Goal: Task Accomplishment & Management: Complete application form

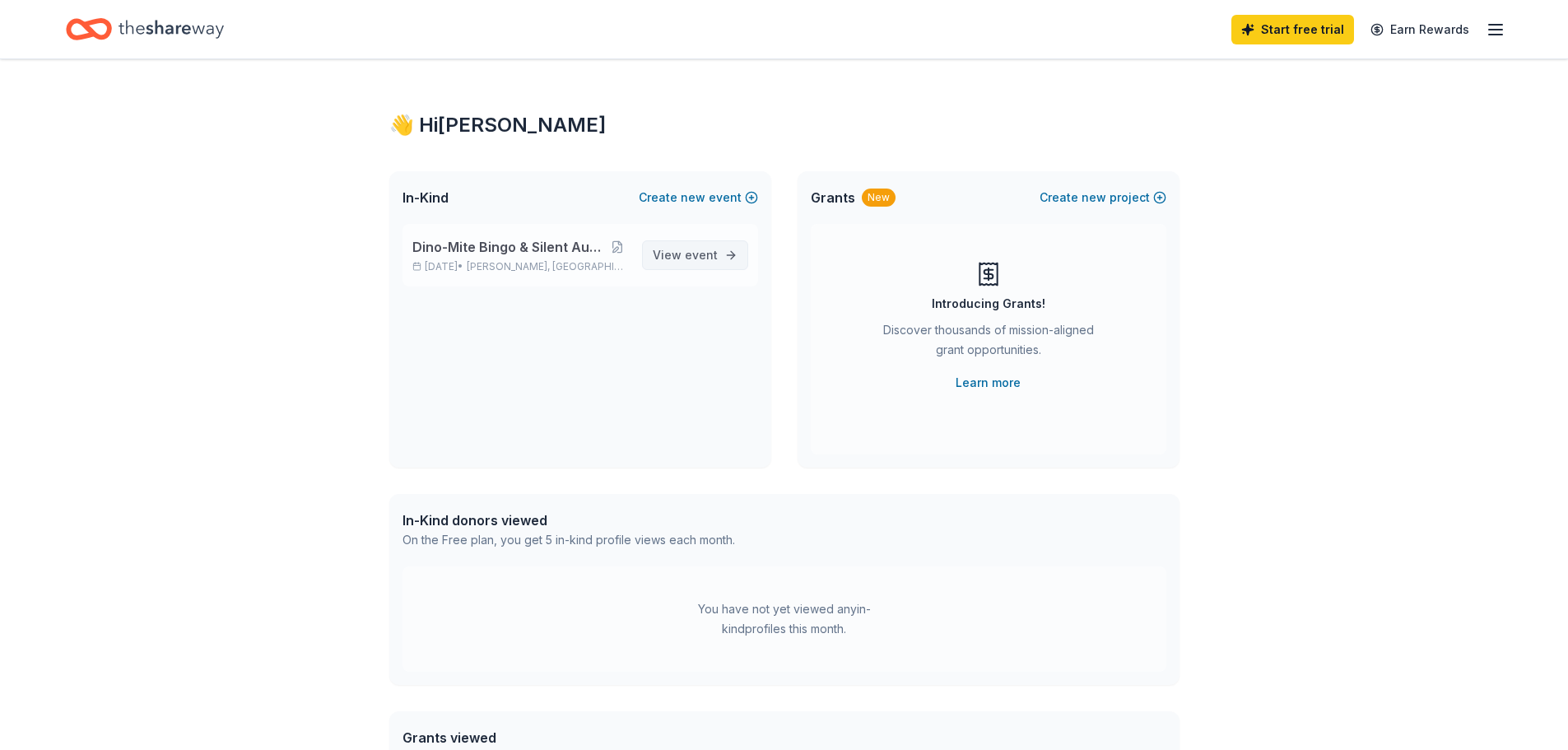
click at [681, 252] on span "View event" at bounding box center [685, 254] width 65 height 19
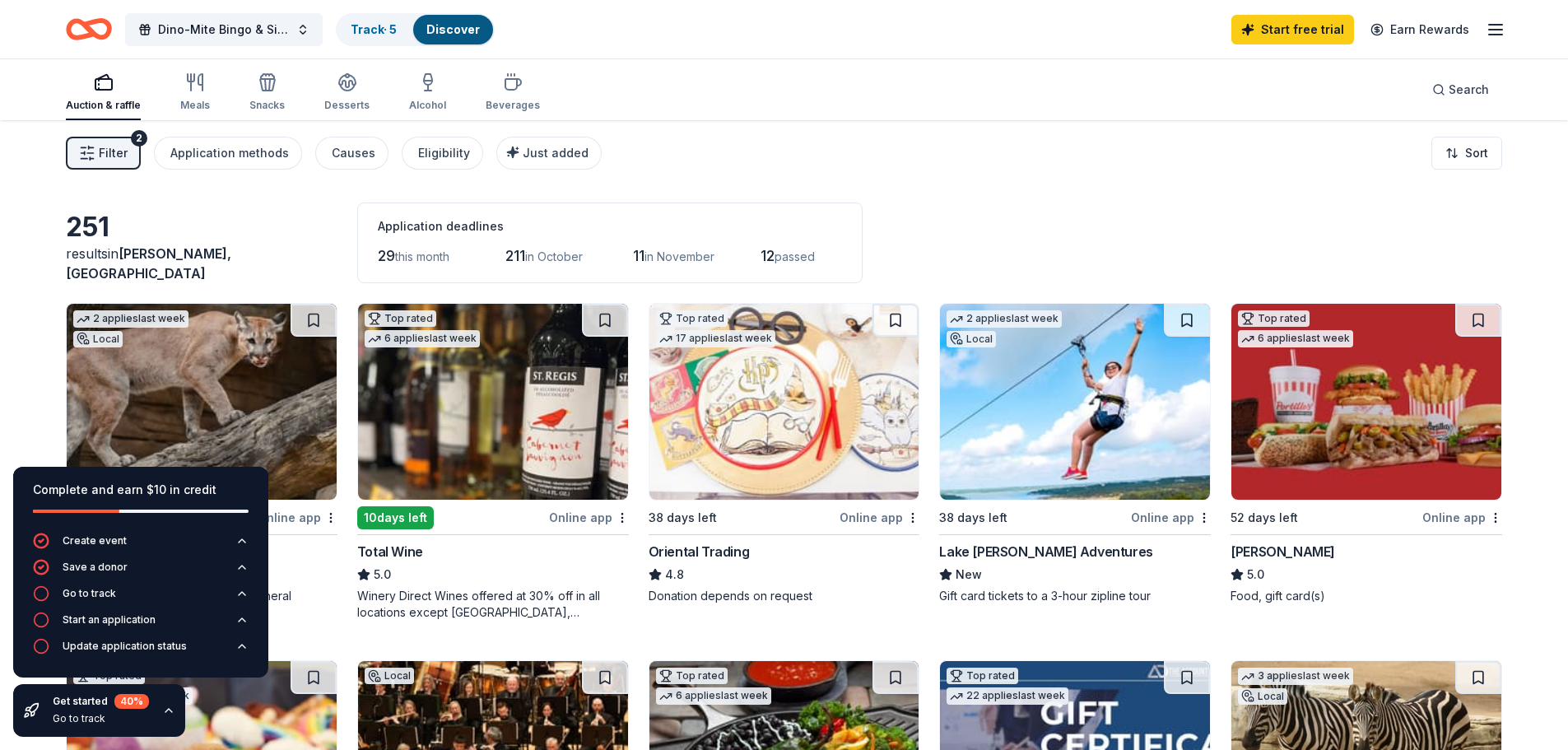
click at [122, 154] on span "Filter" at bounding box center [113, 153] width 29 height 19
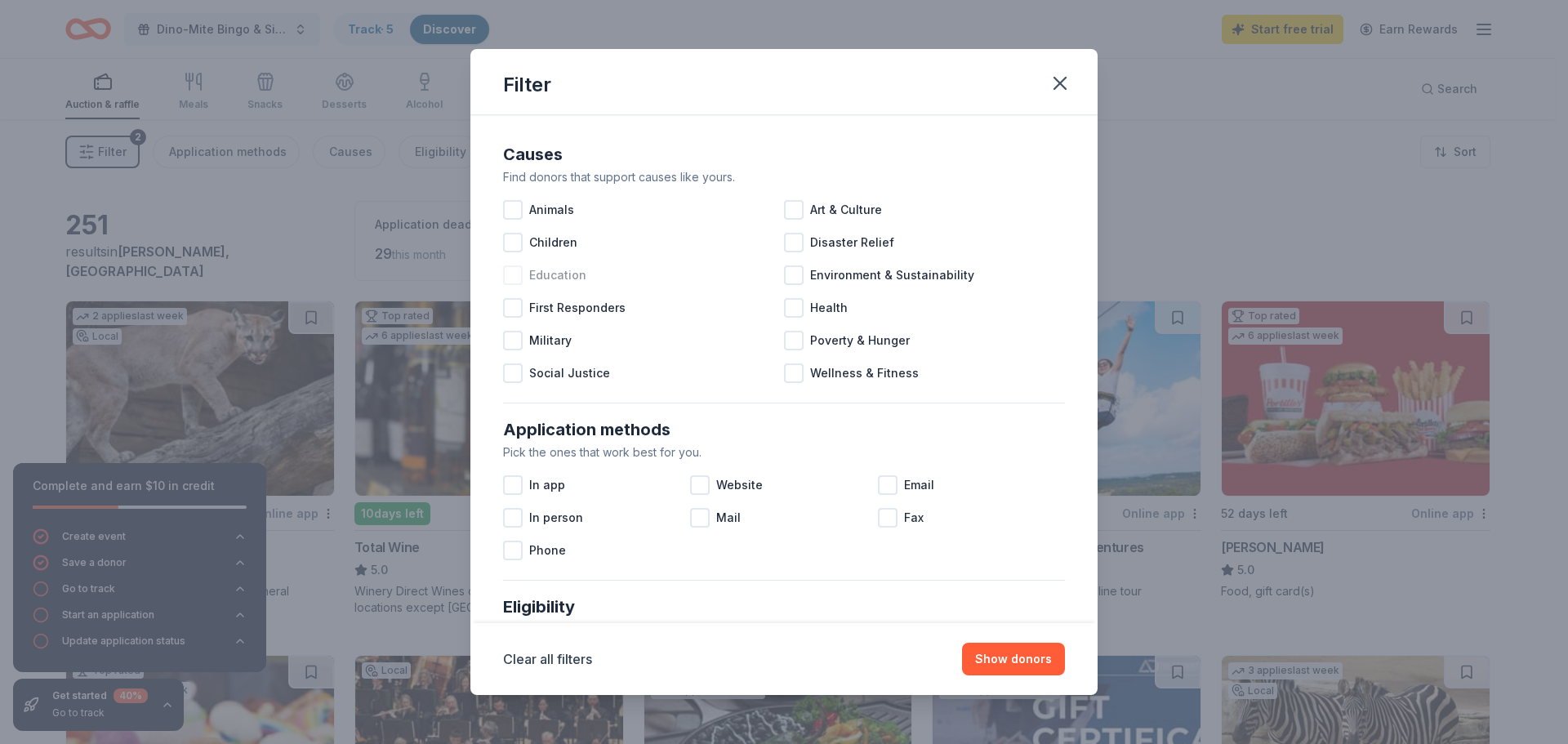
click at [517, 272] on div at bounding box center [513, 274] width 19 height 19
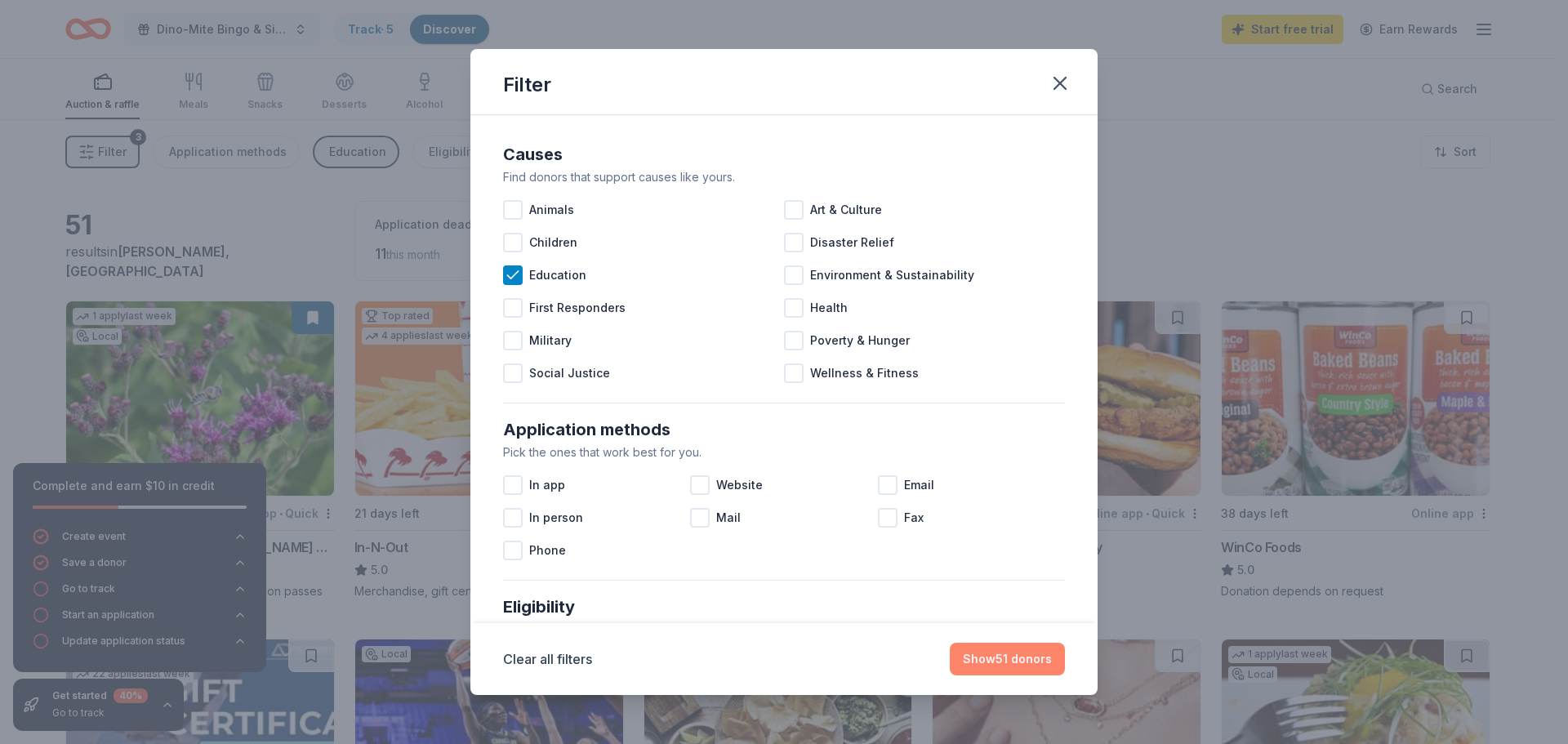
click at [990, 658] on button "Show 51 donors" at bounding box center [1008, 660] width 116 height 33
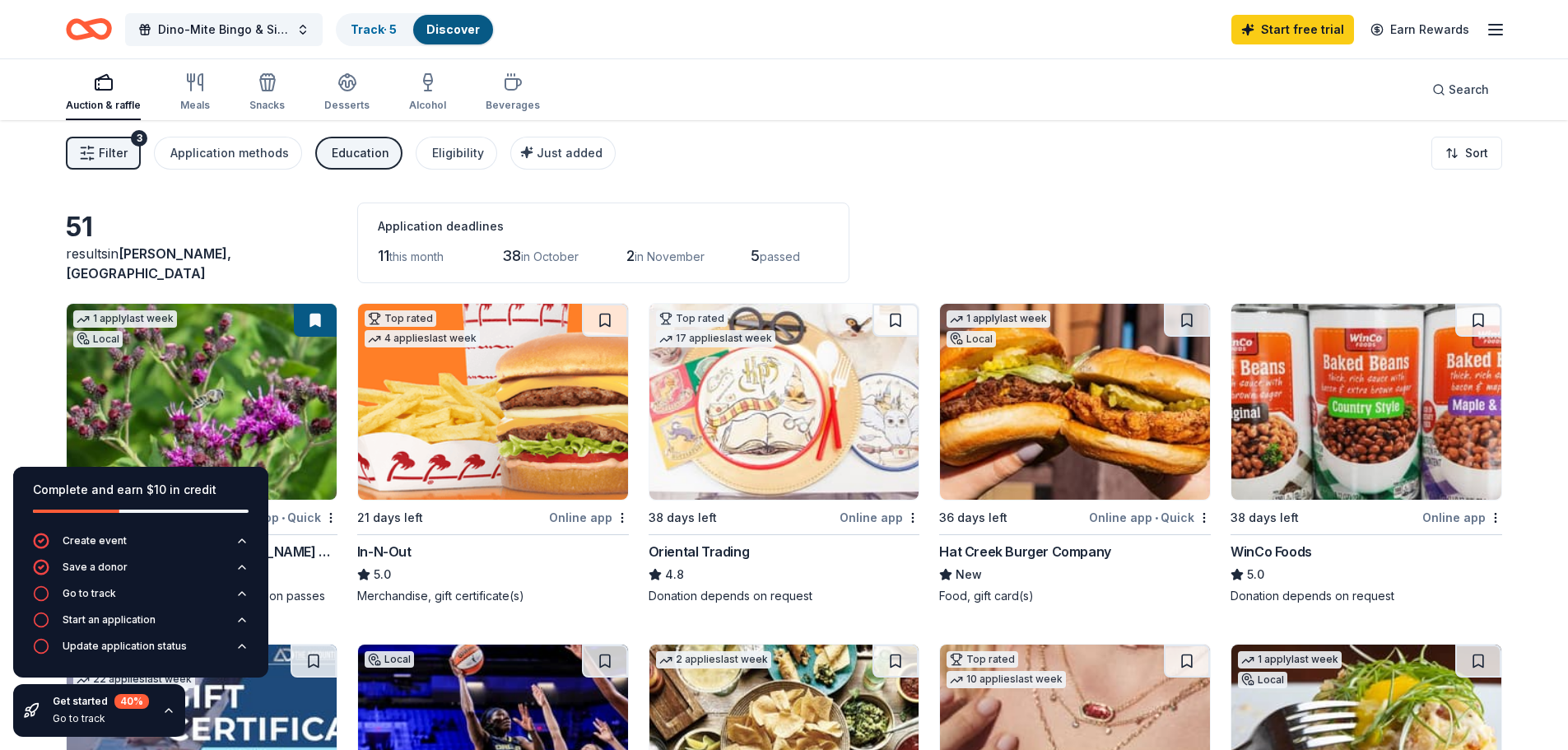
click at [1033, 553] on div "Hat Creek Burger Company" at bounding box center [1024, 551] width 171 height 19
click at [184, 31] on span "Dino-Mite Bingo & Silent Auction Fundraiser" at bounding box center [224, 29] width 131 height 19
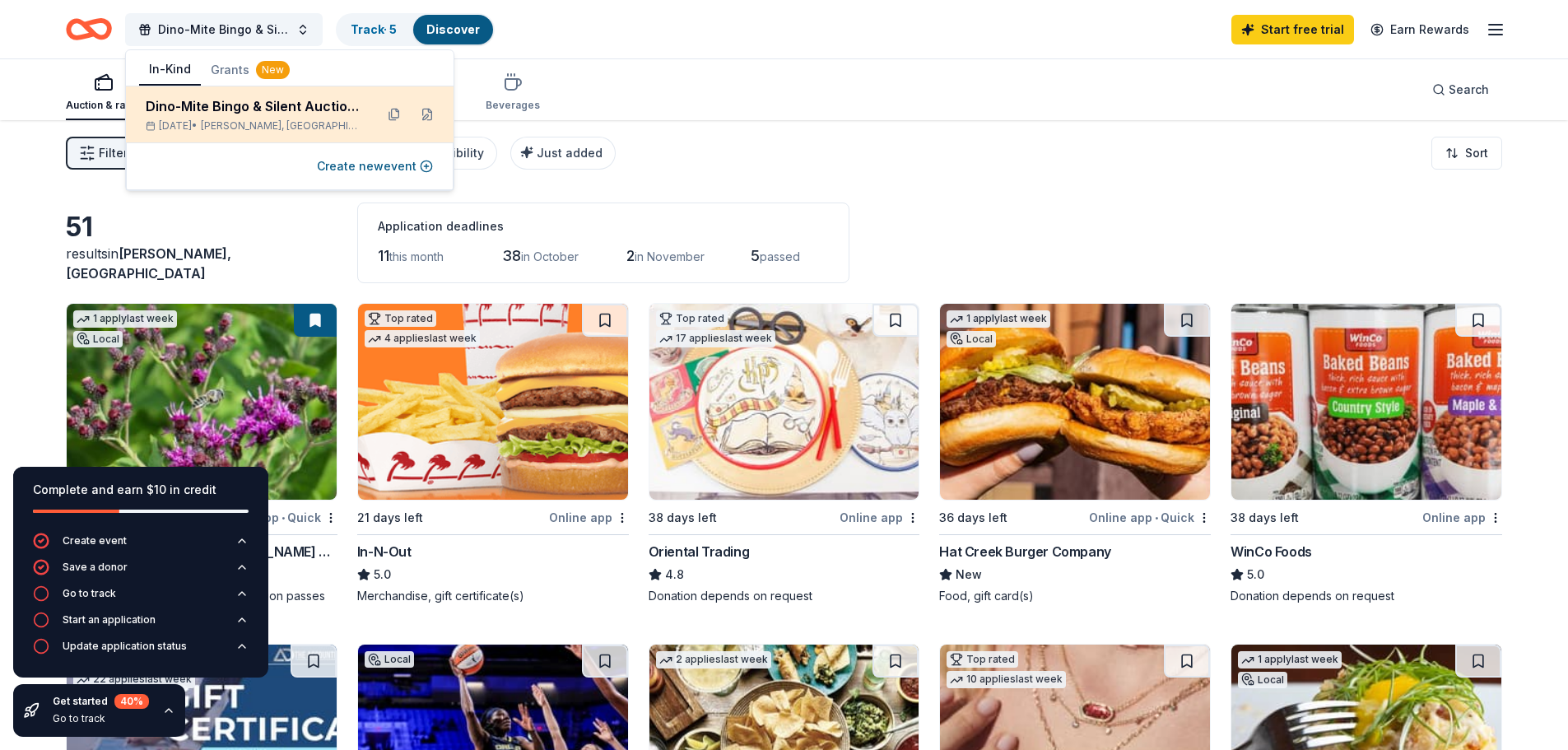
click at [242, 115] on div "Dino-Mite Bingo & Silent Auction Fundraiser" at bounding box center [253, 105] width 215 height 19
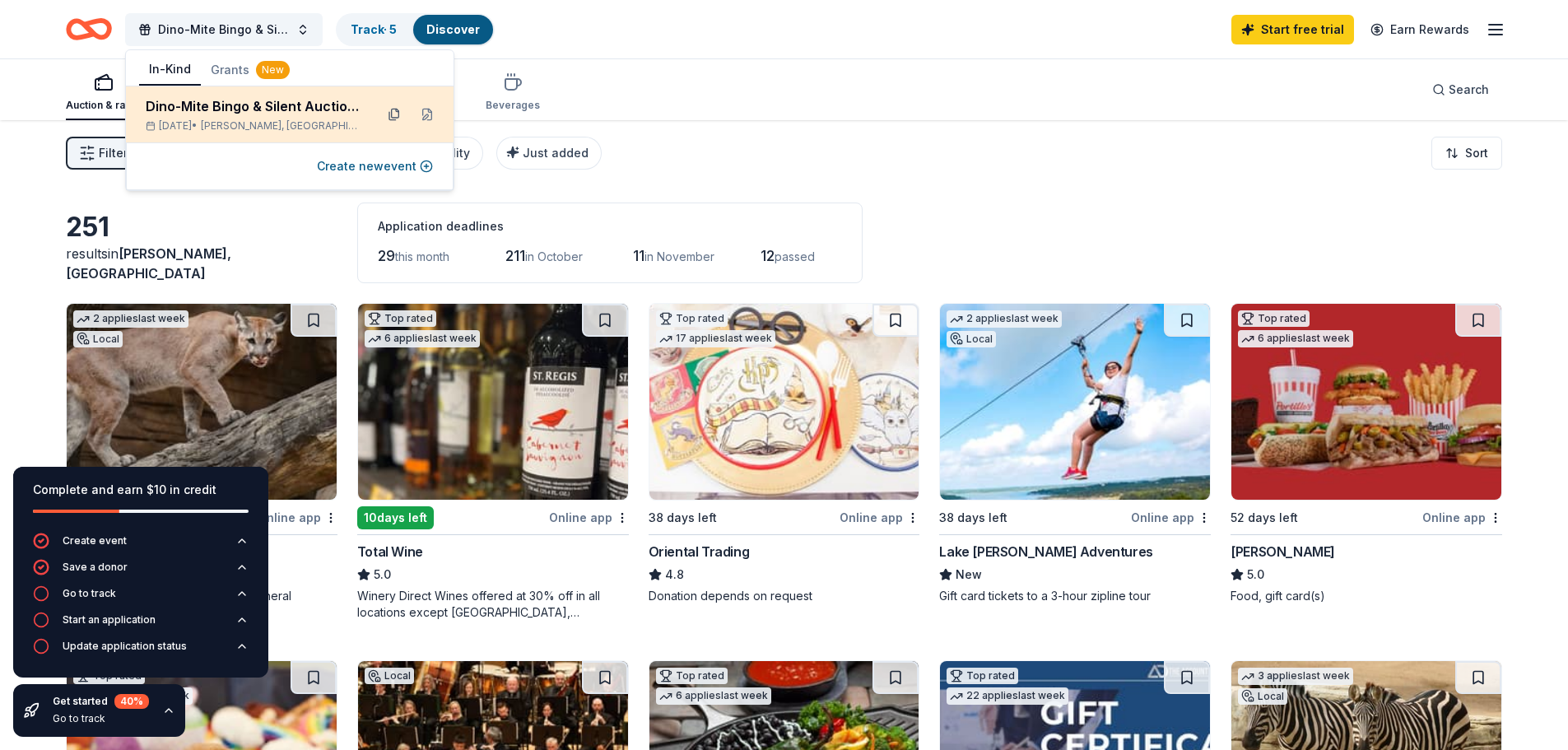
click at [395, 116] on button at bounding box center [394, 115] width 26 height 26
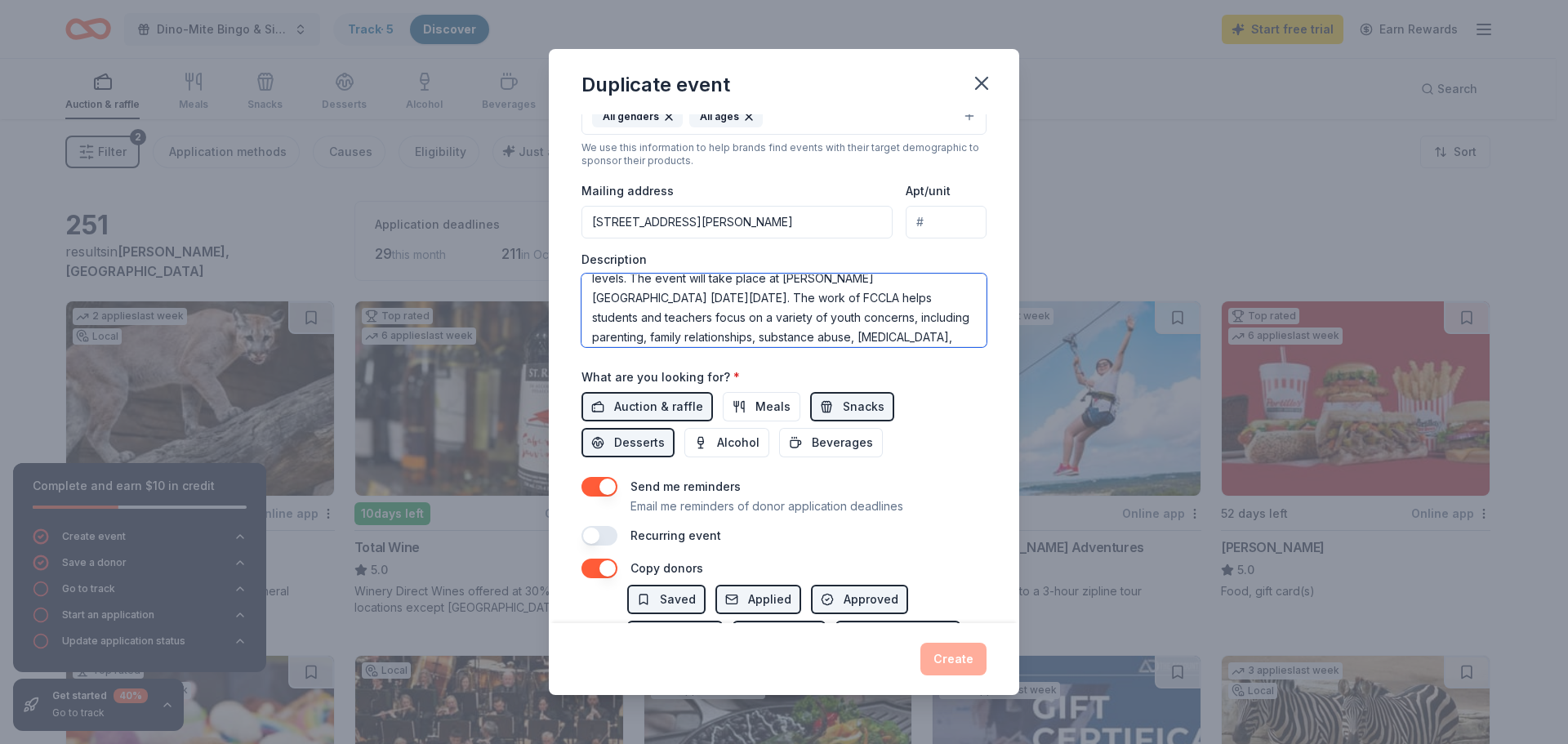
scroll to position [157, 0]
drag, startPoint x: 593, startPoint y: 294, endPoint x: 946, endPoint y: 312, distance: 353.5
click at [946, 312] on textarea "Please consider making a donation to the Family, Career & Community Leaders of …" at bounding box center [784, 310] width 405 height 73
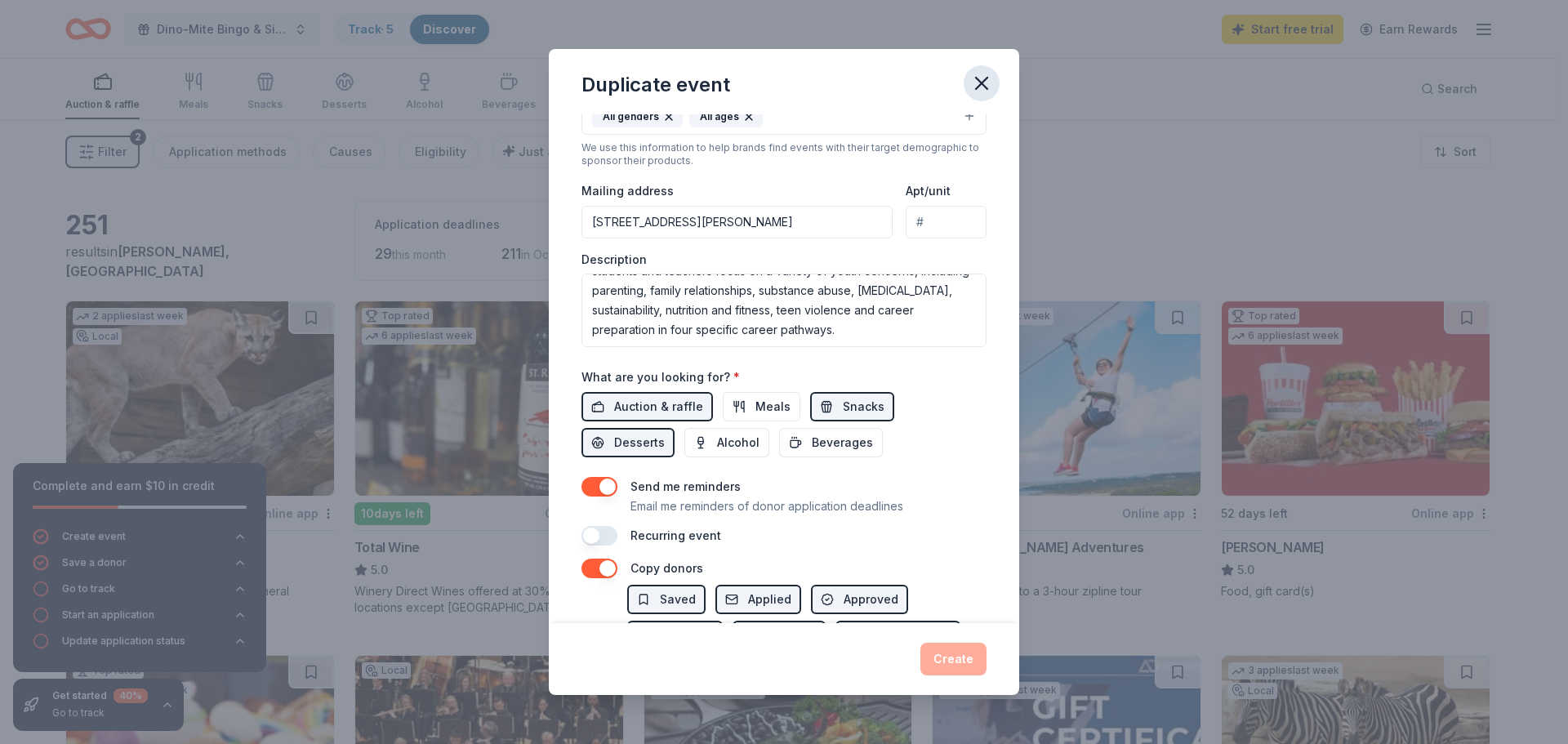
click at [980, 81] on icon "button" at bounding box center [981, 83] width 11 height 11
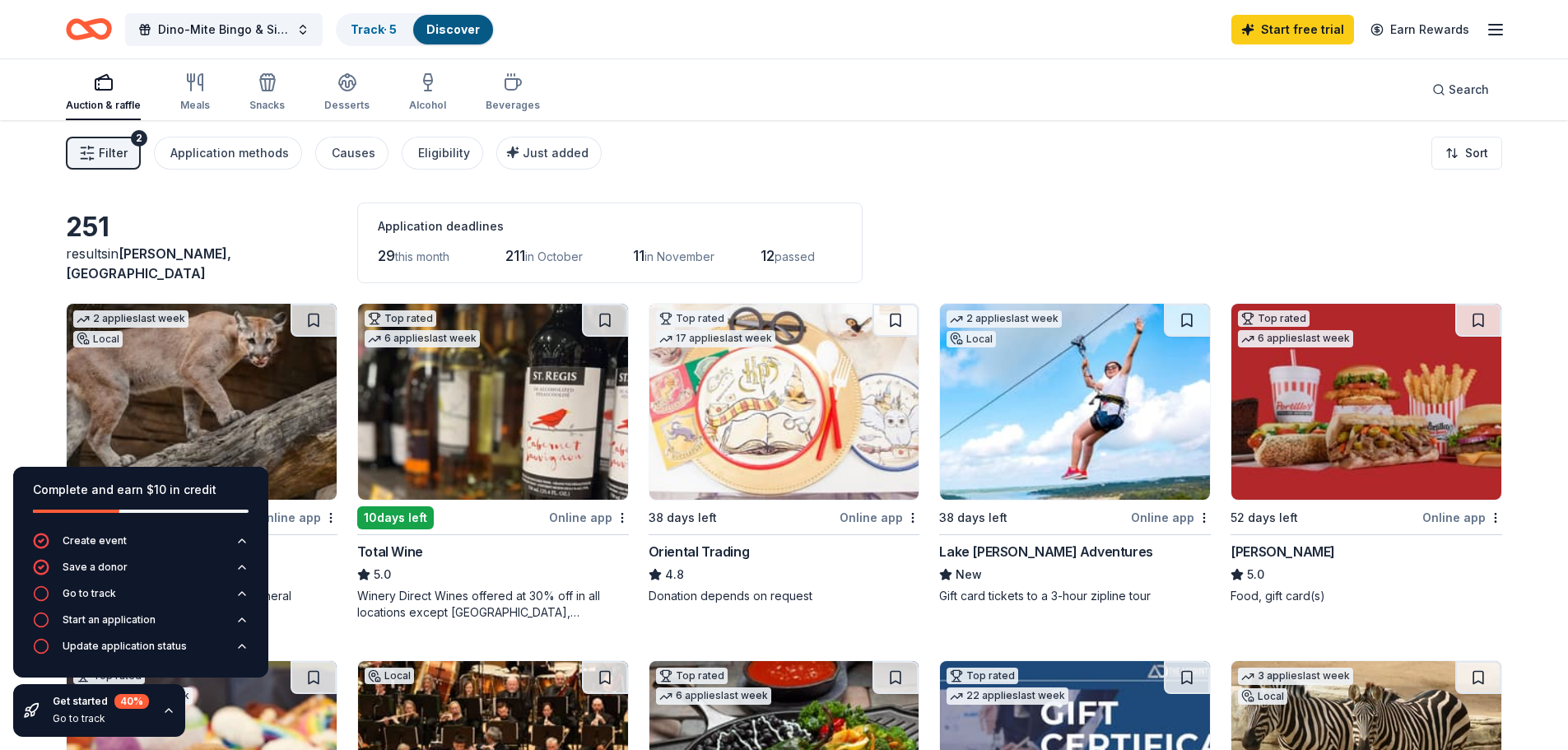
click at [120, 159] on span "Filter" at bounding box center [113, 153] width 29 height 19
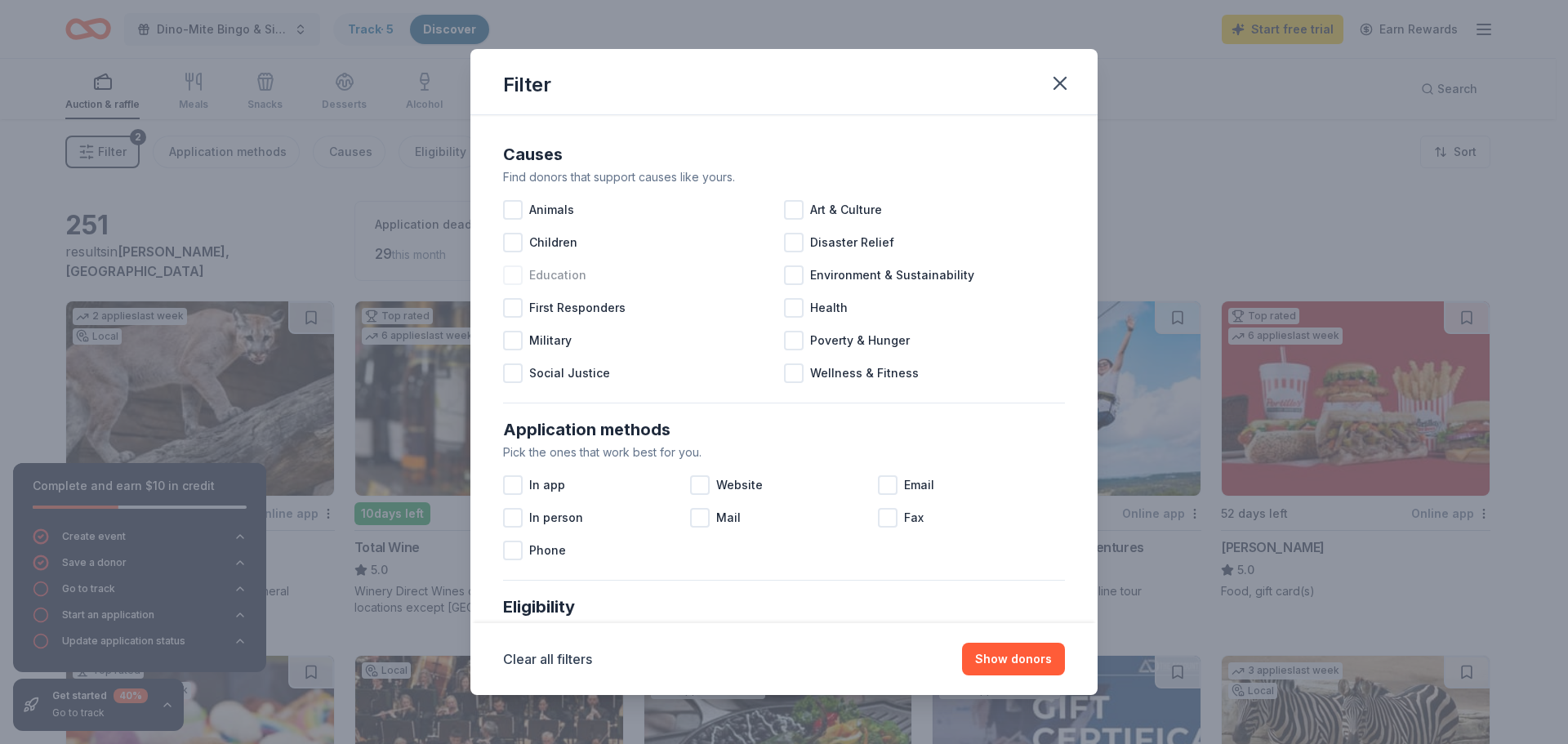
click at [513, 281] on div at bounding box center [513, 274] width 19 height 19
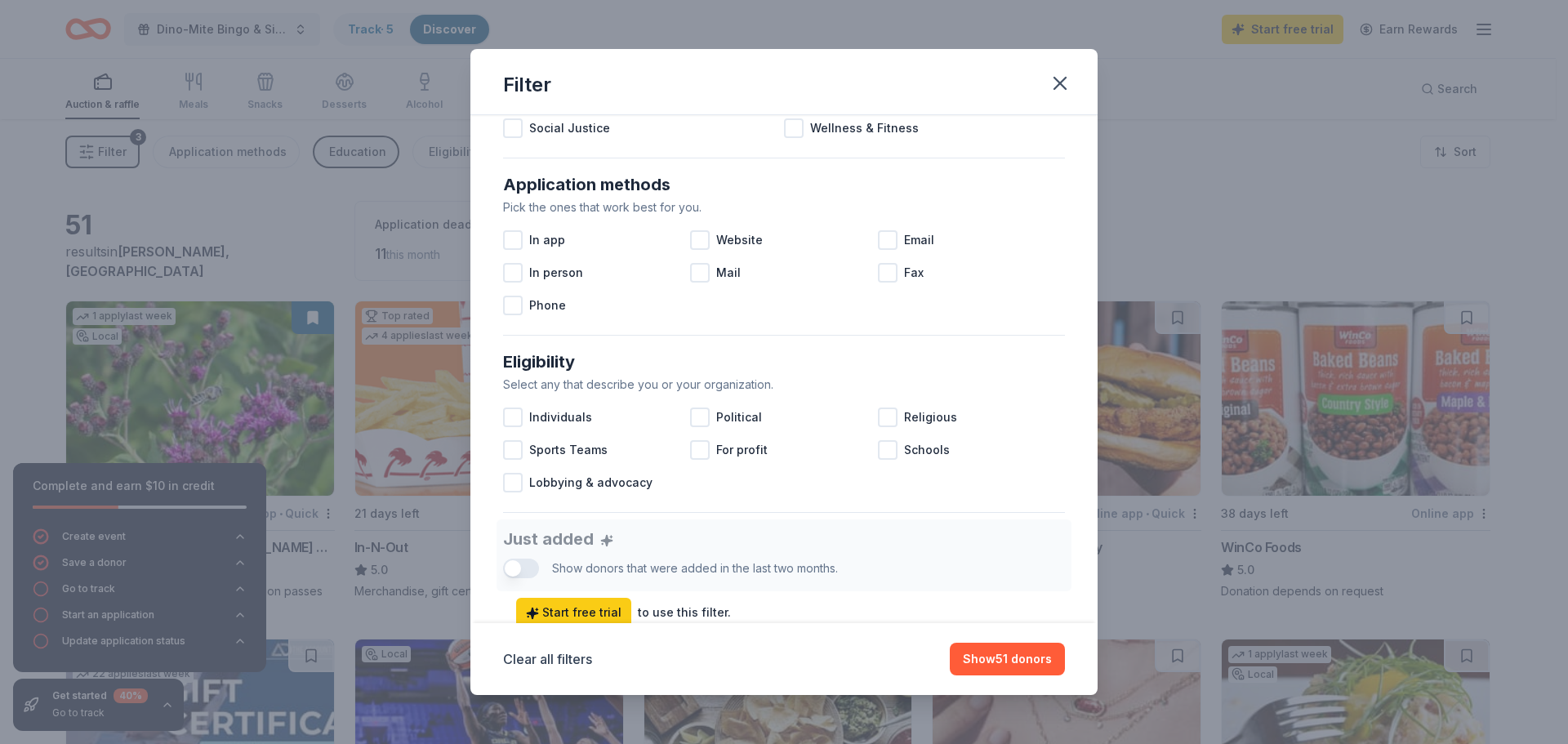
scroll to position [327, 0]
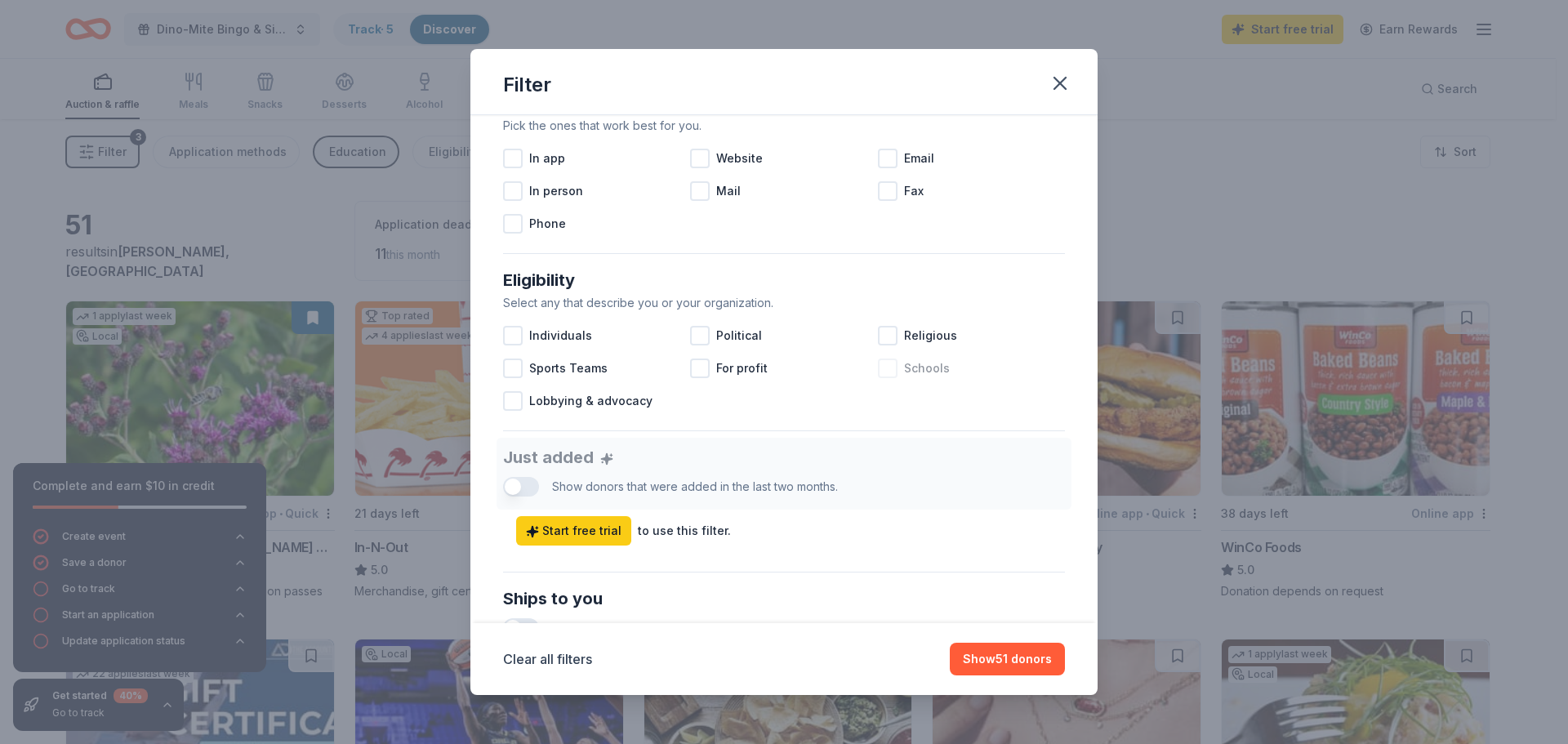
click at [886, 372] on div at bounding box center [887, 368] width 19 height 19
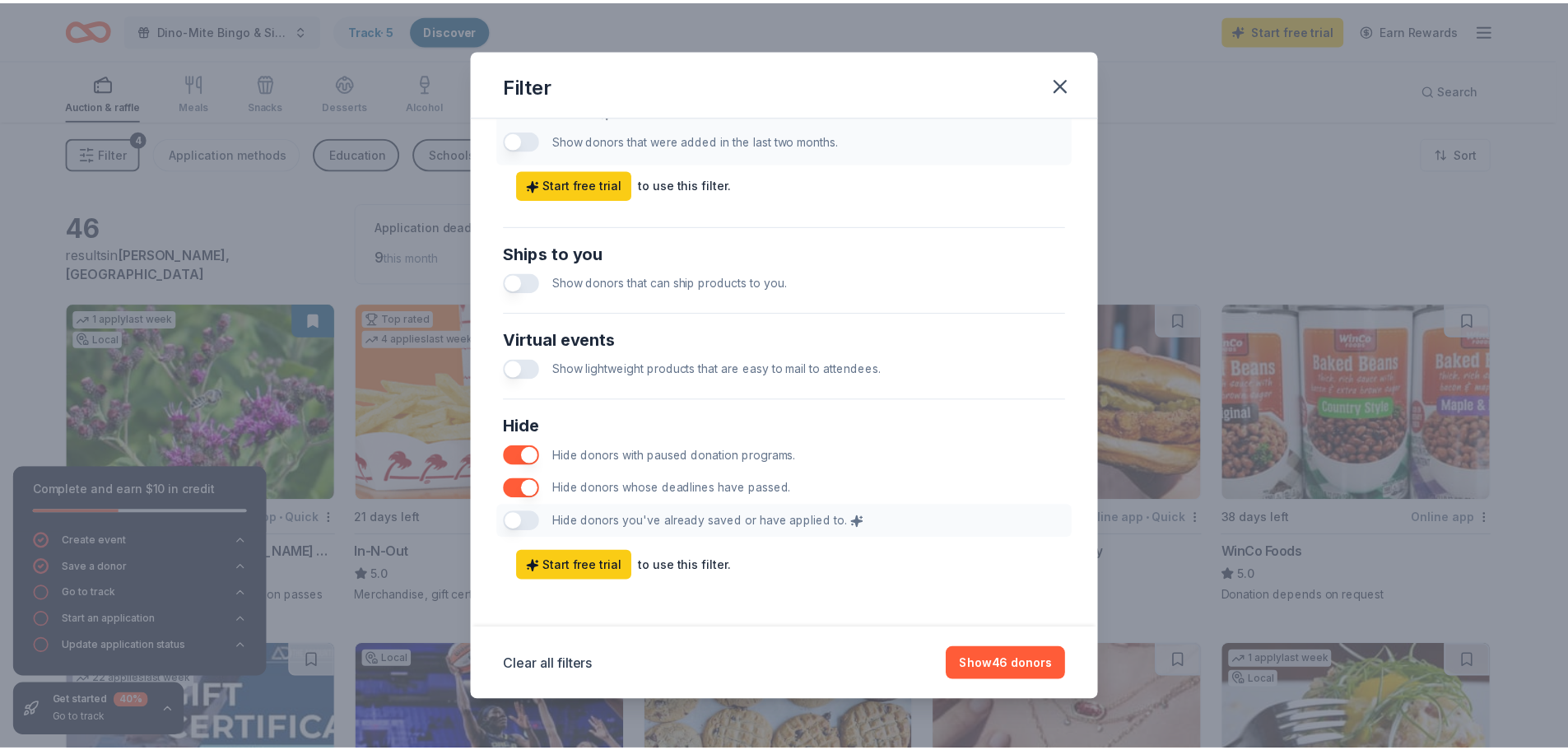
scroll to position [685, 0]
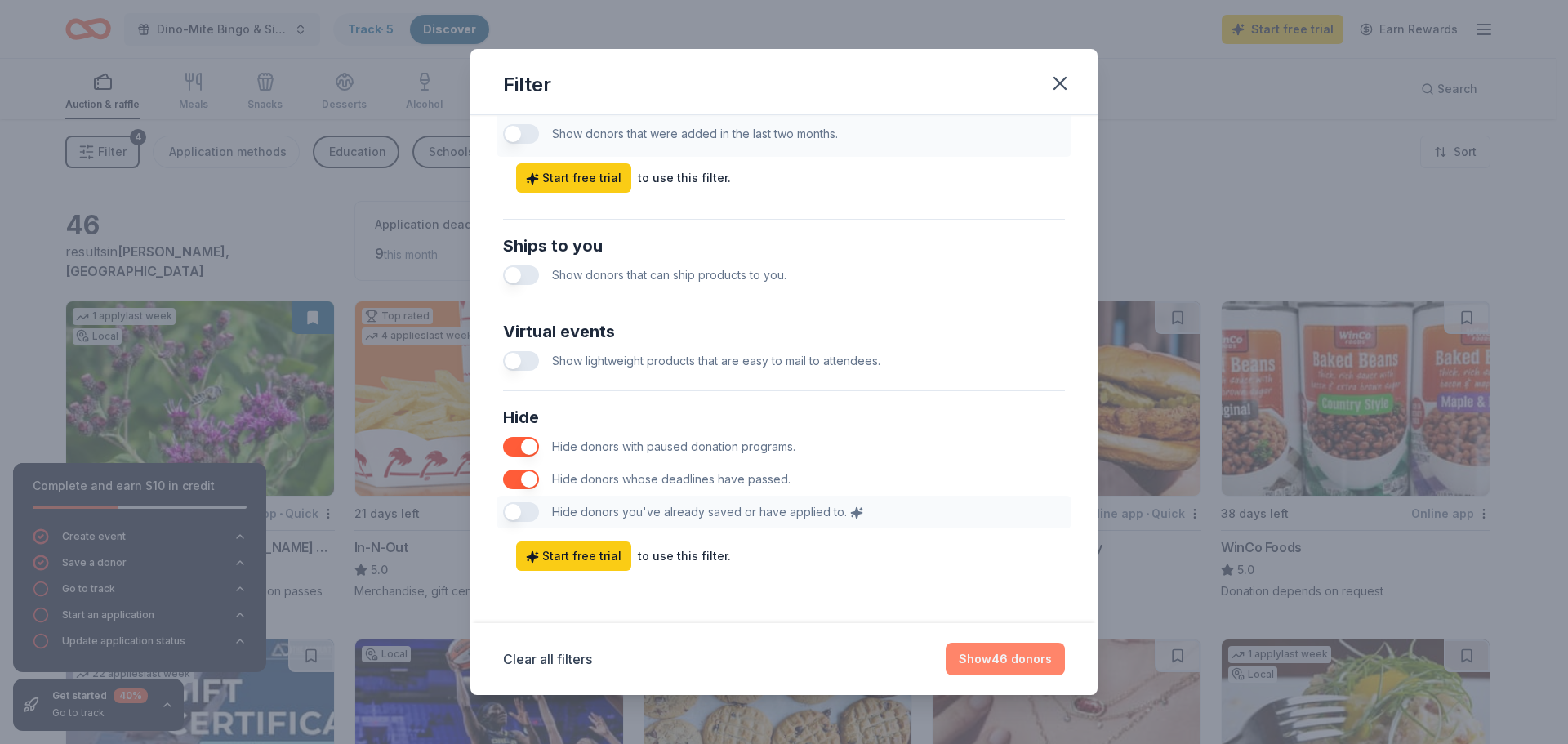
click at [999, 666] on button "Show 46 donors" at bounding box center [1005, 660] width 119 height 33
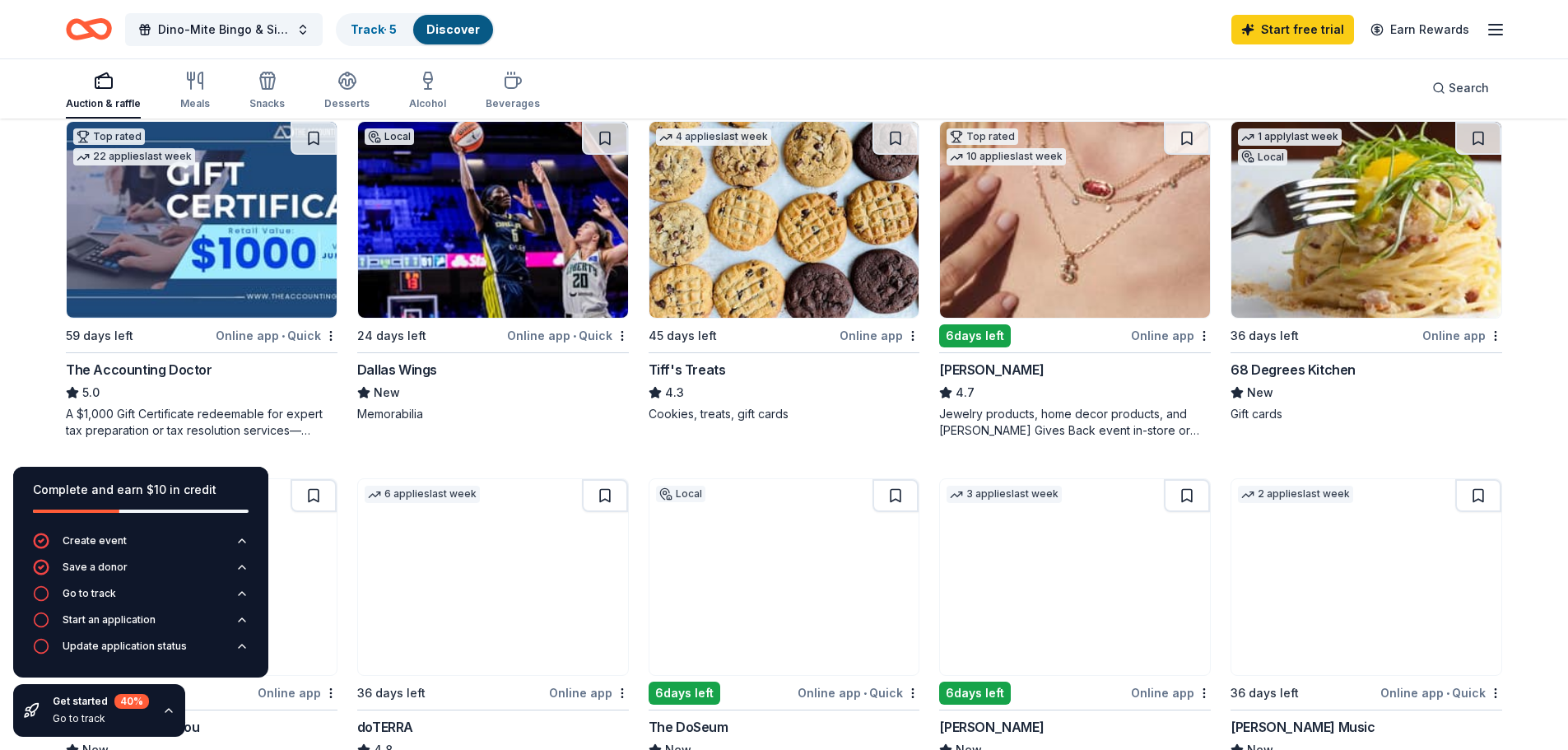
scroll to position [494, 0]
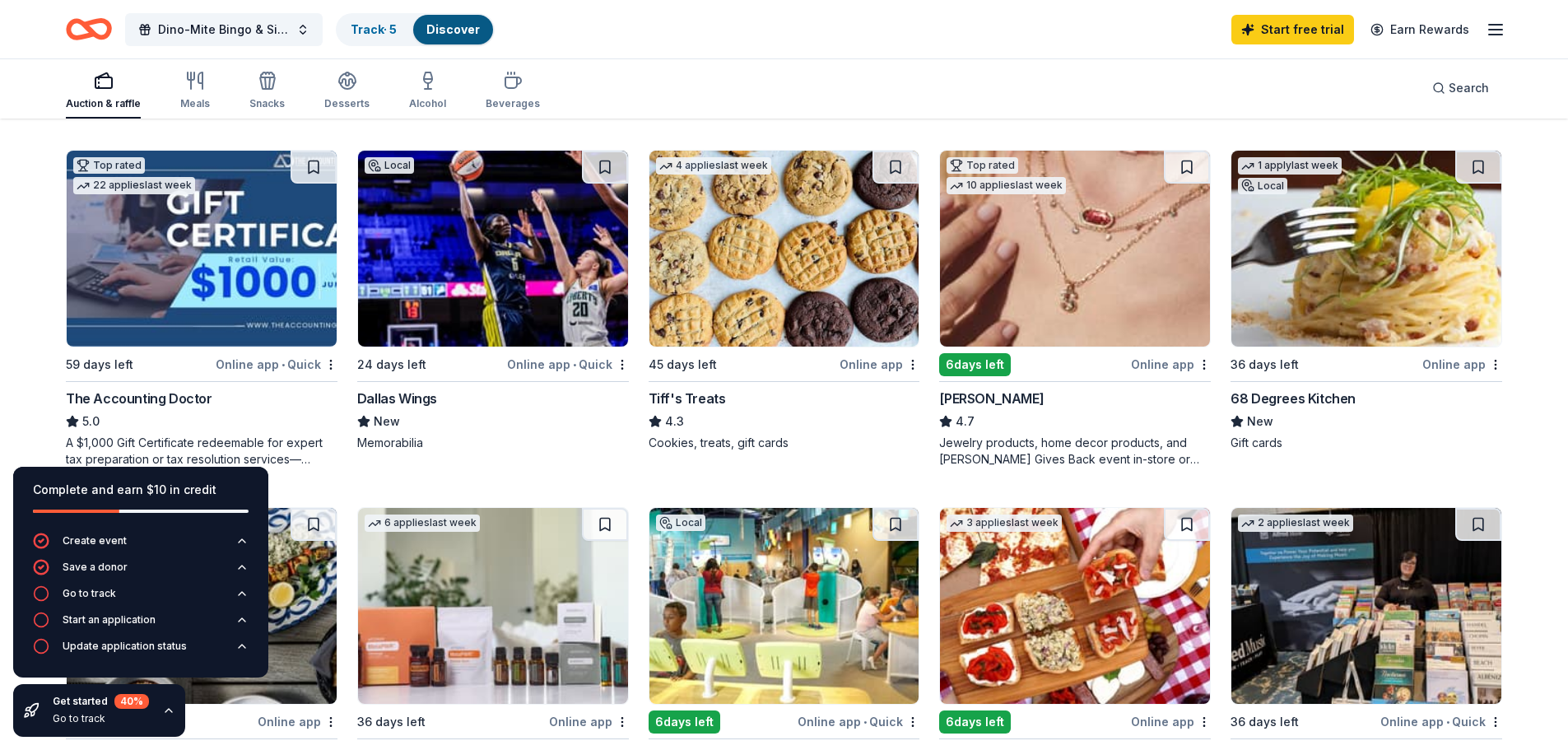
click at [1052, 335] on img at bounding box center [1075, 249] width 270 height 196
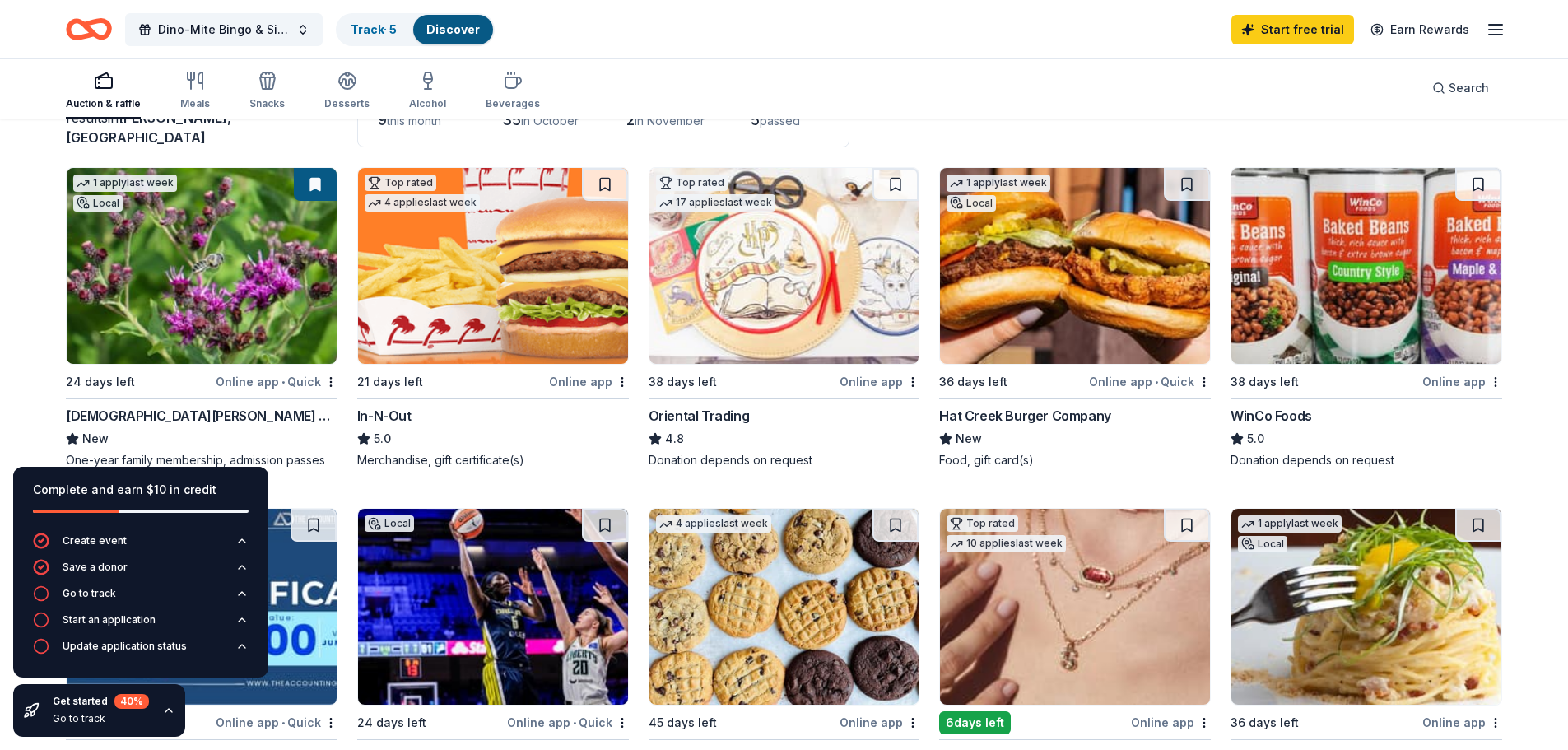
scroll to position [165, 0]
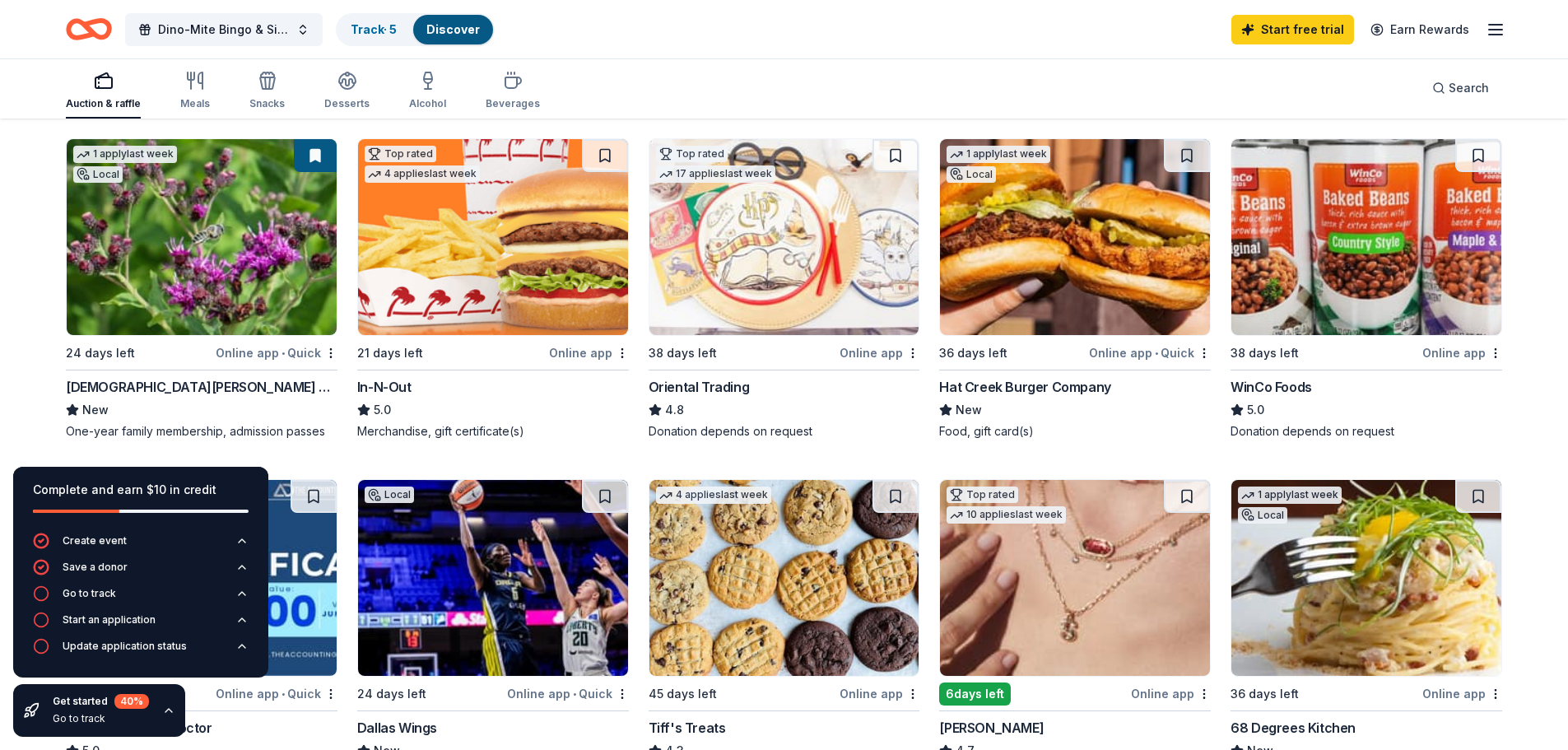
click at [1354, 320] on img at bounding box center [1366, 237] width 270 height 196
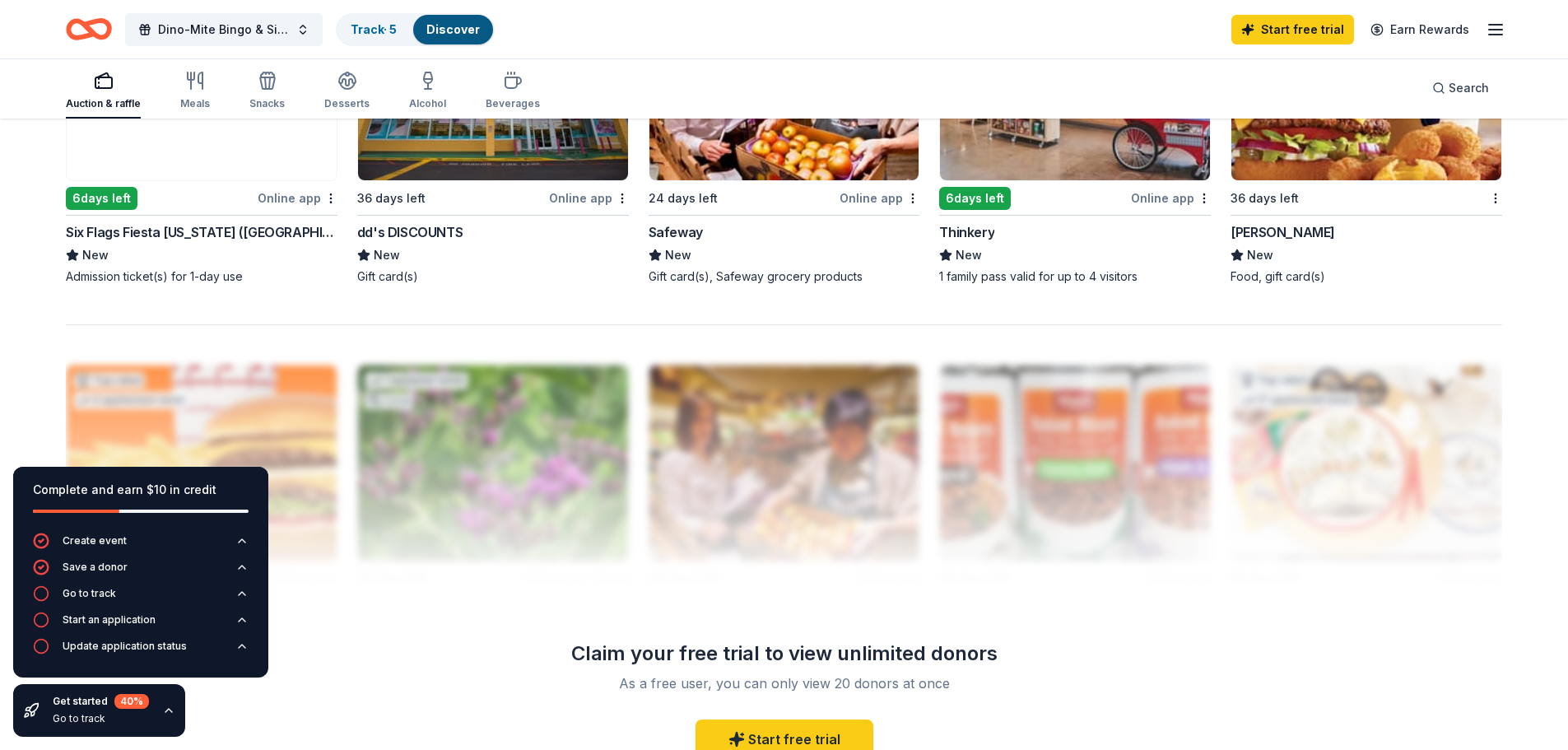
scroll to position [1400, 0]
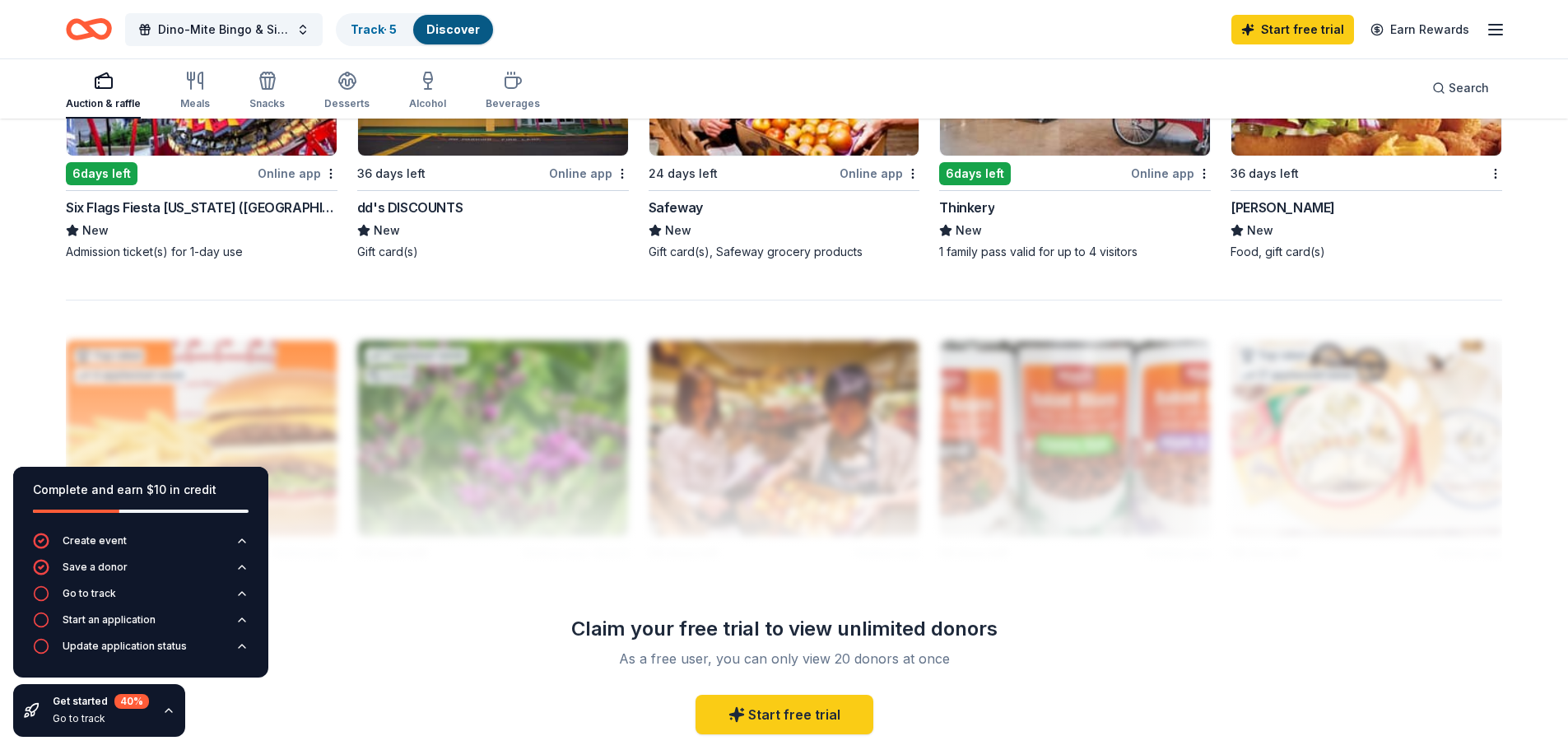
click at [607, 374] on div at bounding box center [784, 431] width 1437 height 264
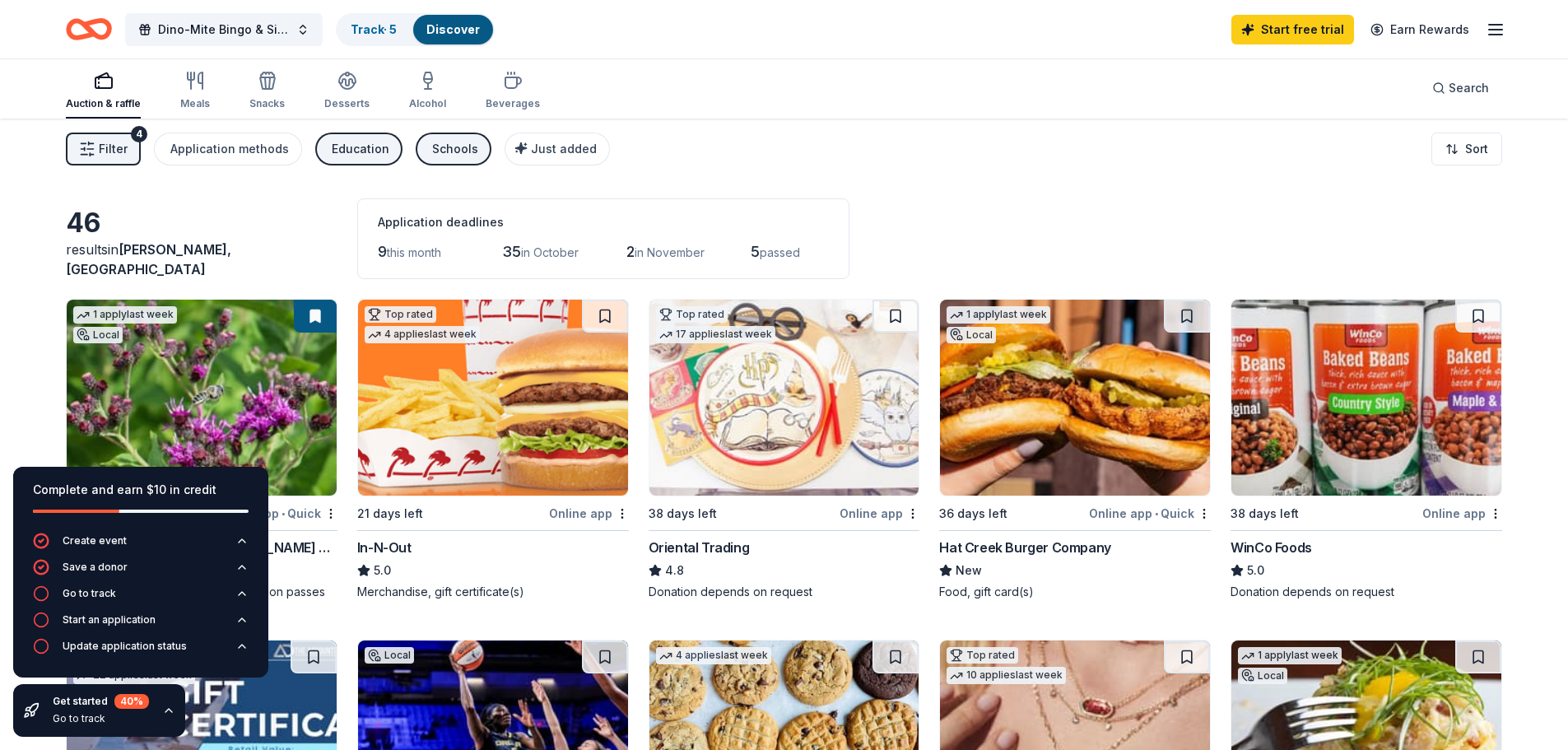
scroll to position [0, 0]
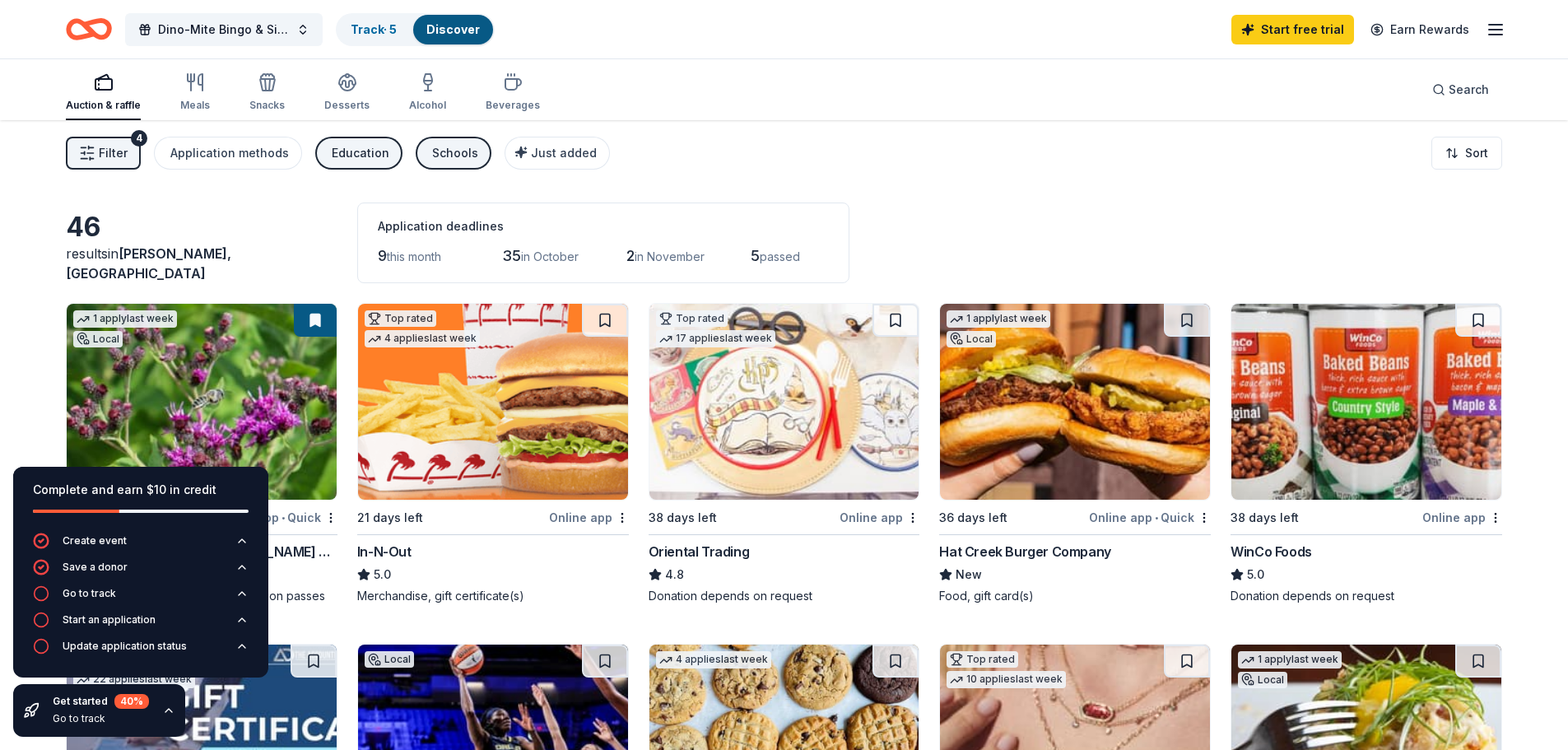
click at [410, 259] on span "this month" at bounding box center [414, 256] width 55 height 14
click at [531, 259] on span "in October" at bounding box center [550, 256] width 57 height 14
click at [669, 260] on span "in November" at bounding box center [670, 256] width 70 height 14
click at [801, 260] on span "passed" at bounding box center [780, 256] width 41 height 14
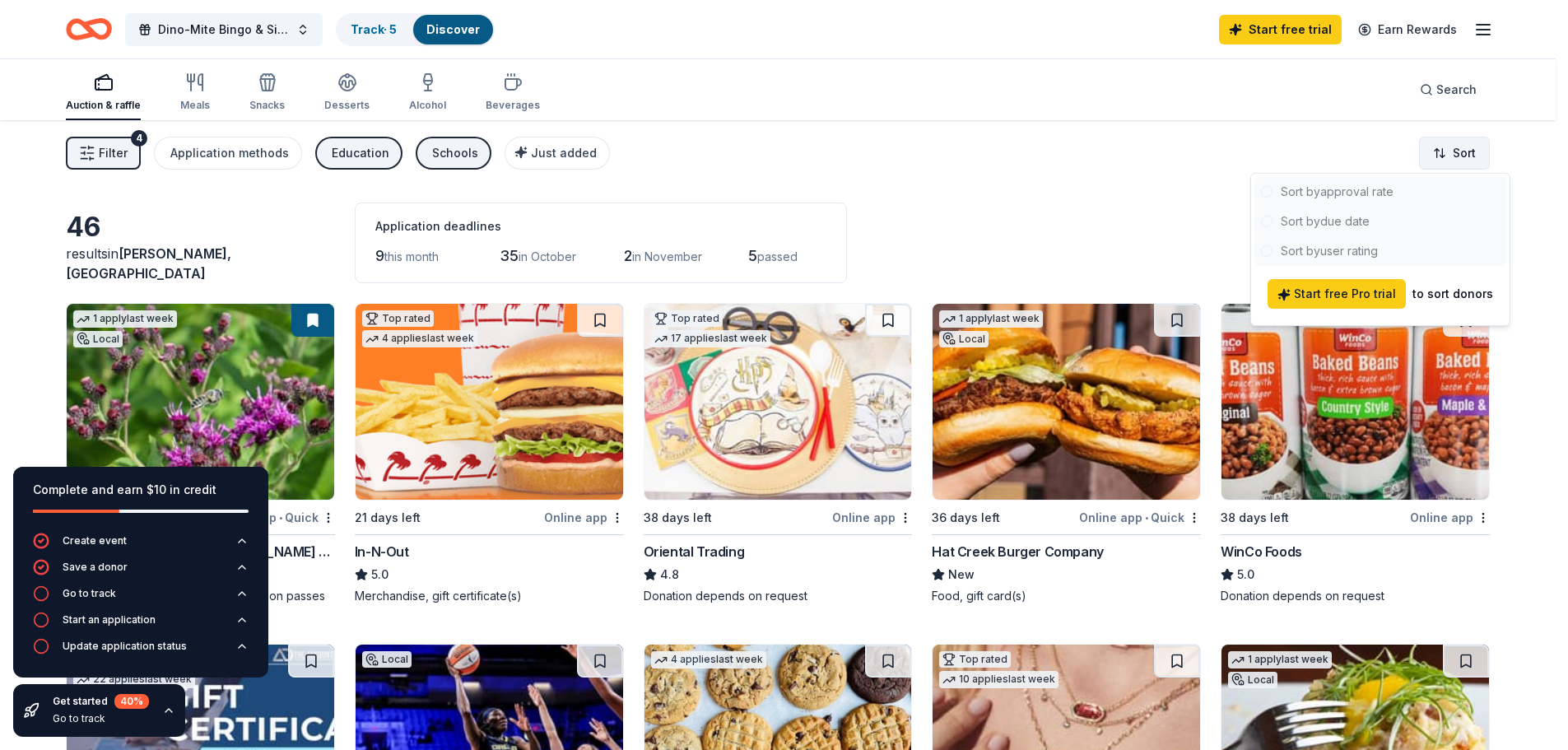
click at [1479, 163] on html "Dino-Mite Bingo & Silent Auction Fundraiser Track · 5 Discover Start free trial…" at bounding box center [784, 375] width 1568 height 750
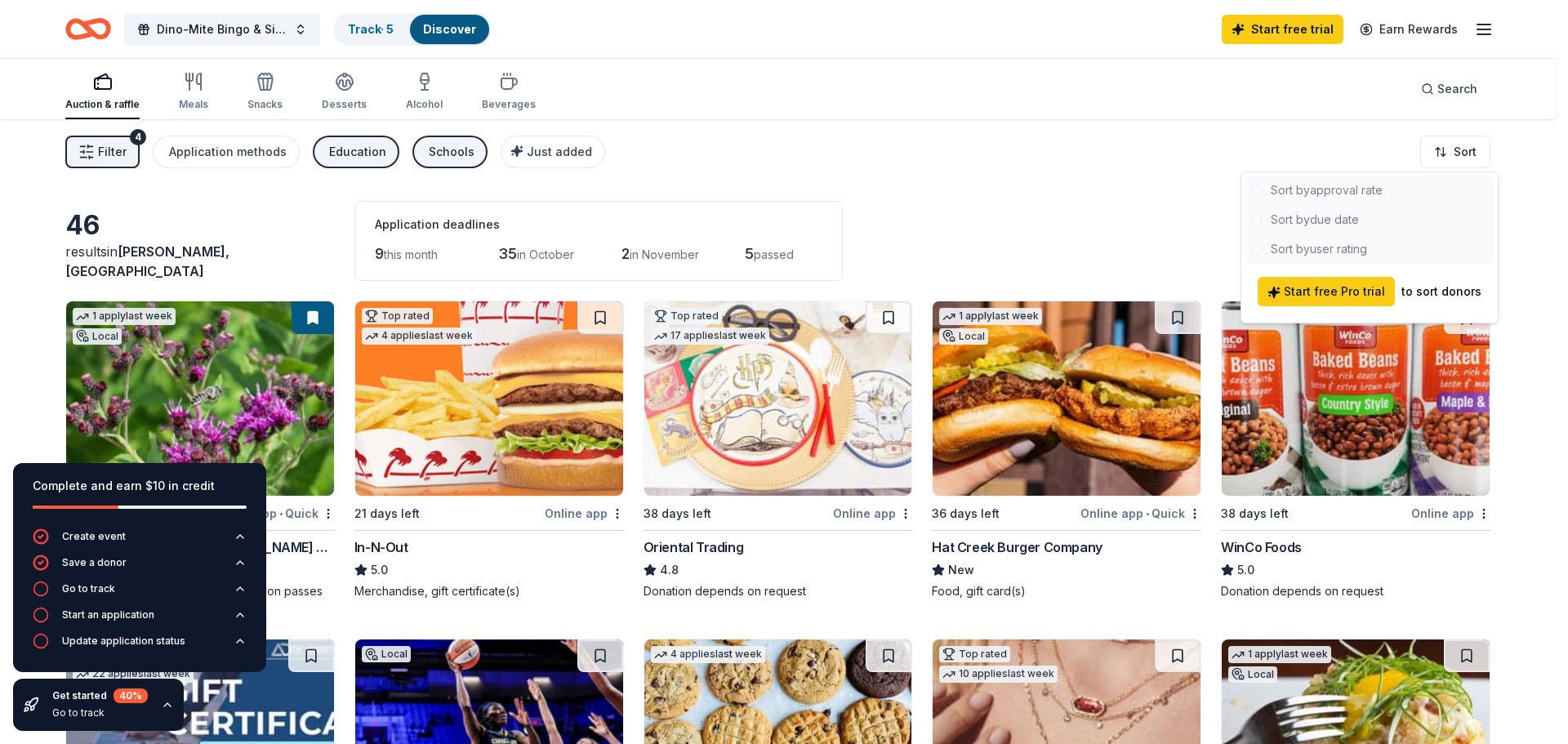
click at [1342, 194] on div at bounding box center [1369, 219] width 249 height 88
click at [1342, 189] on div at bounding box center [1369, 219] width 249 height 88
click at [1223, 138] on html "Dino-Mite Bingo & Silent Auction Fundraiser Track · 5 Discover Start free trial…" at bounding box center [784, 372] width 1568 height 744
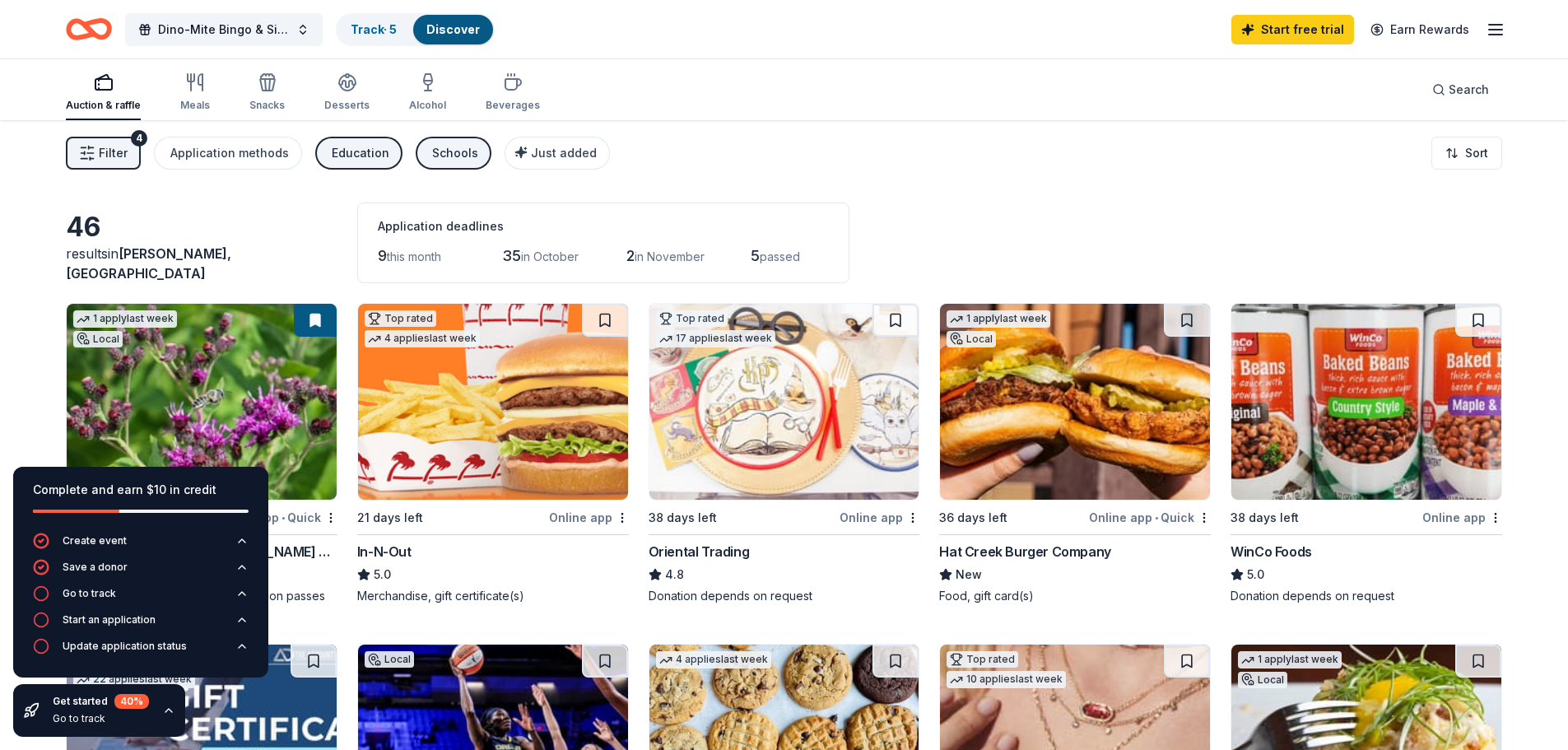
click at [122, 154] on span "Filter" at bounding box center [113, 153] width 29 height 19
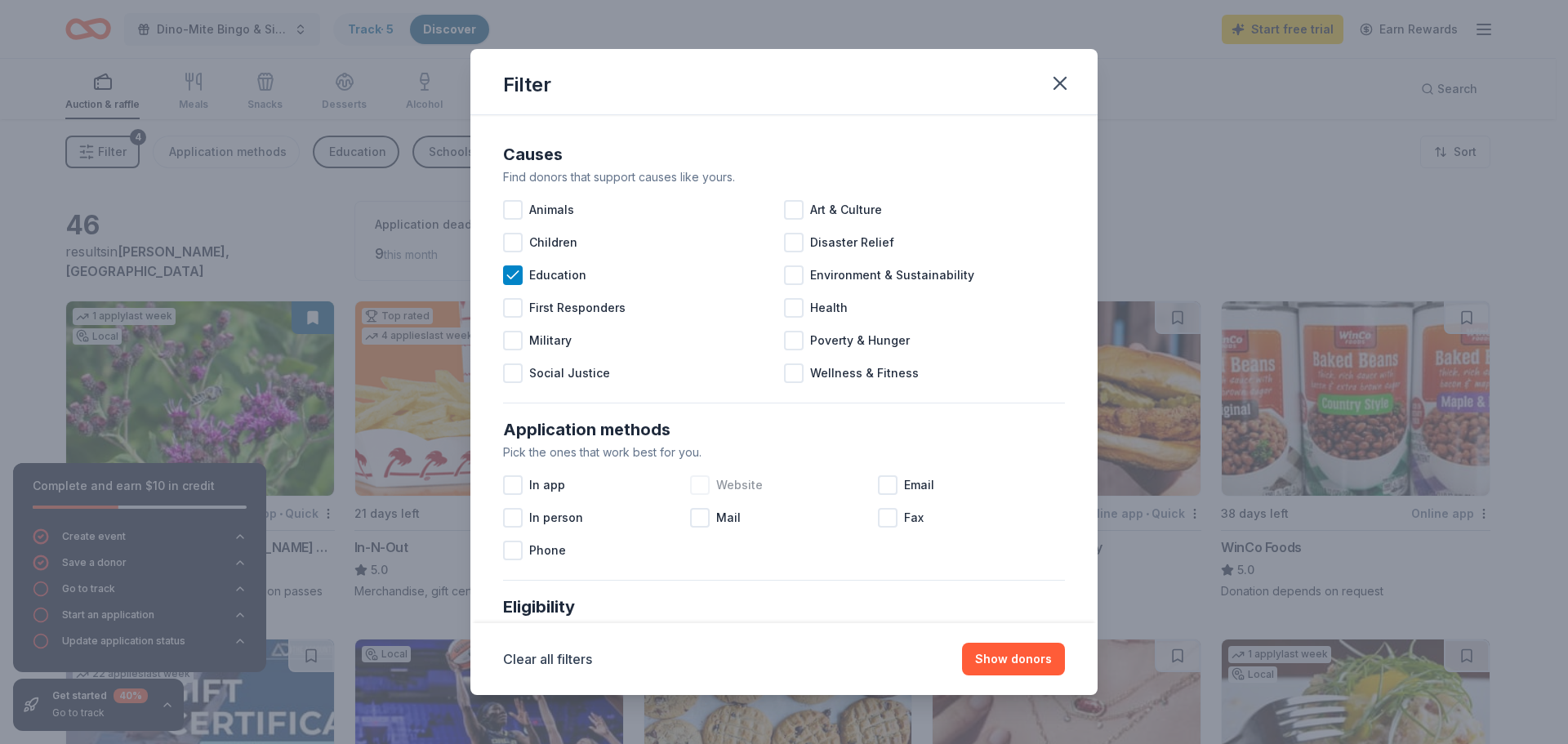
click at [693, 488] on div at bounding box center [699, 484] width 19 height 19
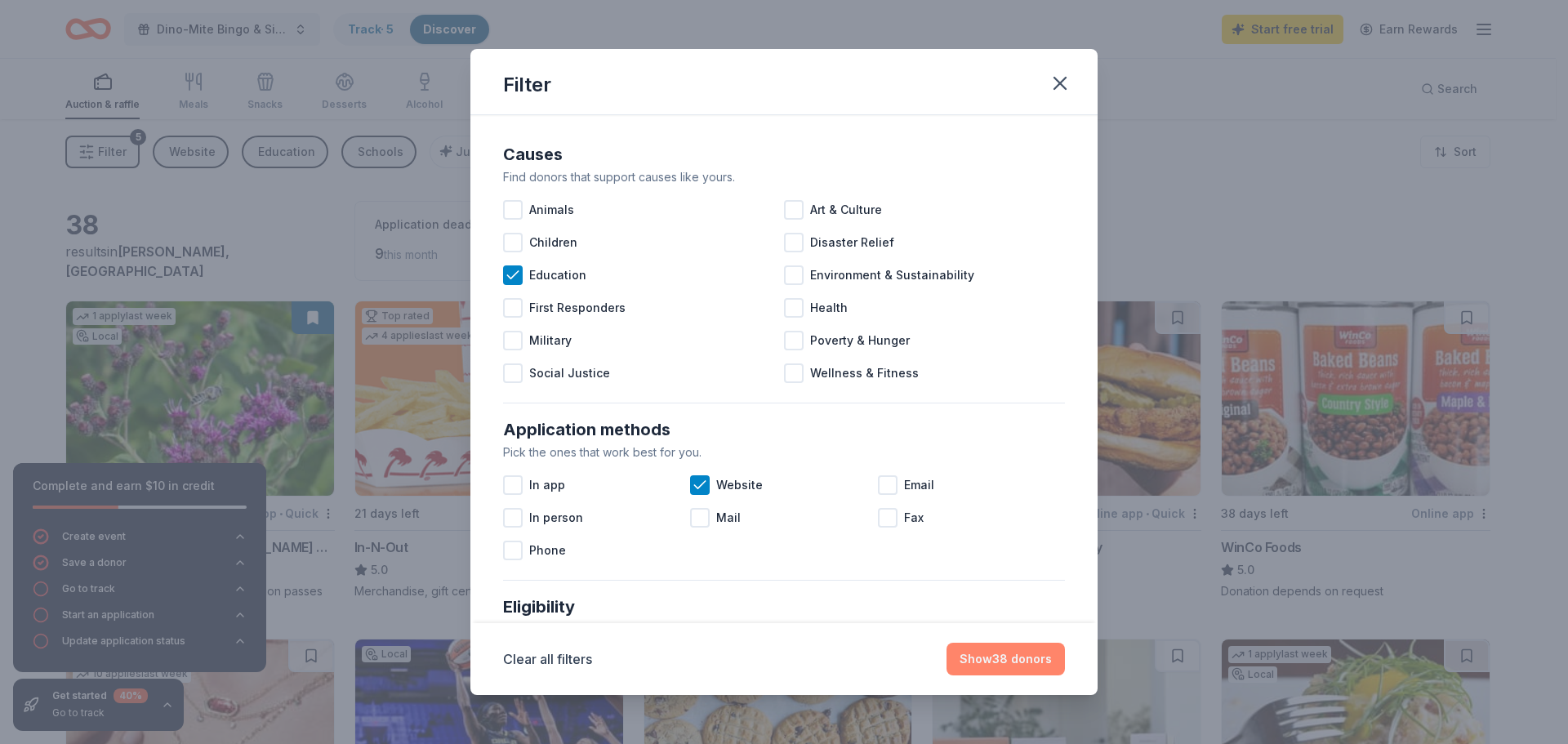
click at [991, 661] on button "Show 38 donors" at bounding box center [1005, 660] width 118 height 33
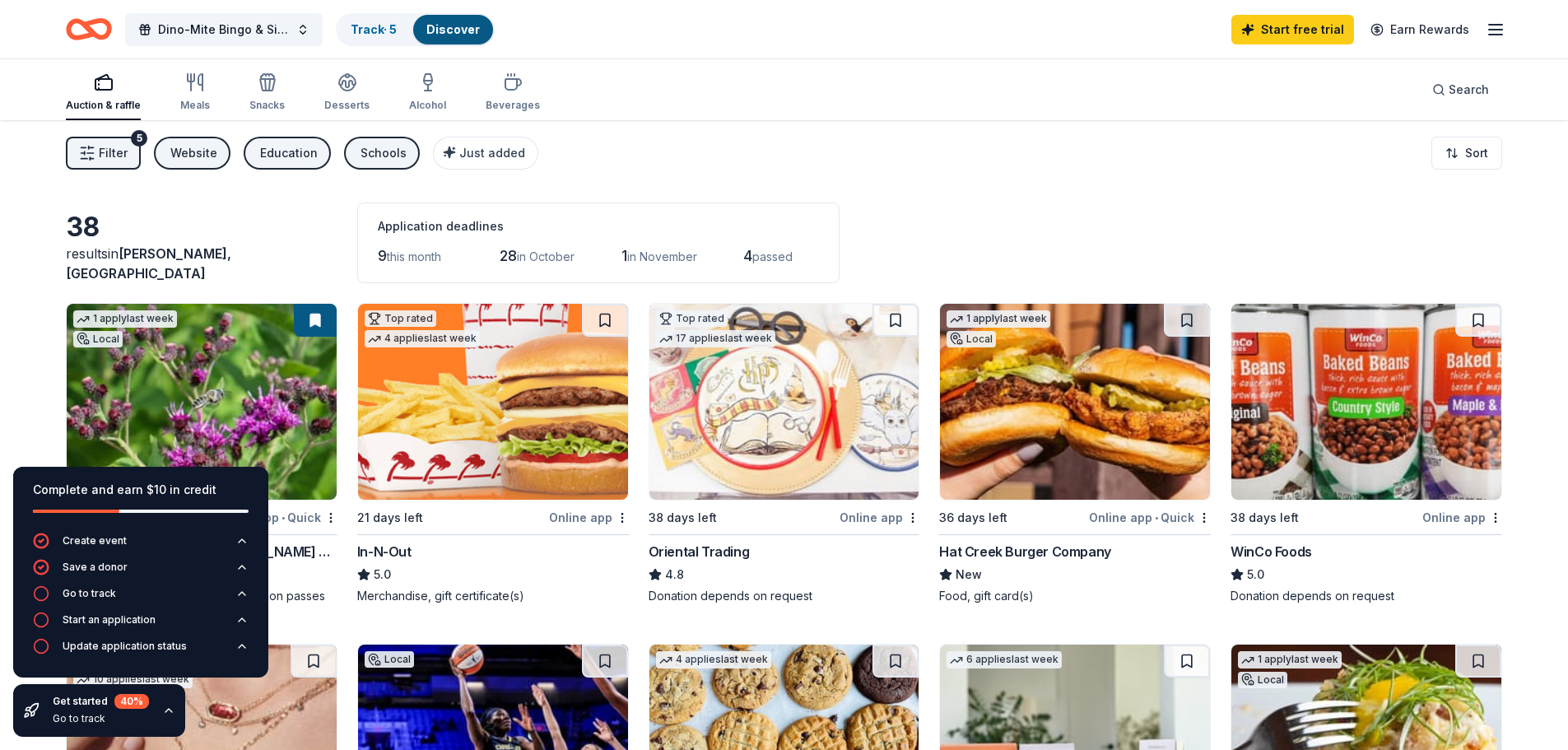
click at [109, 148] on span "Filter" at bounding box center [113, 153] width 29 height 19
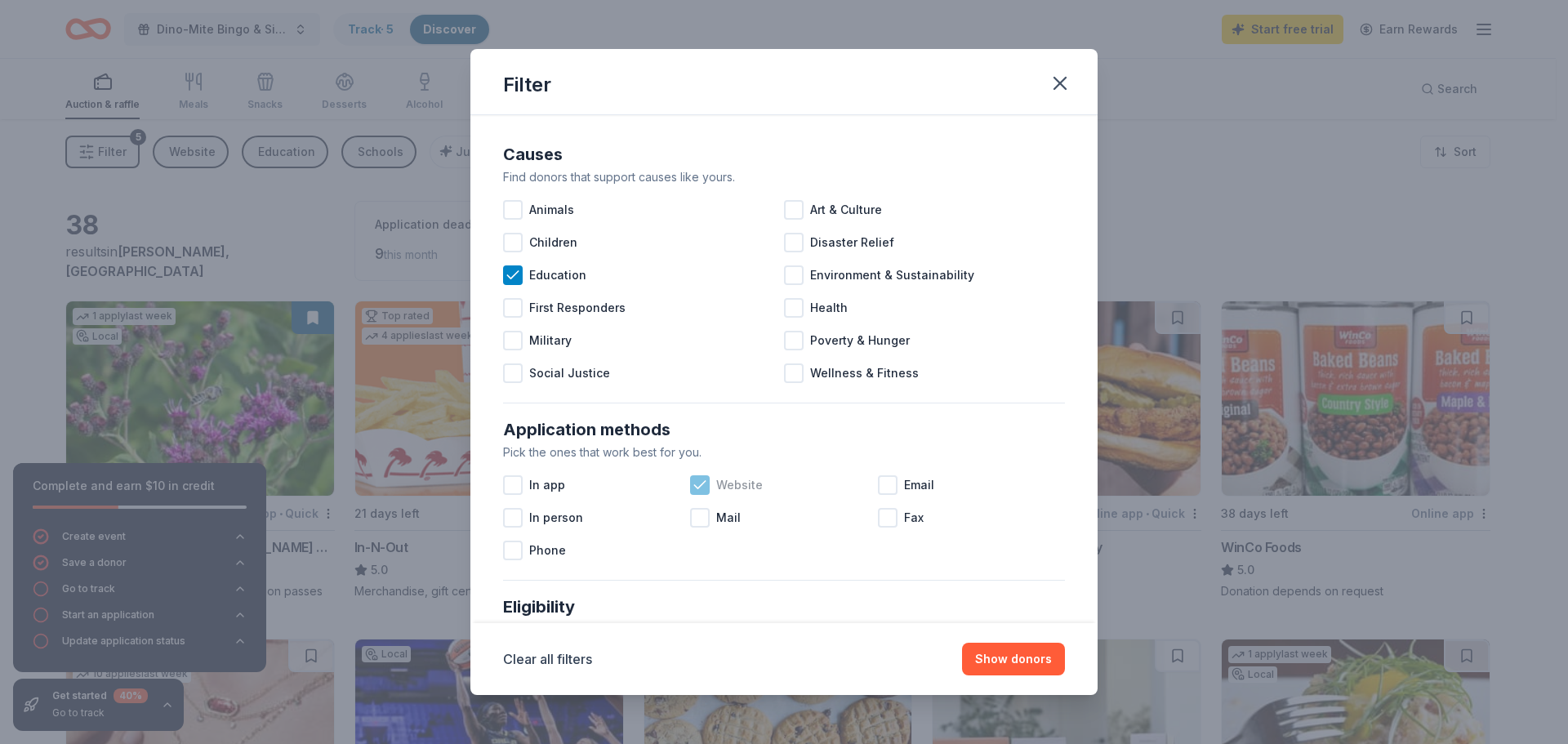
click at [697, 485] on icon at bounding box center [701, 485] width 11 height 7
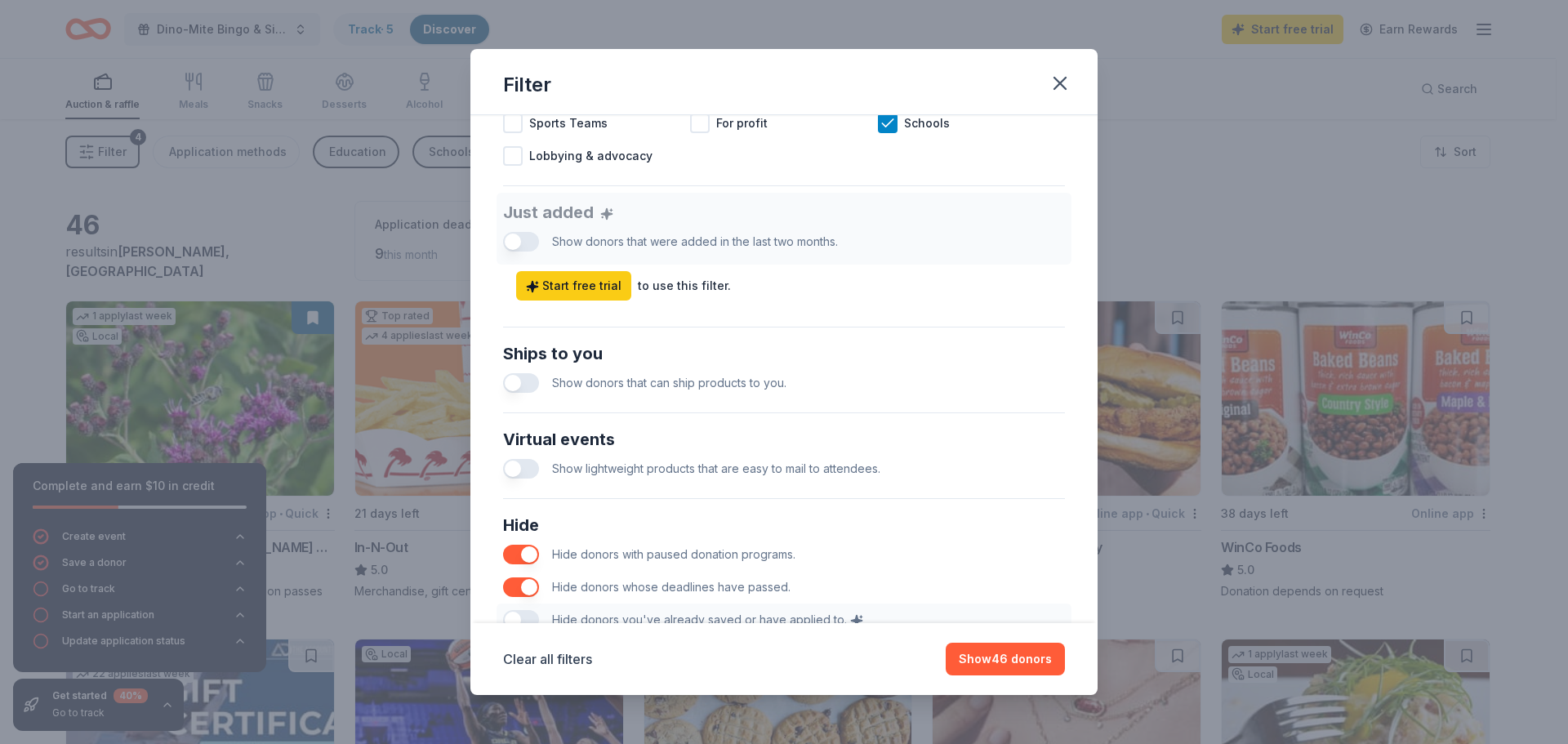
scroll to position [653, 0]
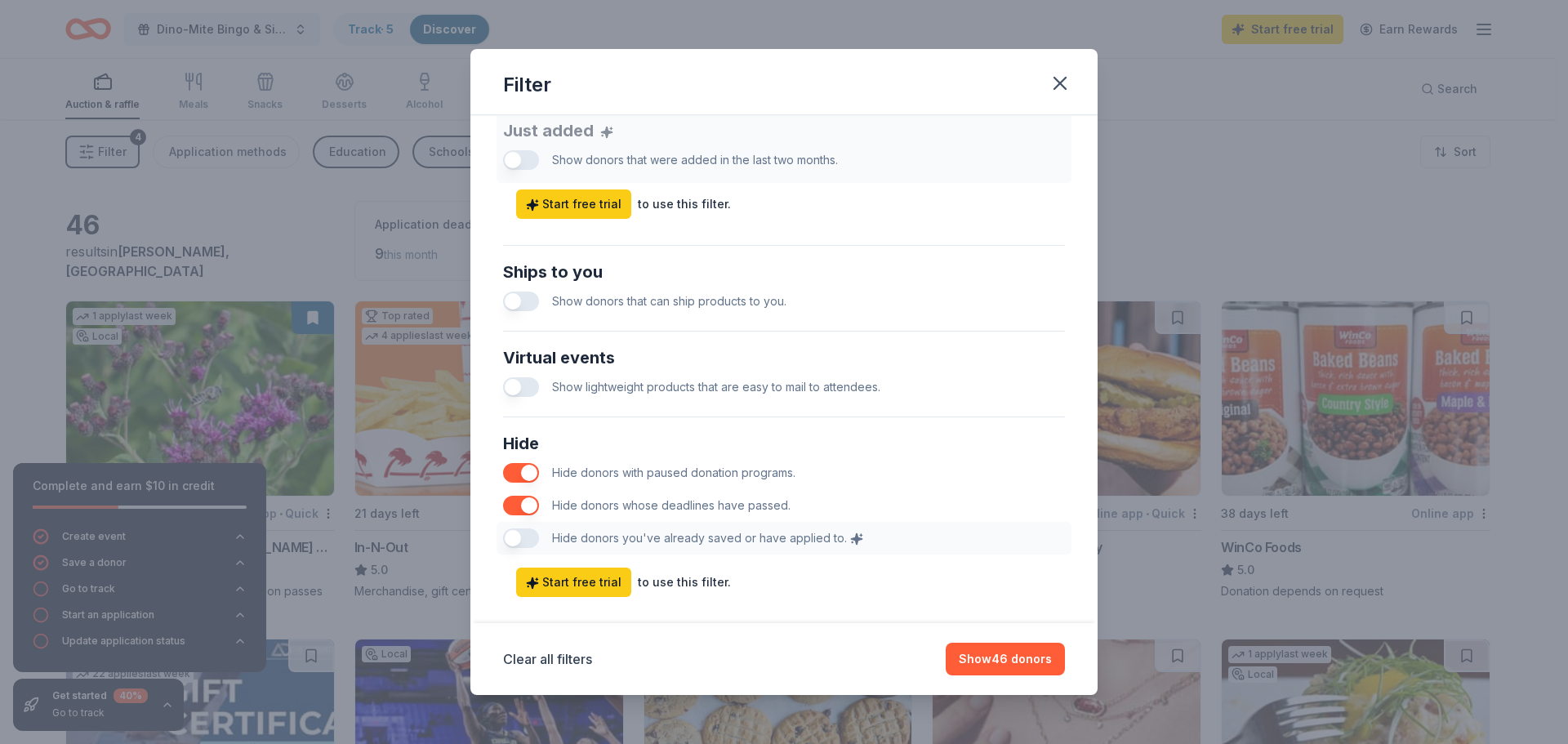
click at [525, 533] on div "Hide Hide donors with paused donation programs. Hide donors whose deadlines hav…" at bounding box center [783, 493] width 575 height 138
click at [525, 542] on div "Hide Hide donors with paused donation programs. Hide donors whose deadlines hav…" at bounding box center [783, 493] width 575 height 138
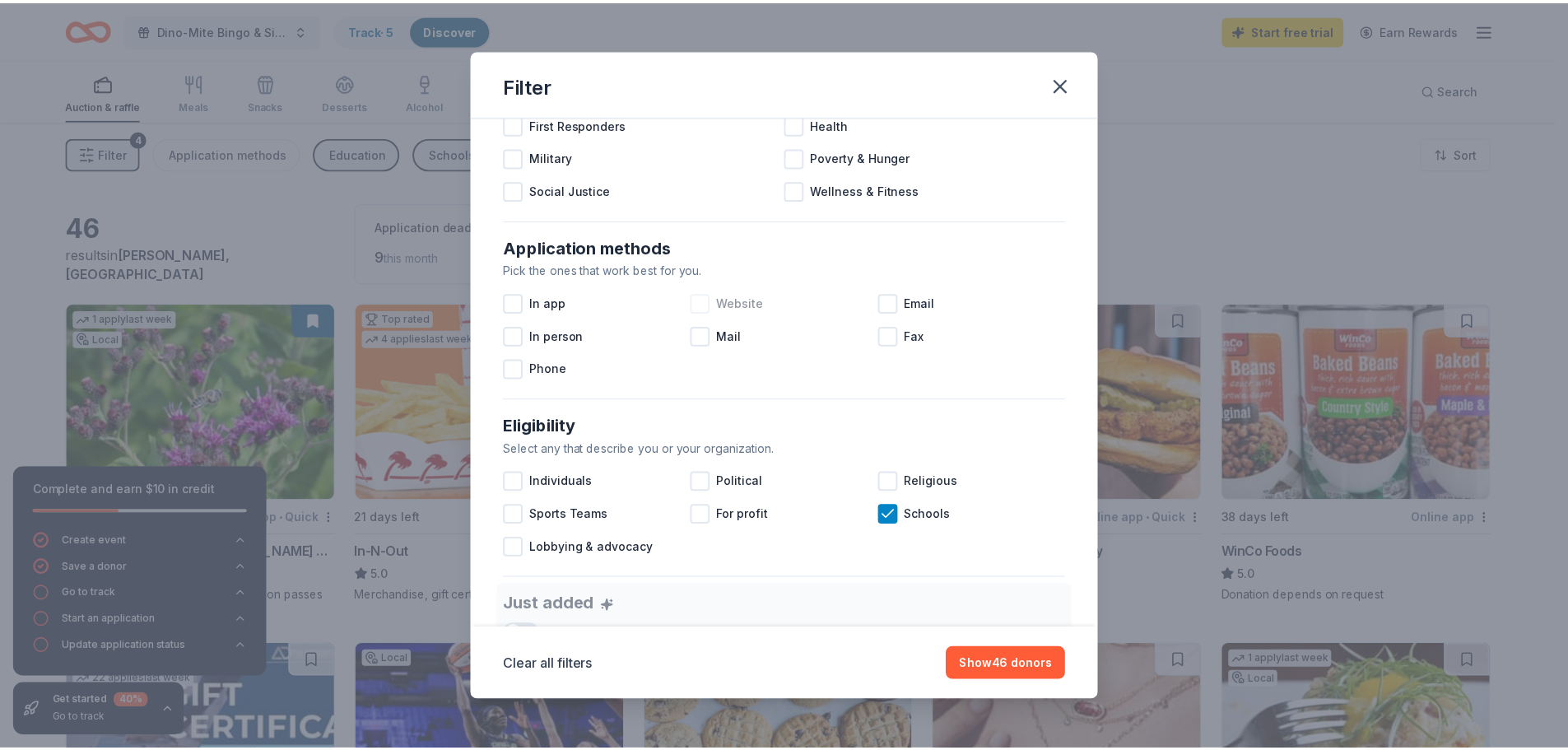
scroll to position [109, 0]
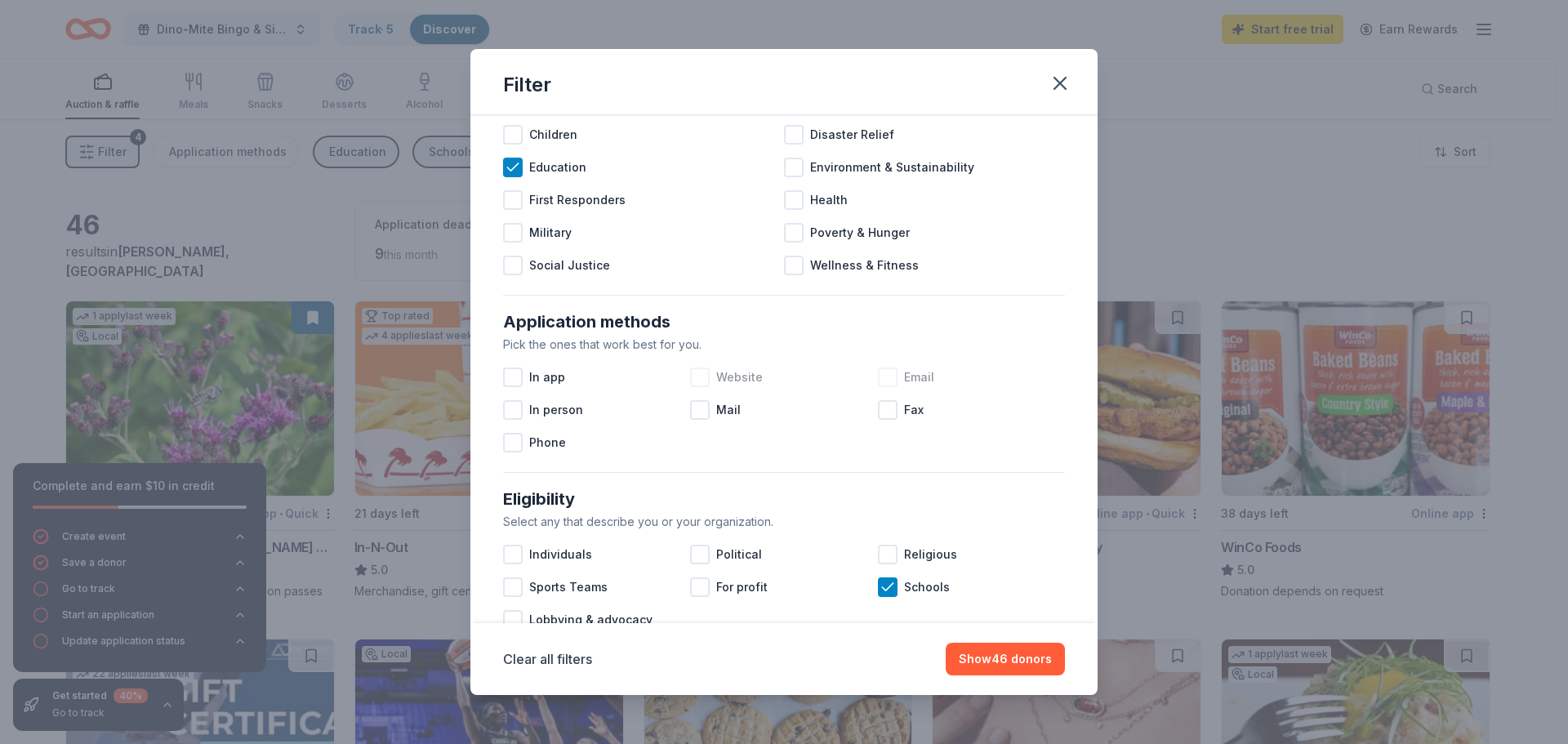
click at [884, 378] on div at bounding box center [887, 377] width 19 height 19
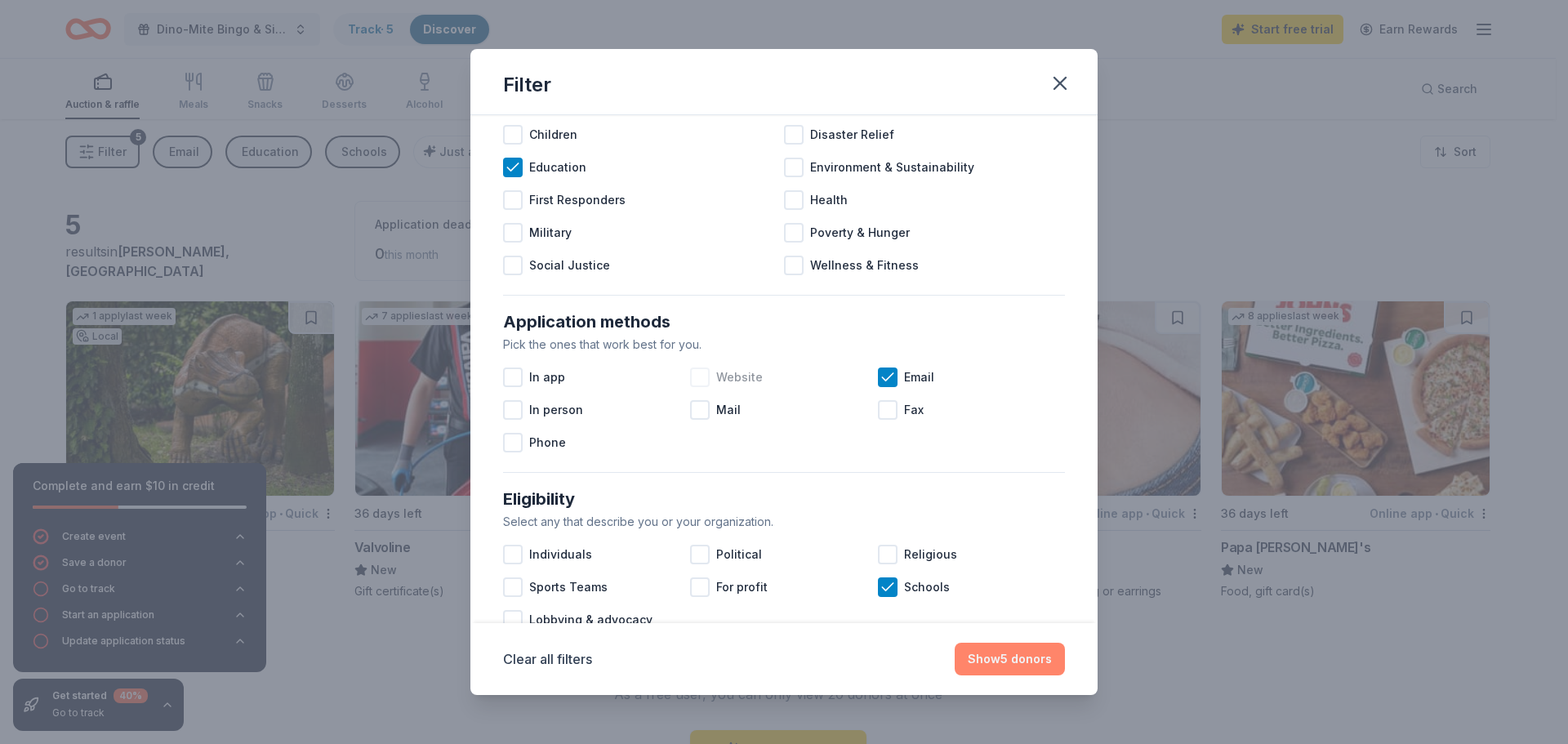
click at [1010, 661] on button "Show 5 donors" at bounding box center [1010, 660] width 110 height 33
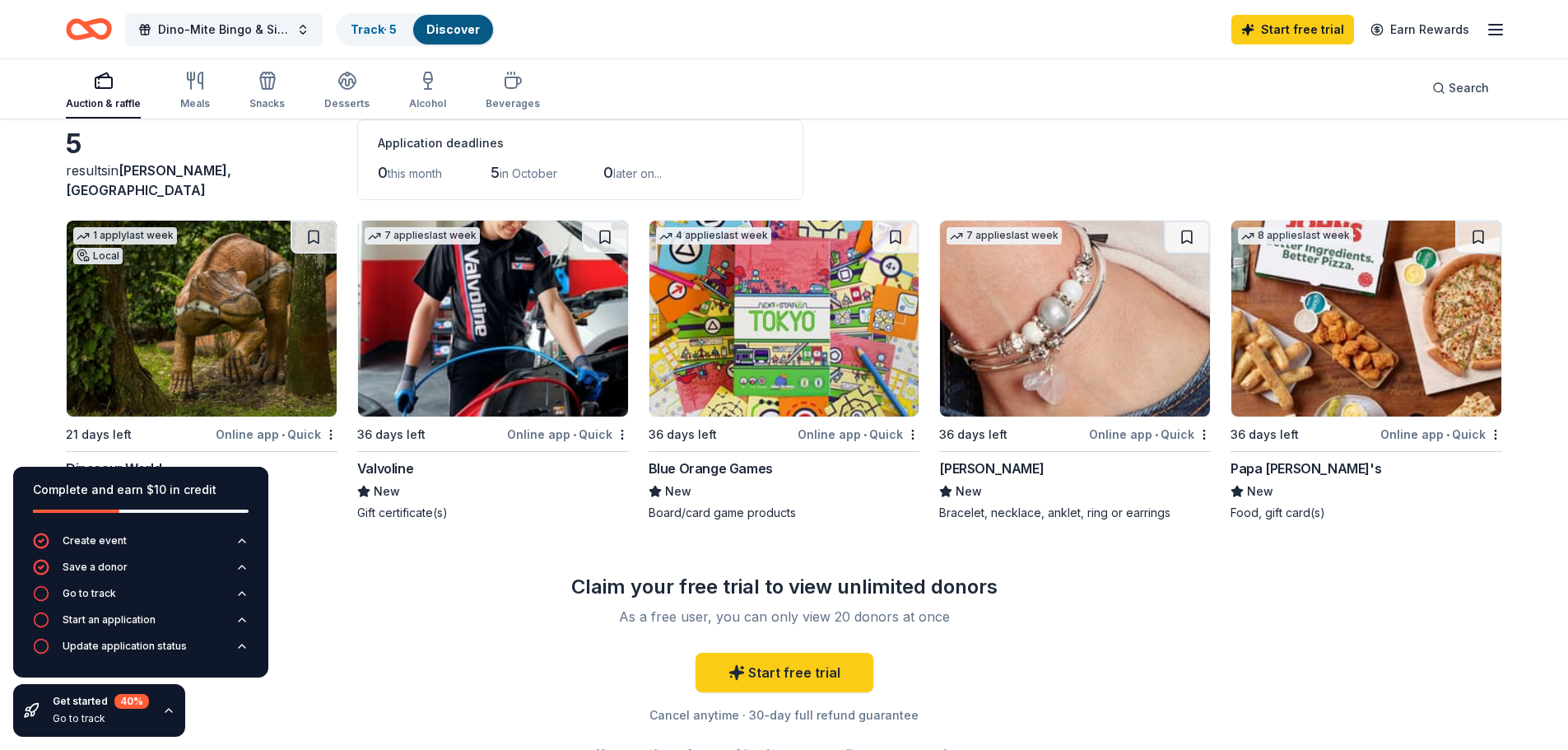
scroll to position [165, 0]
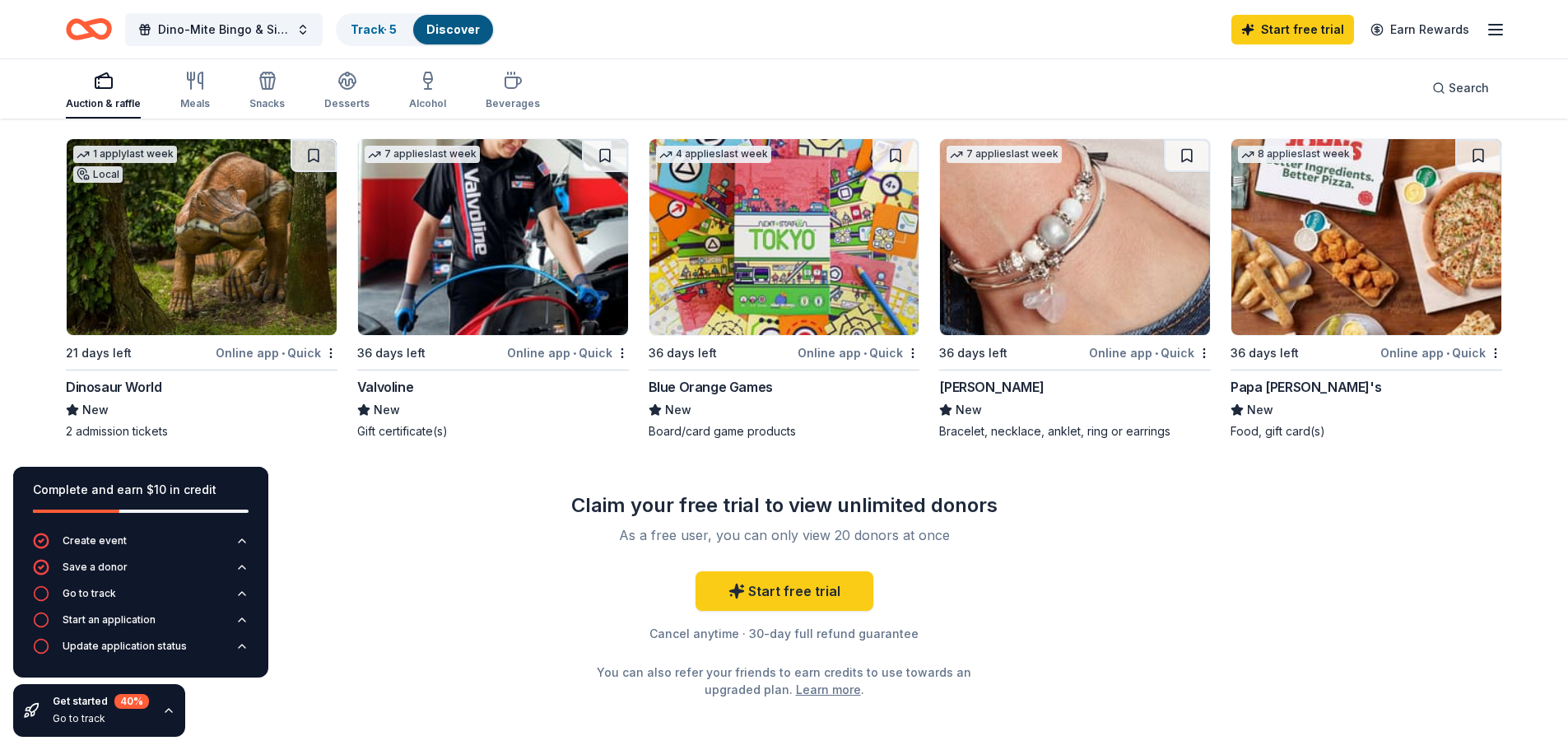
click at [139, 396] on div "Dinosaur World" at bounding box center [113, 387] width 95 height 19
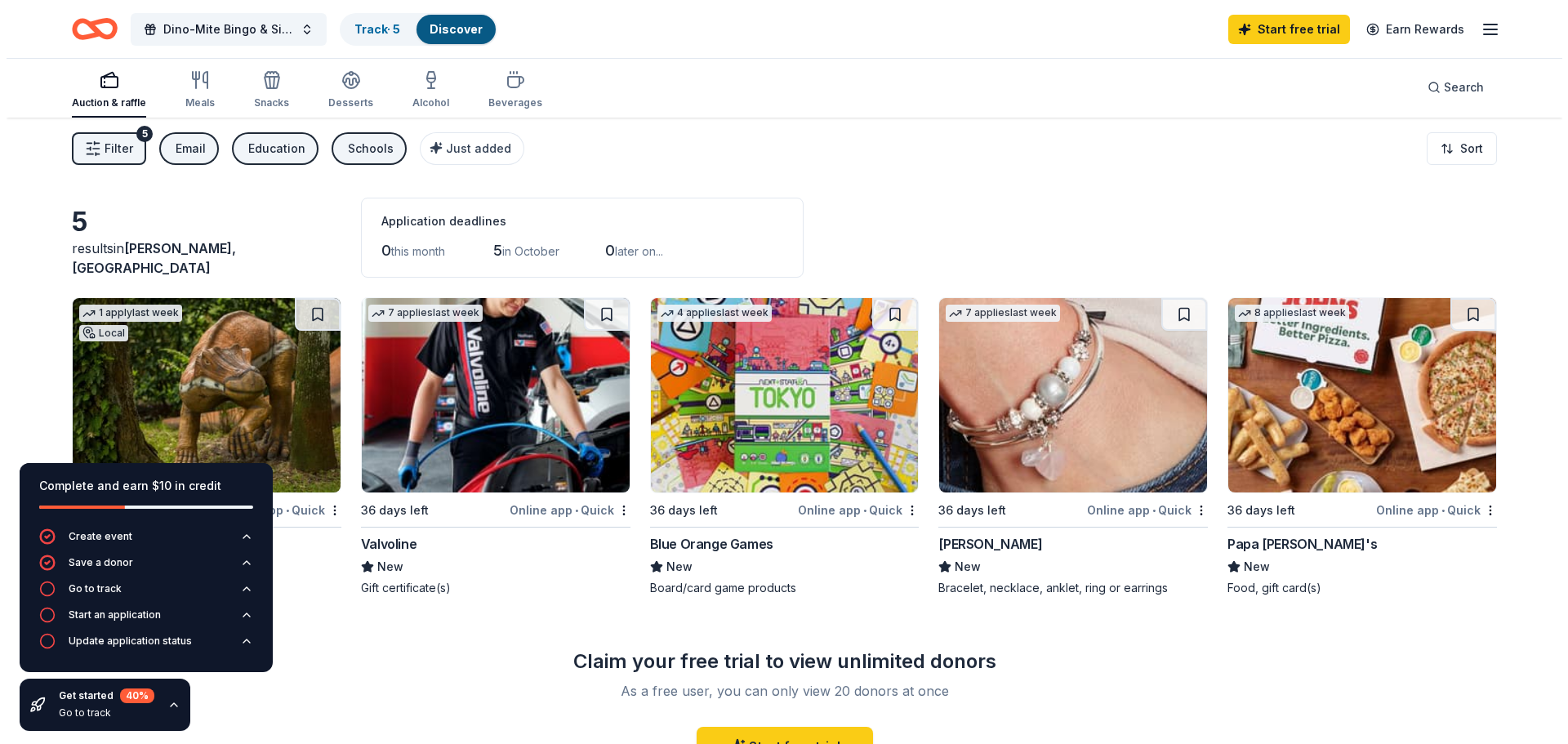
scroll to position [0, 0]
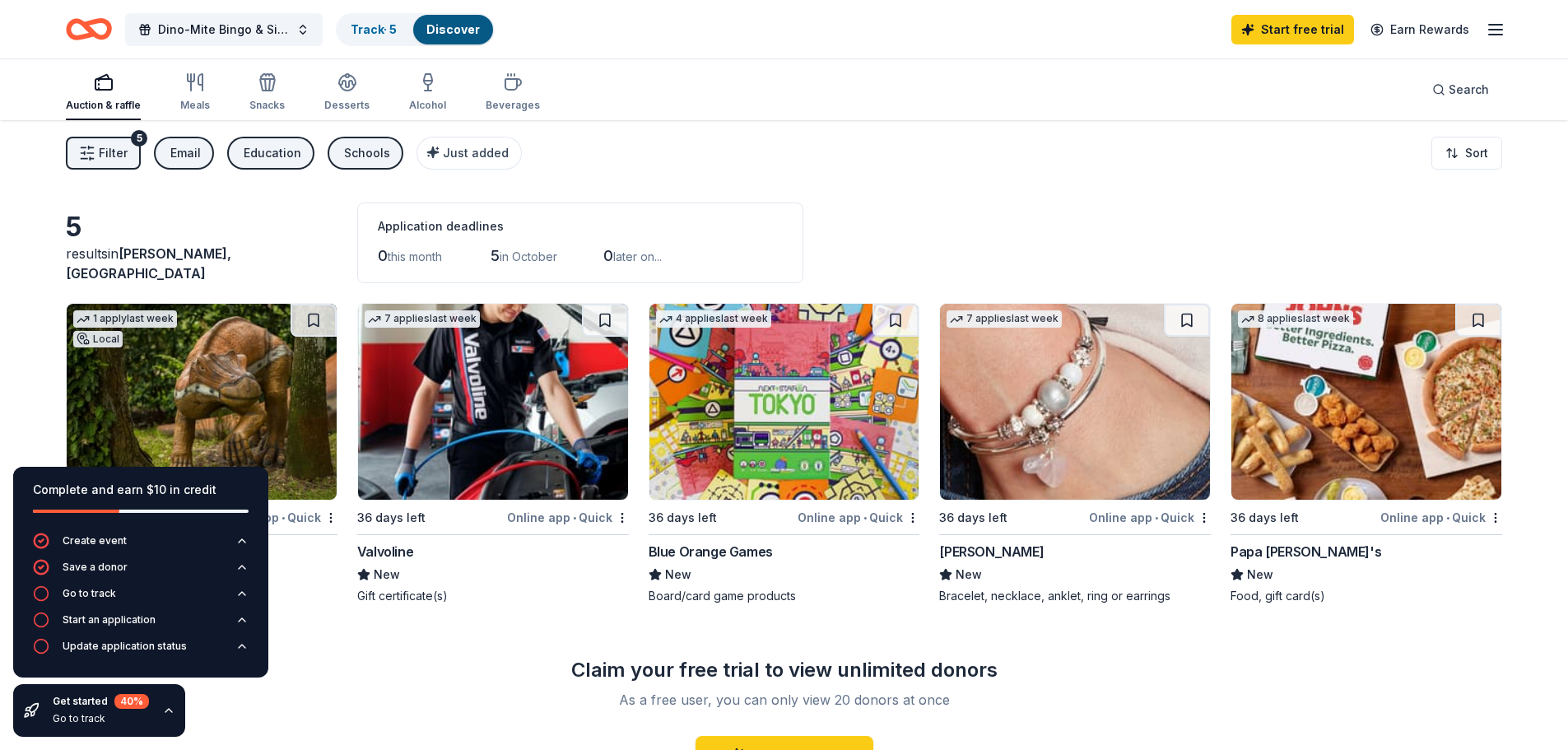
click at [116, 147] on span "Filter" at bounding box center [113, 153] width 29 height 19
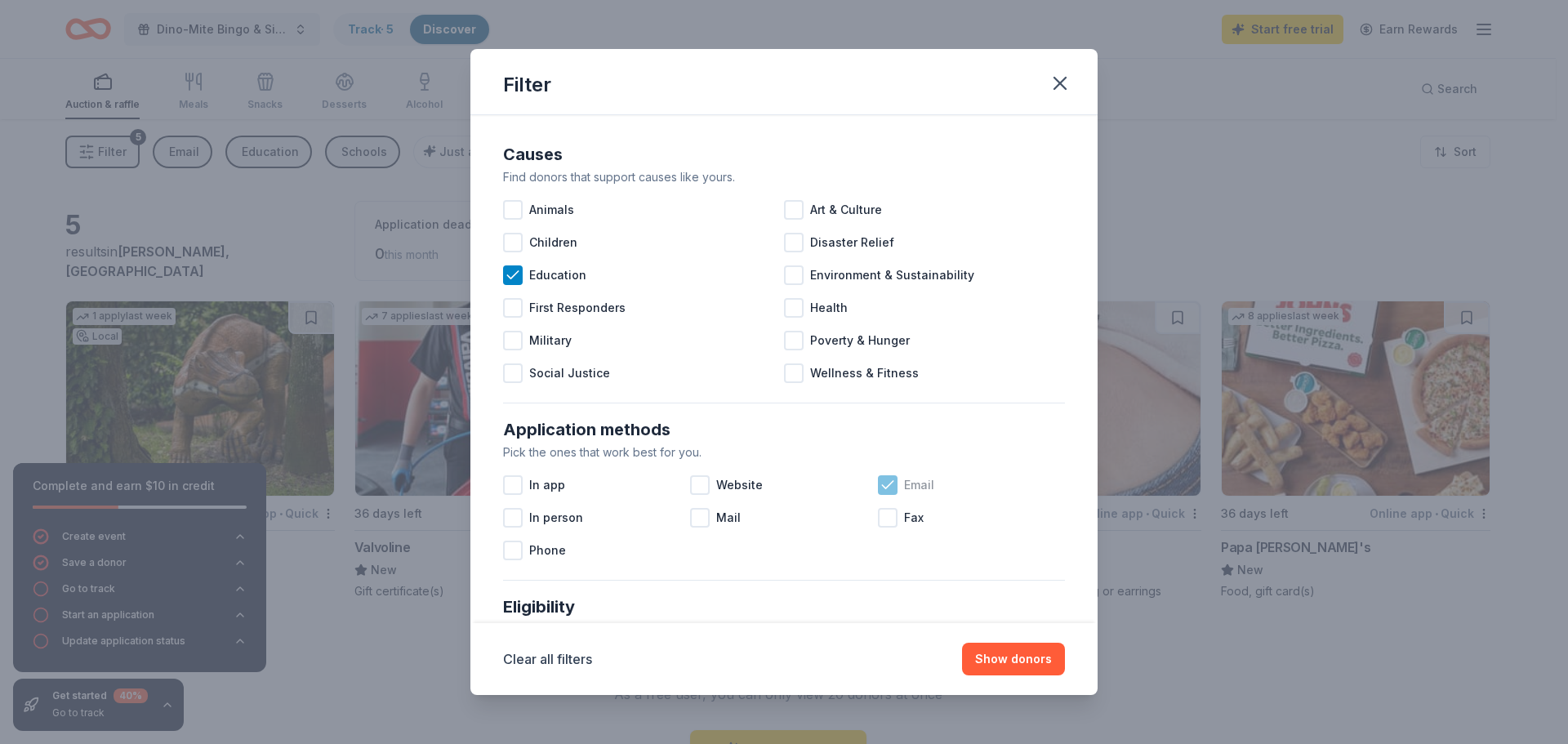
click at [884, 495] on div "Email" at bounding box center [971, 485] width 187 height 33
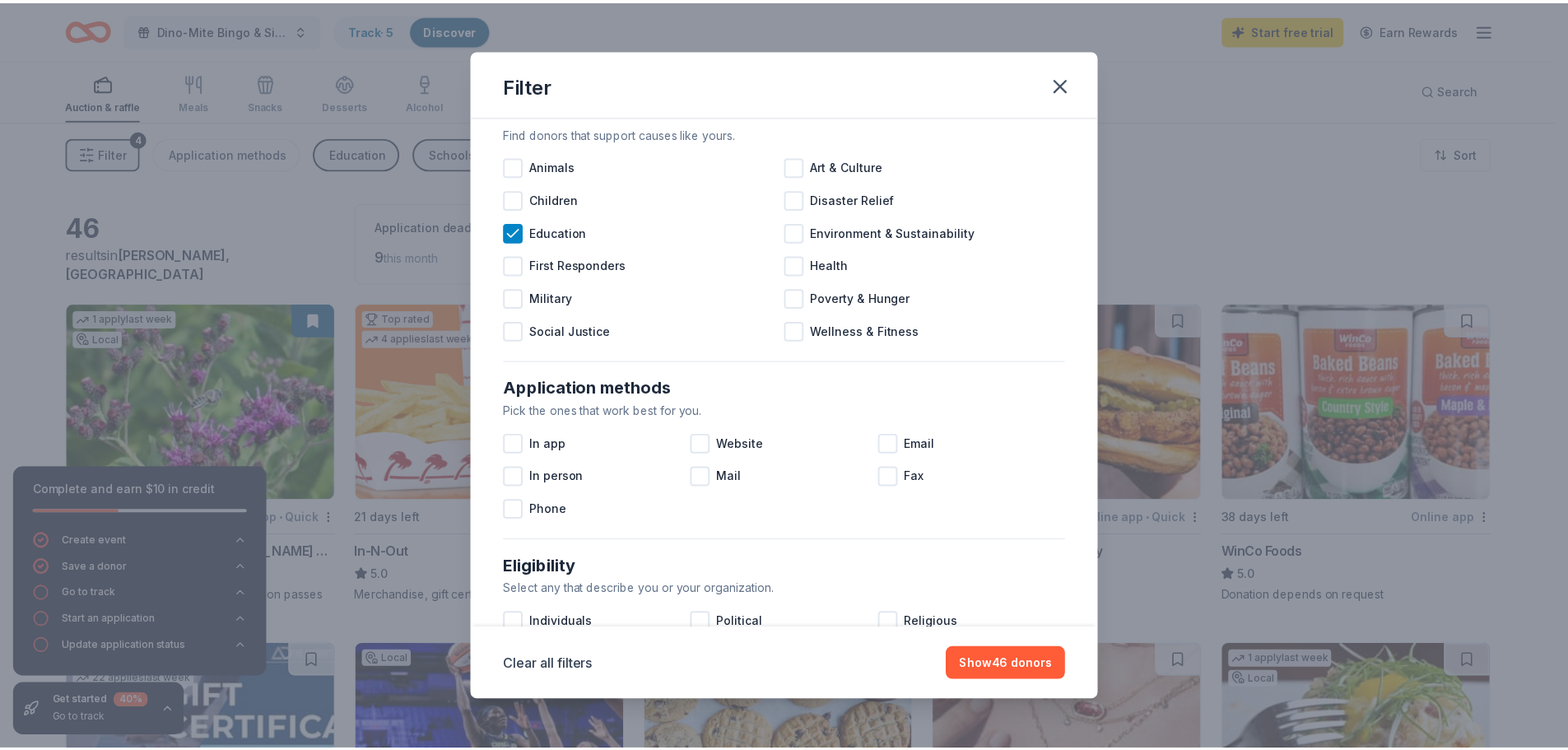
scroll to position [82, 0]
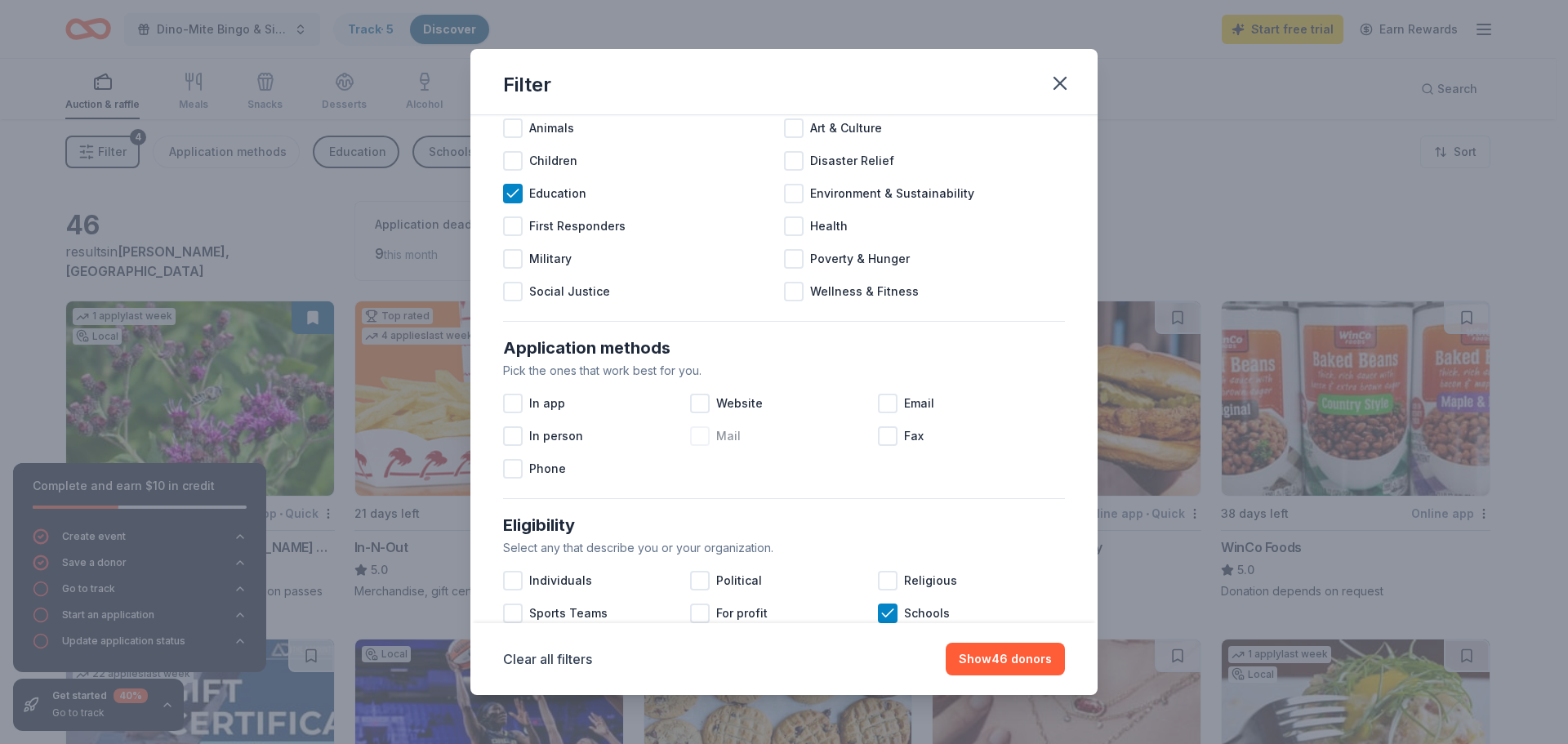
click at [695, 441] on div at bounding box center [699, 436] width 19 height 19
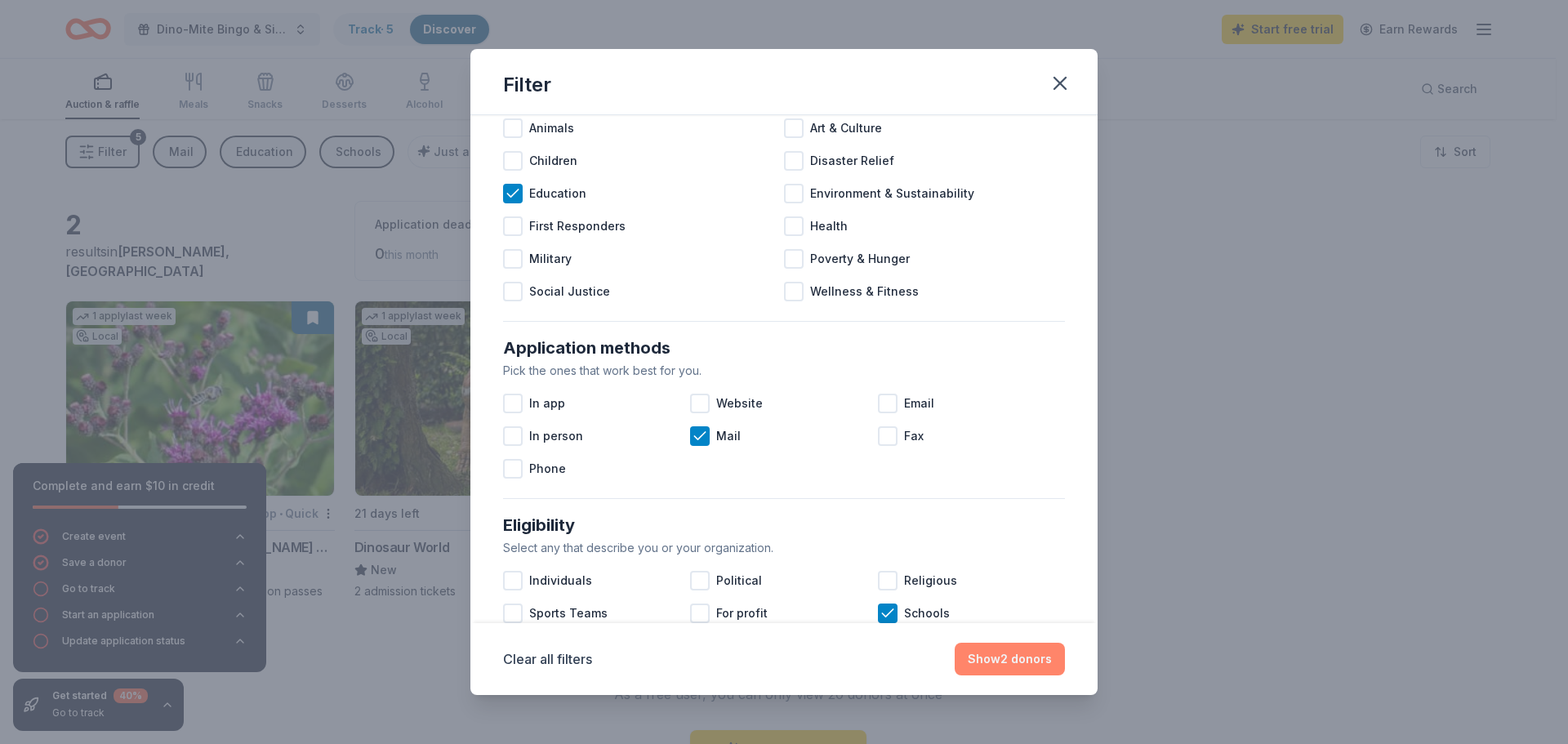
click at [1005, 661] on button "Show 2 donors" at bounding box center [1010, 660] width 110 height 33
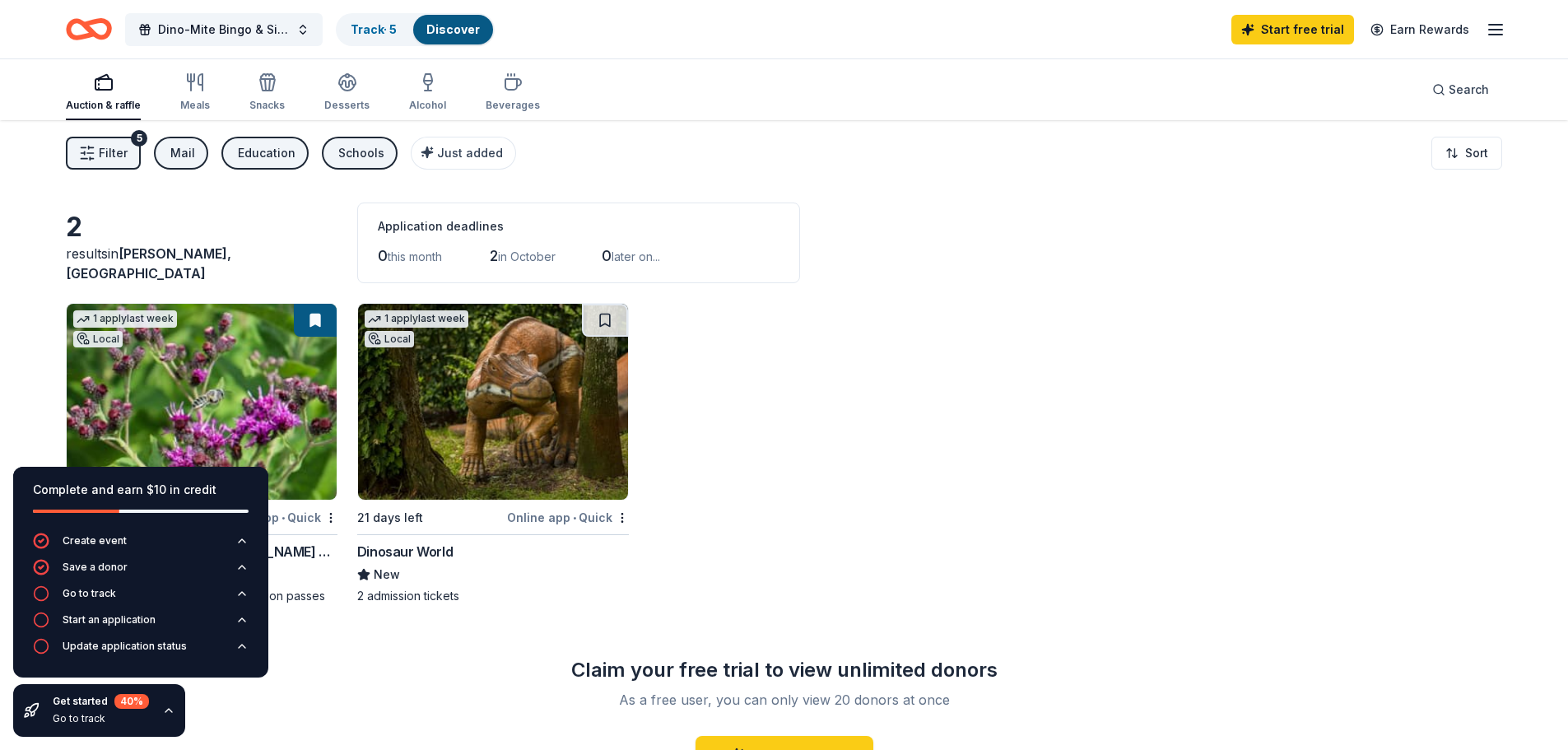
click at [109, 151] on span "Filter" at bounding box center [113, 153] width 29 height 19
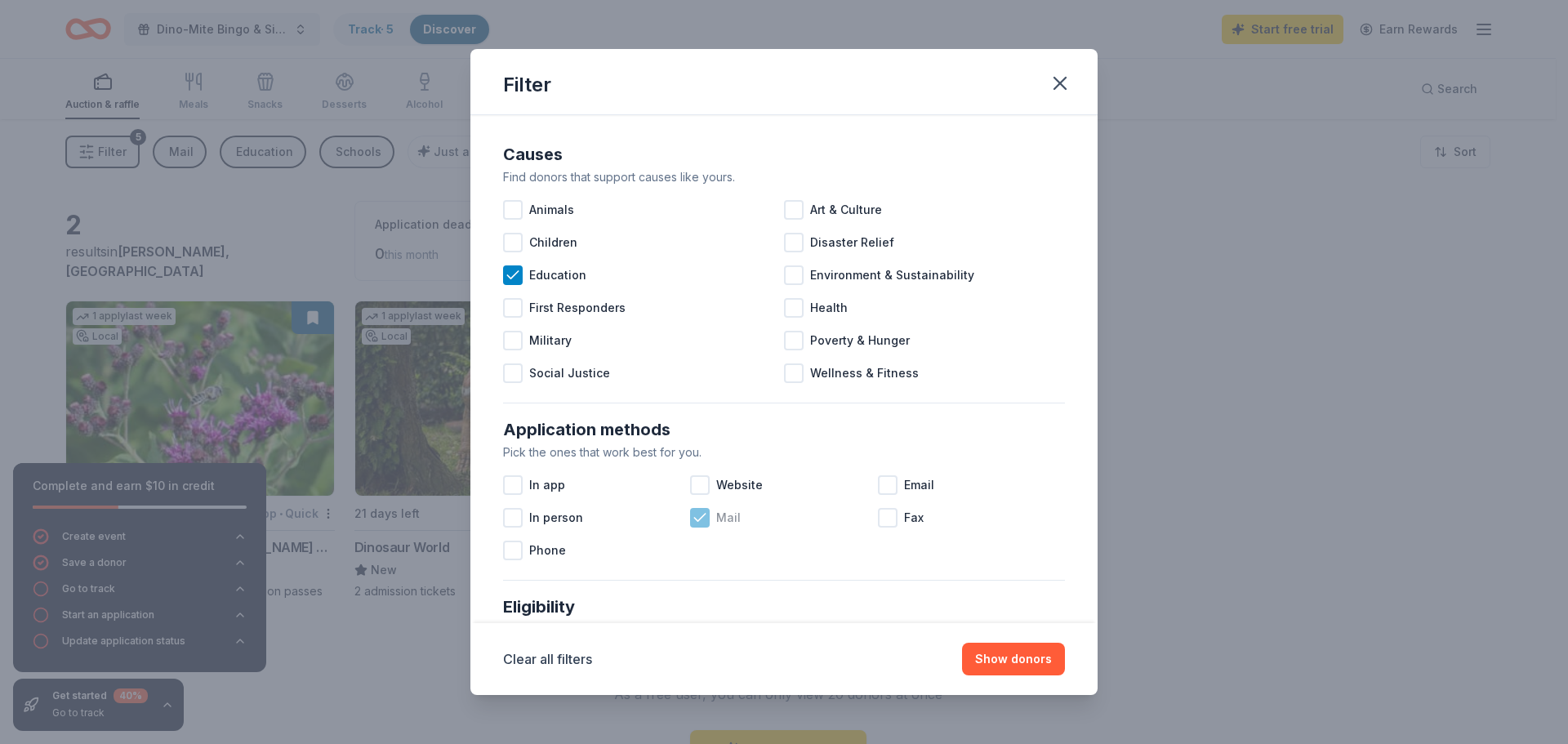
click at [695, 518] on icon at bounding box center [701, 517] width 11 height 7
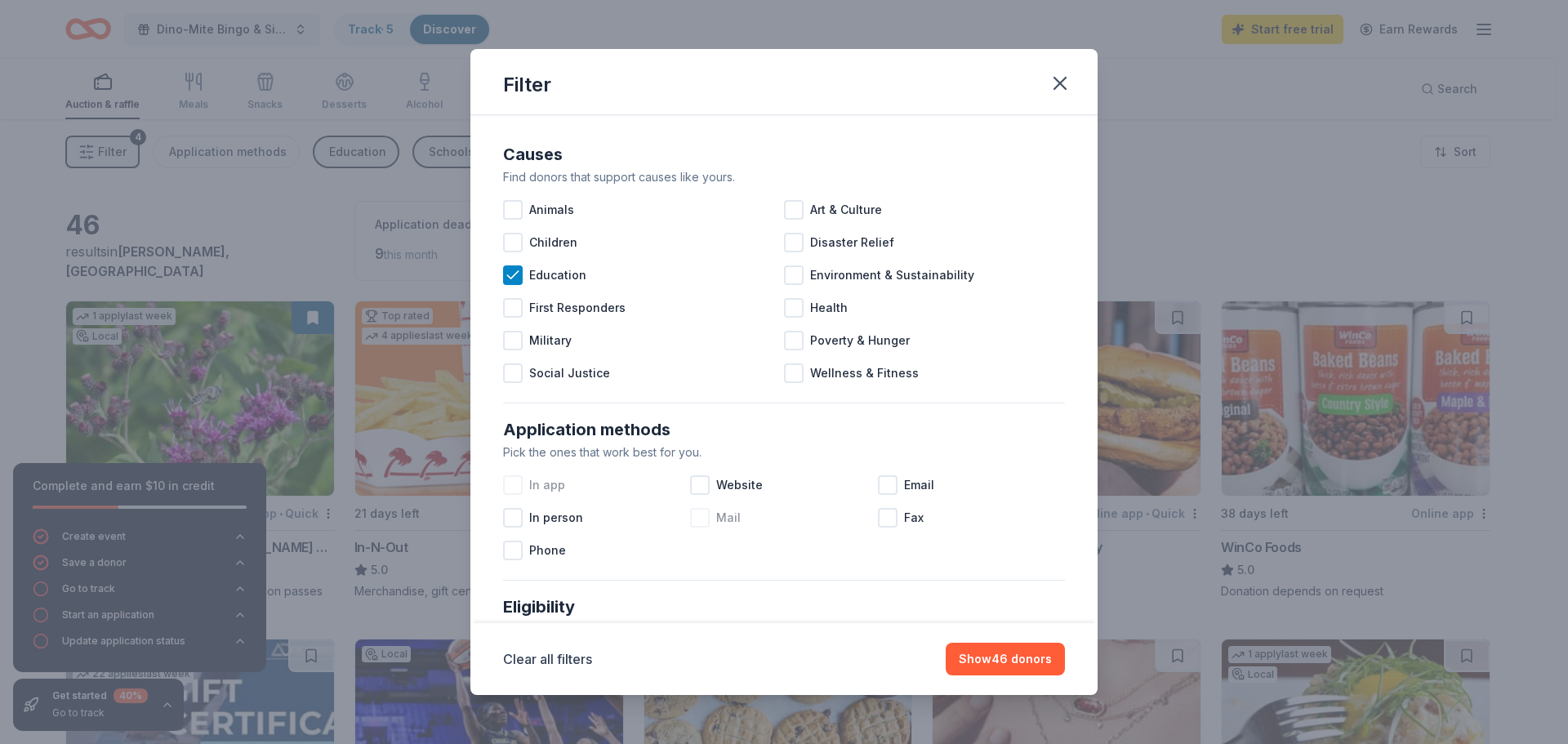
click at [512, 489] on div at bounding box center [513, 484] width 19 height 19
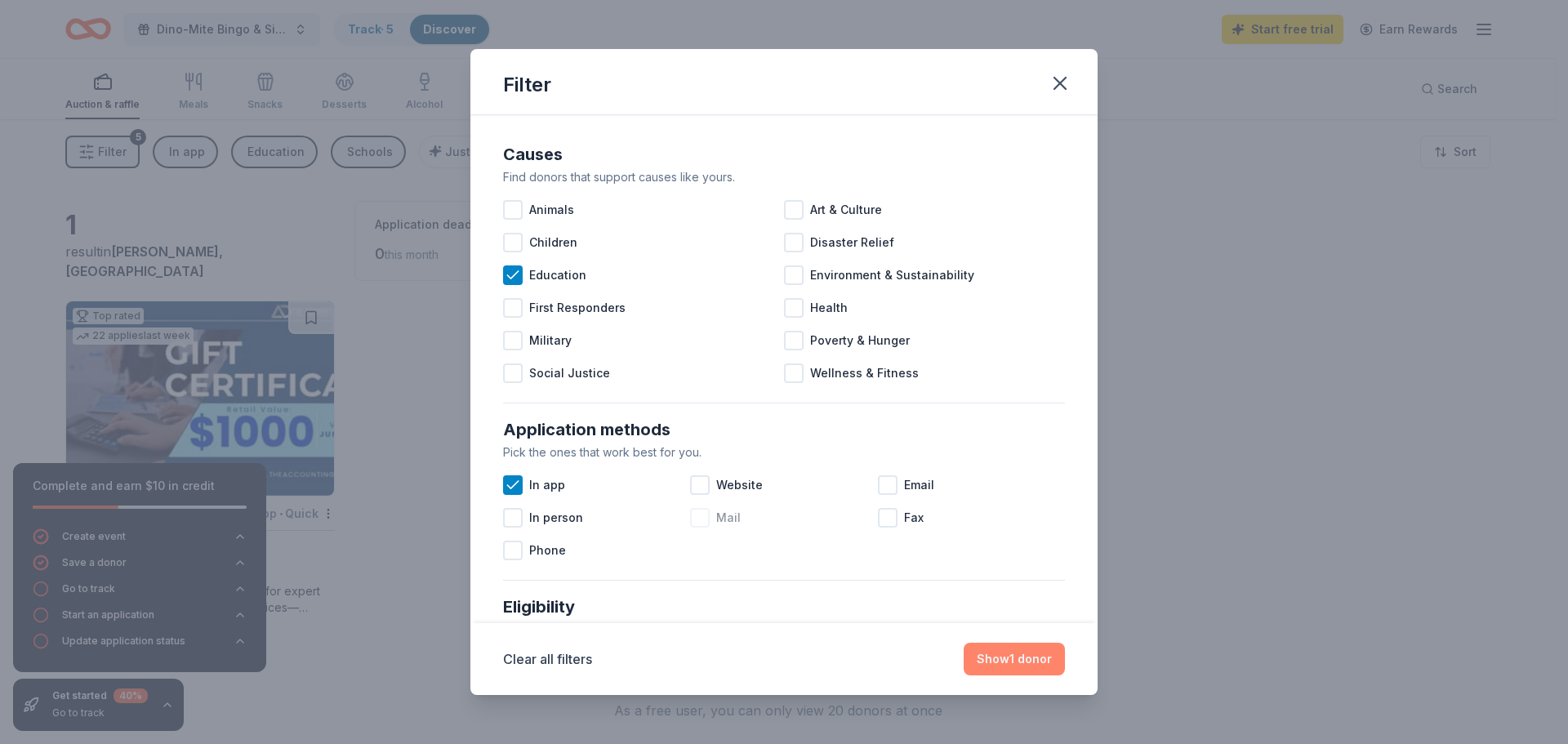
click at [1008, 662] on button "Show 1 donor" at bounding box center [1014, 660] width 101 height 33
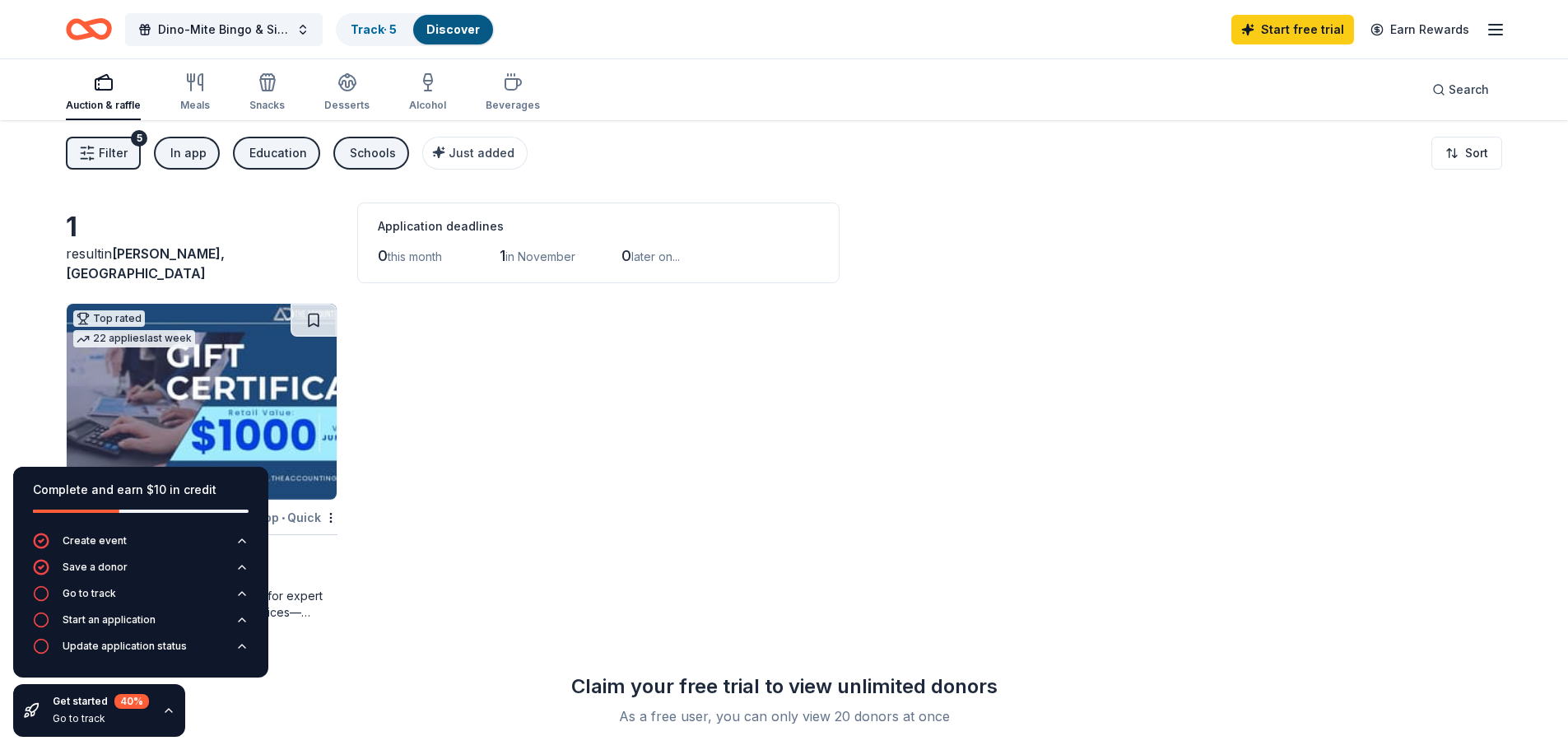
click at [107, 154] on span "Filter" at bounding box center [113, 153] width 29 height 19
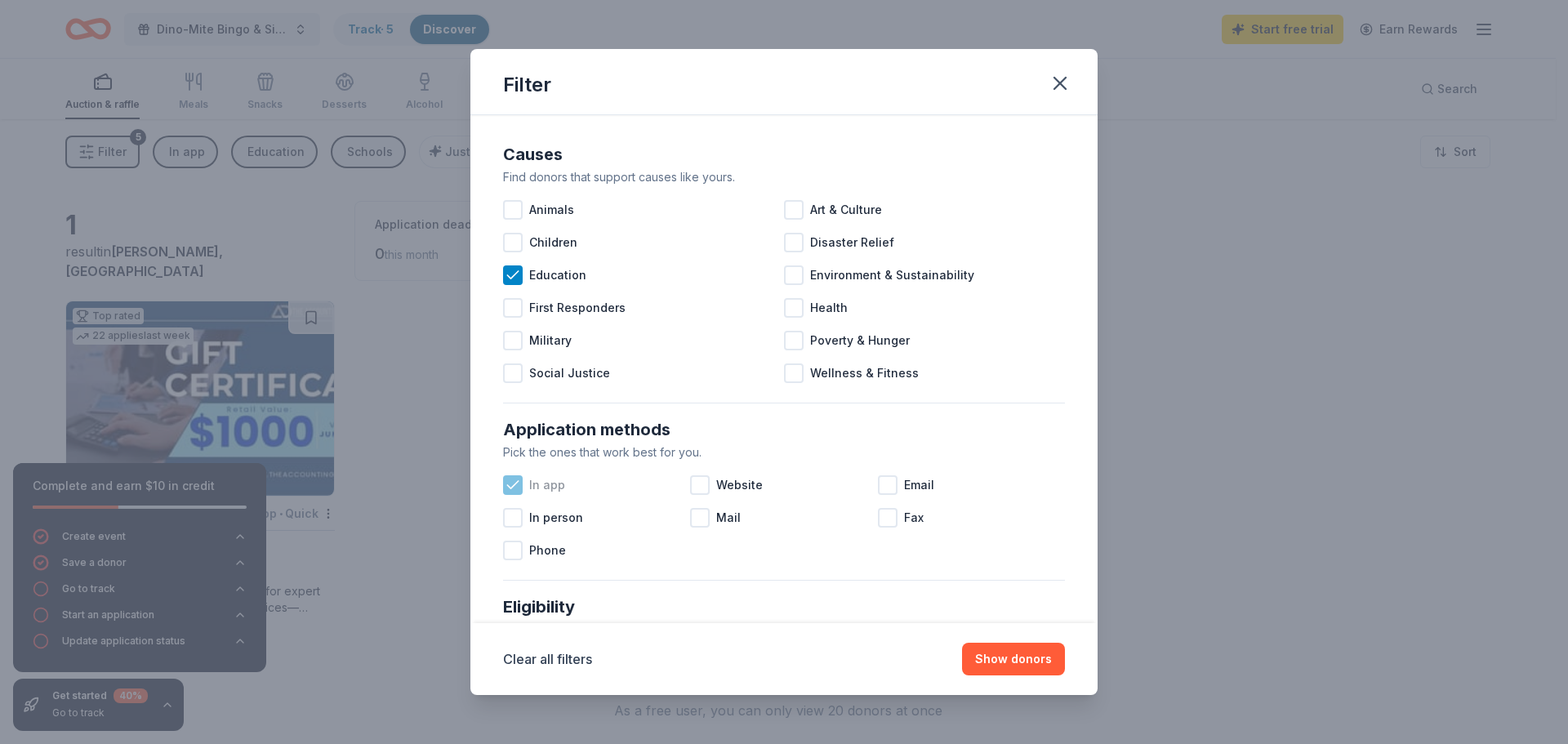
click at [511, 483] on icon at bounding box center [513, 485] width 17 height 17
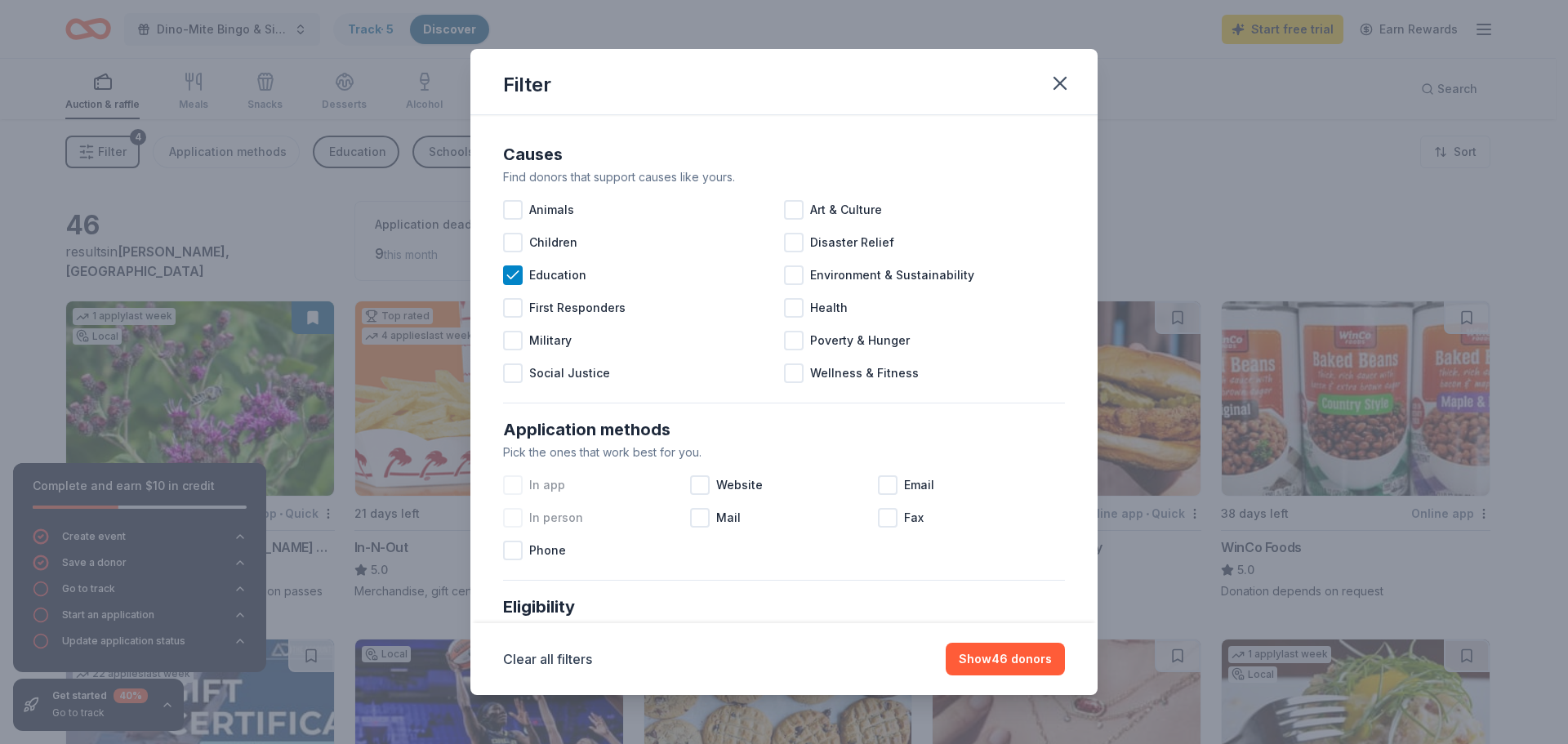
click at [510, 521] on div at bounding box center [513, 517] width 19 height 19
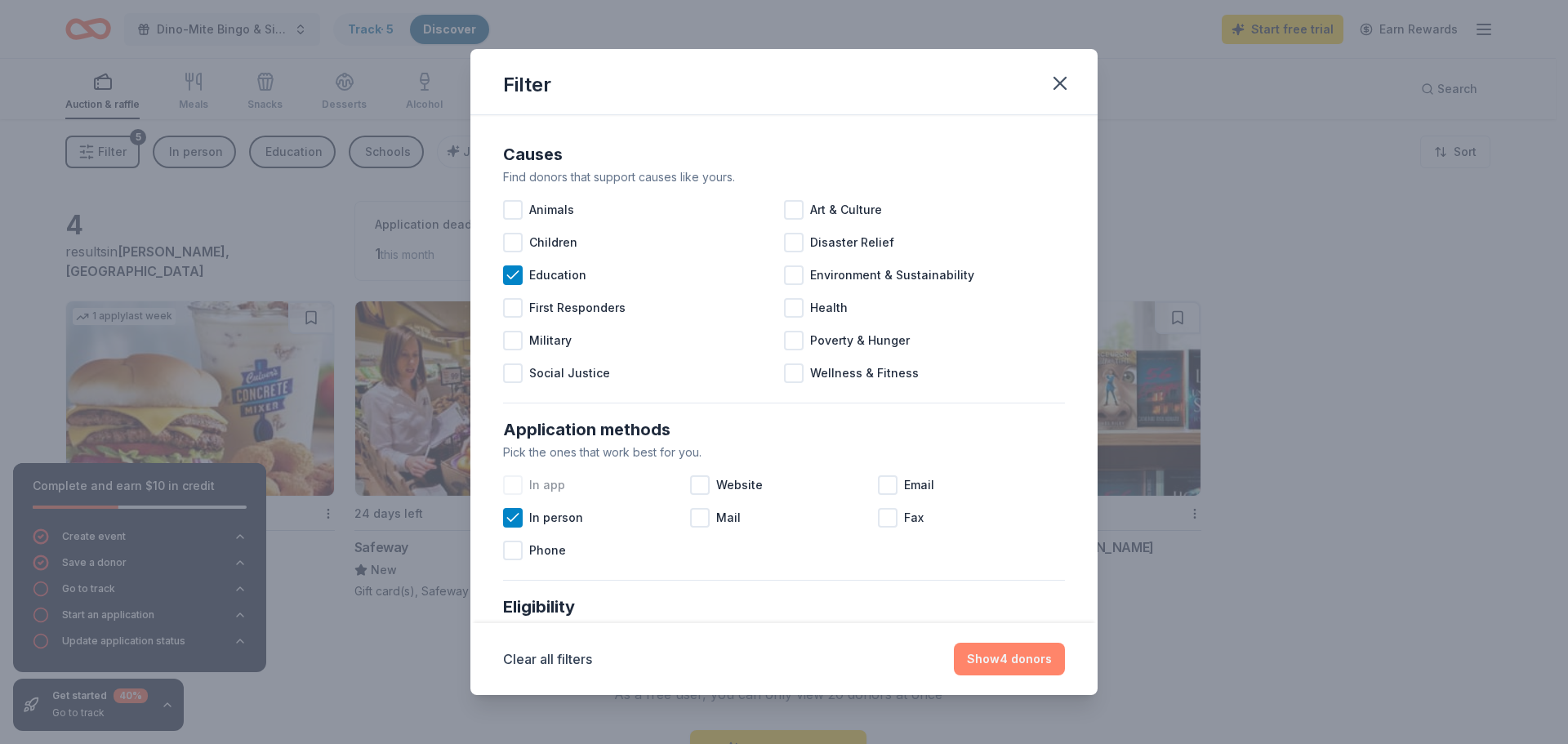
click at [999, 667] on button "Show 4 donors" at bounding box center [1009, 660] width 111 height 33
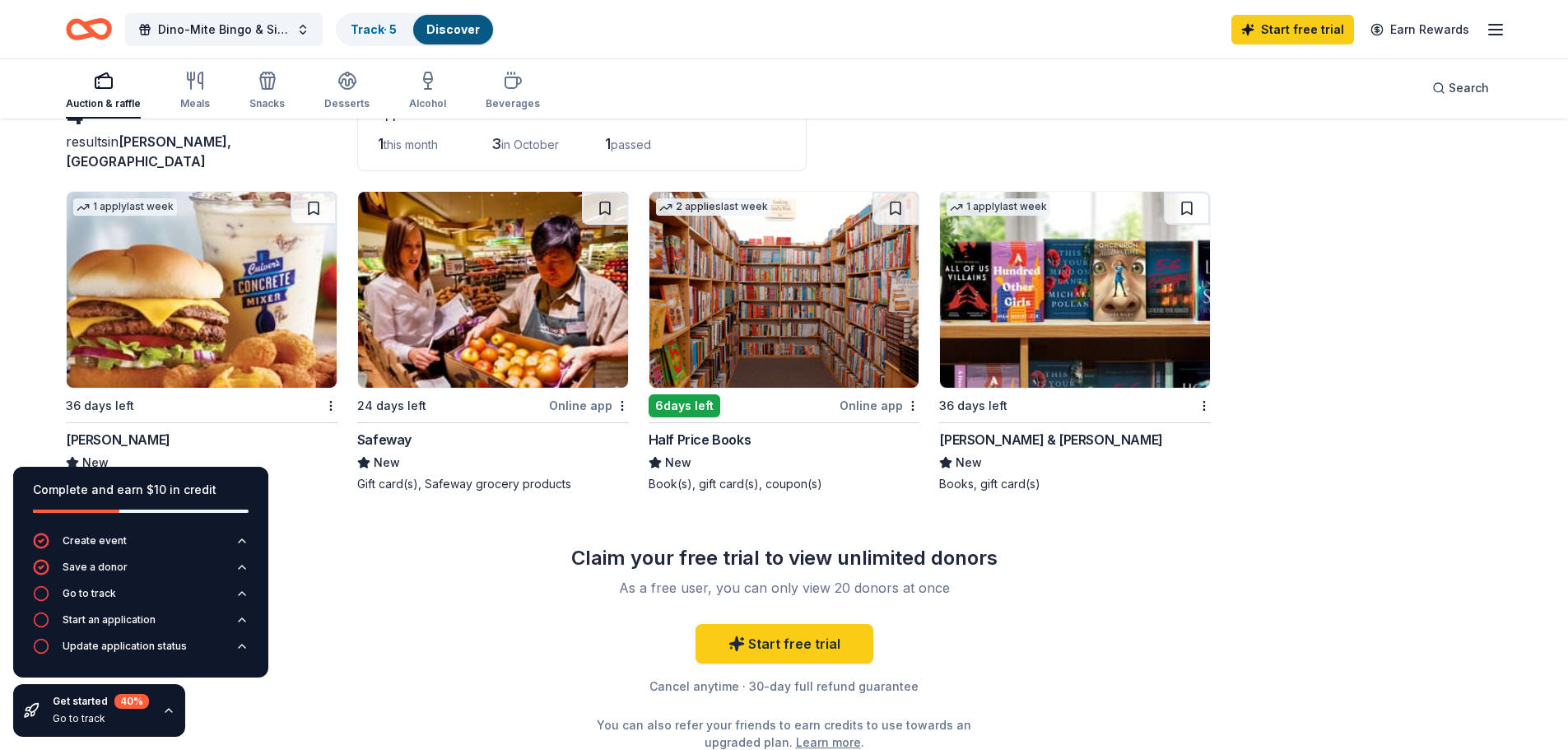
scroll to position [165, 0]
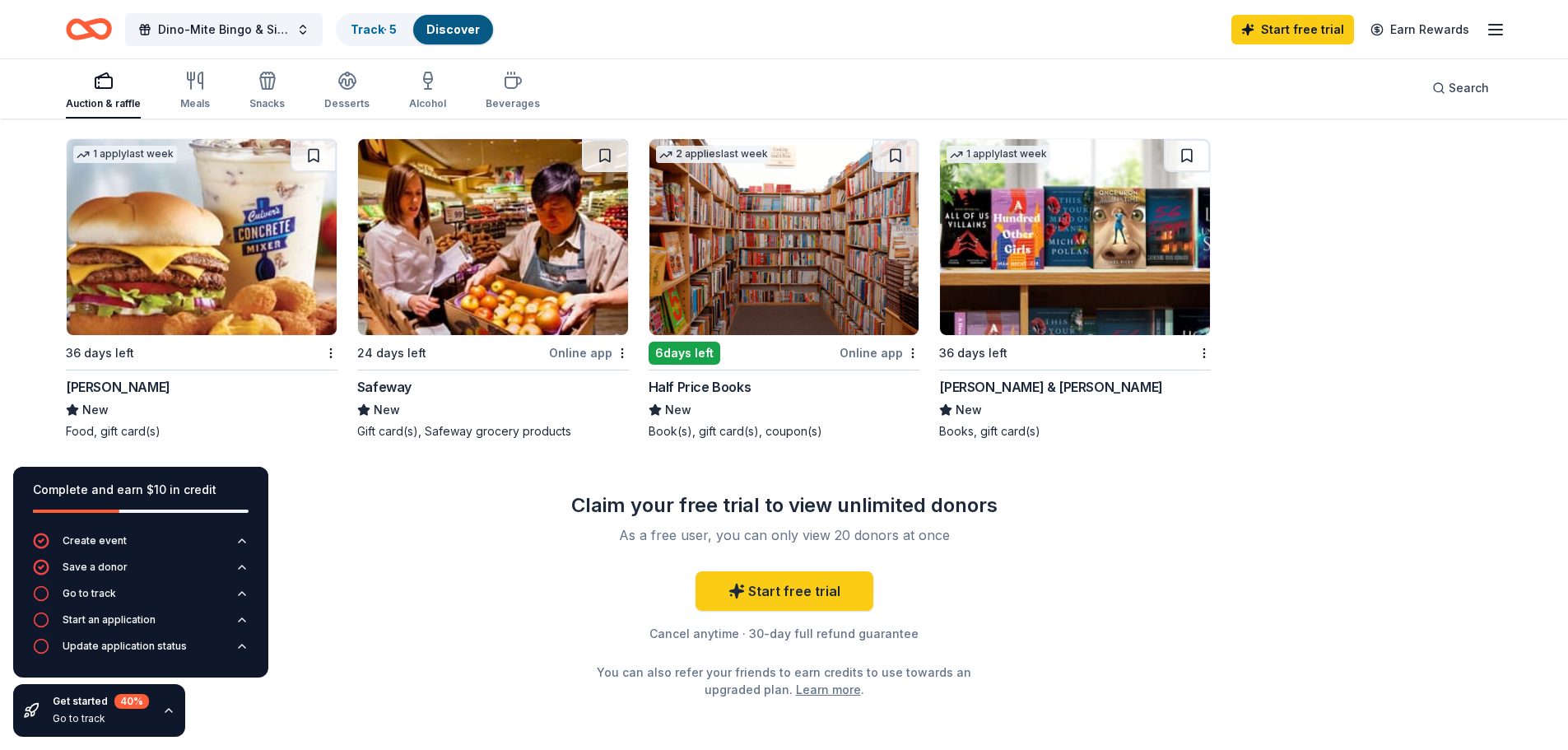
click at [174, 287] on img at bounding box center [202, 237] width 270 height 196
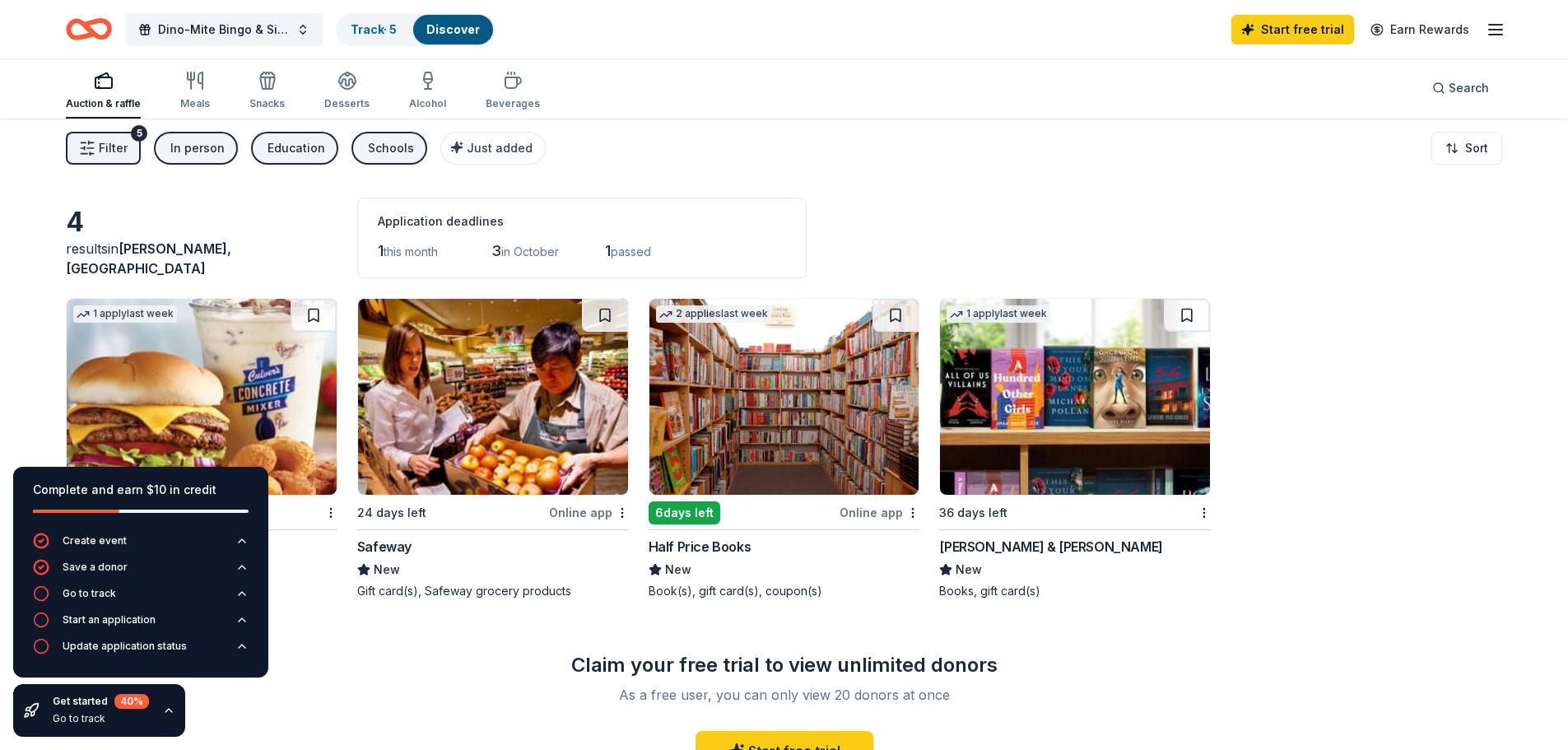
scroll to position [0, 0]
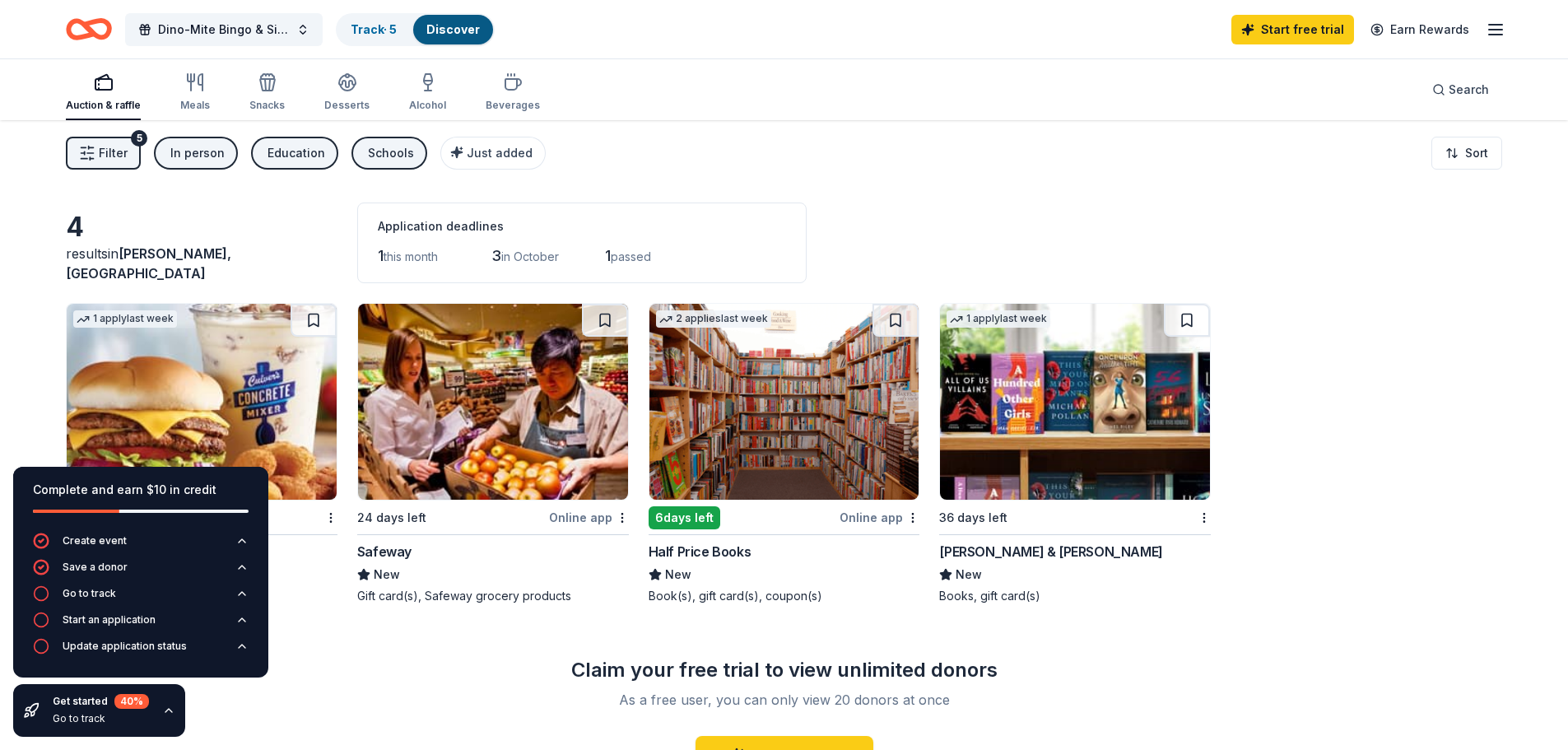
click at [132, 144] on div "5" at bounding box center [140, 139] width 17 height 17
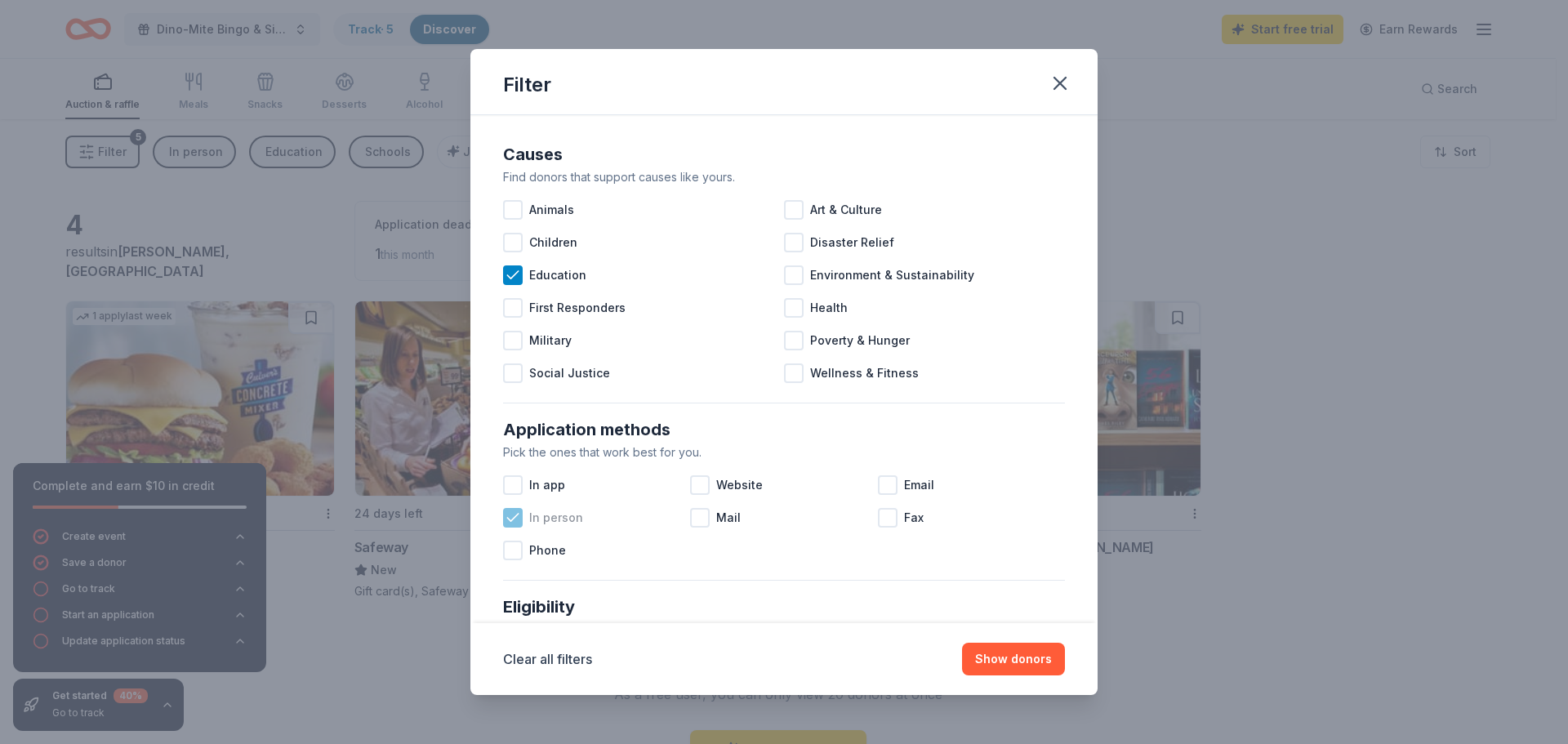
click at [513, 526] on div at bounding box center [513, 517] width 19 height 19
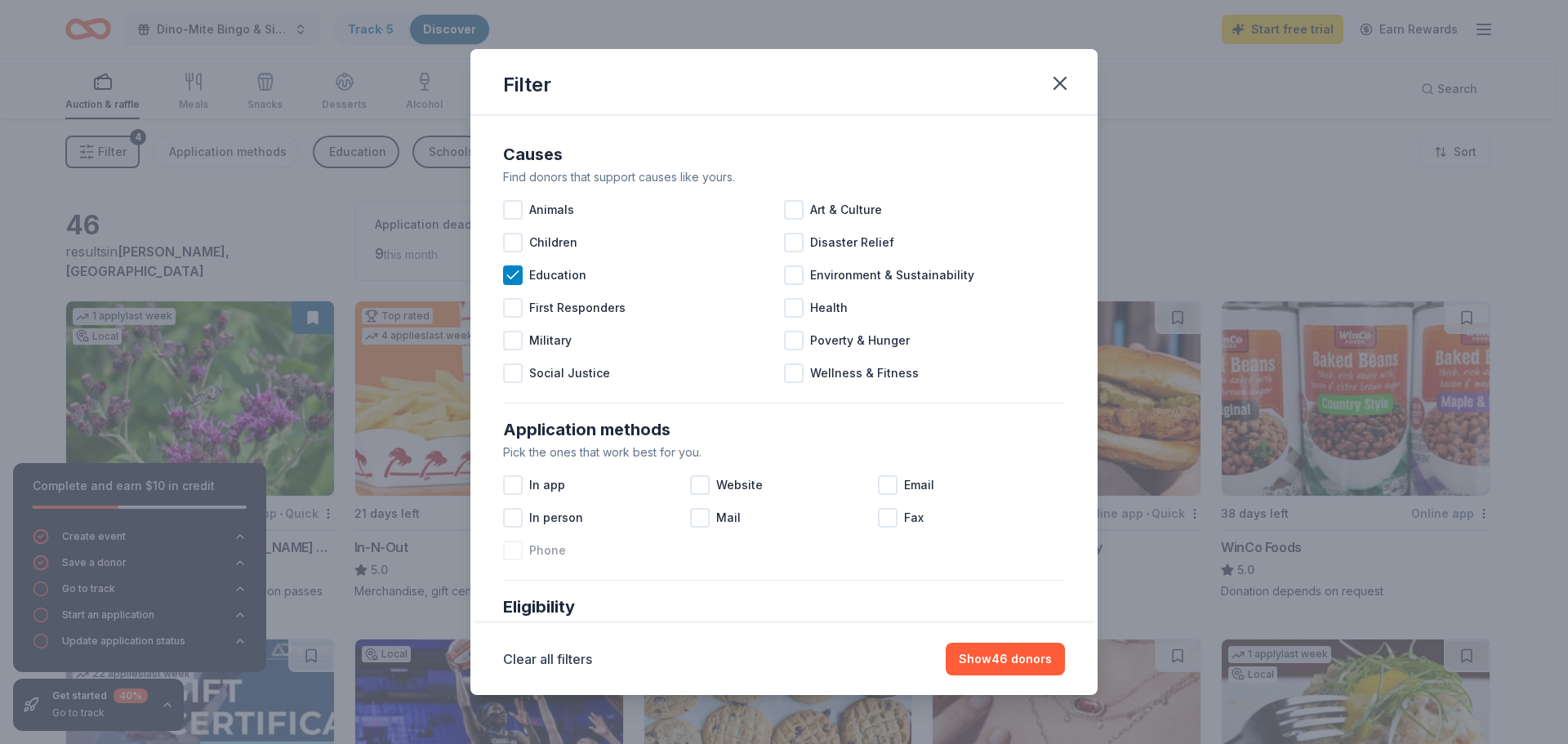
click at [518, 549] on div at bounding box center [513, 550] width 19 height 19
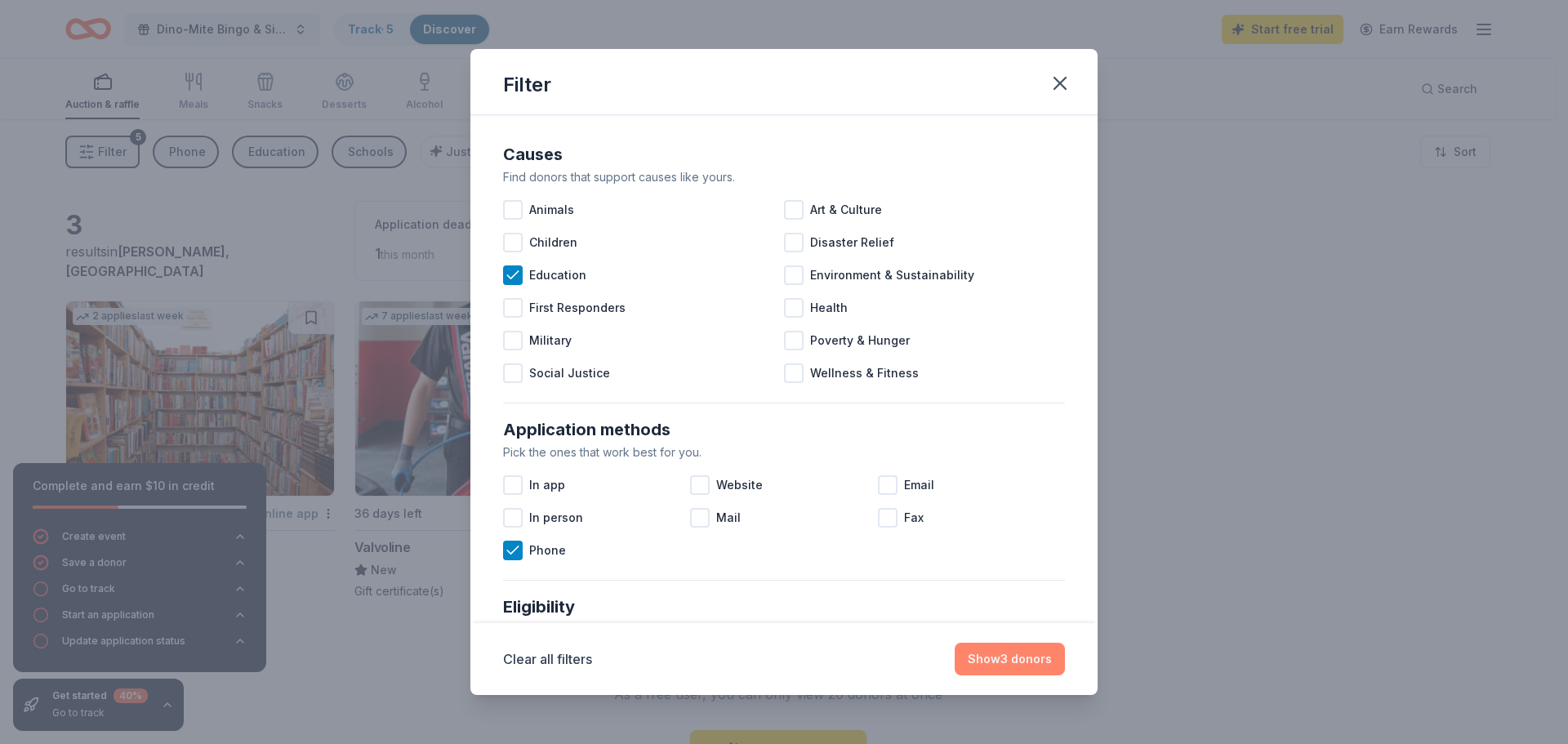
click at [988, 658] on button "Show 3 donors" at bounding box center [1010, 660] width 110 height 33
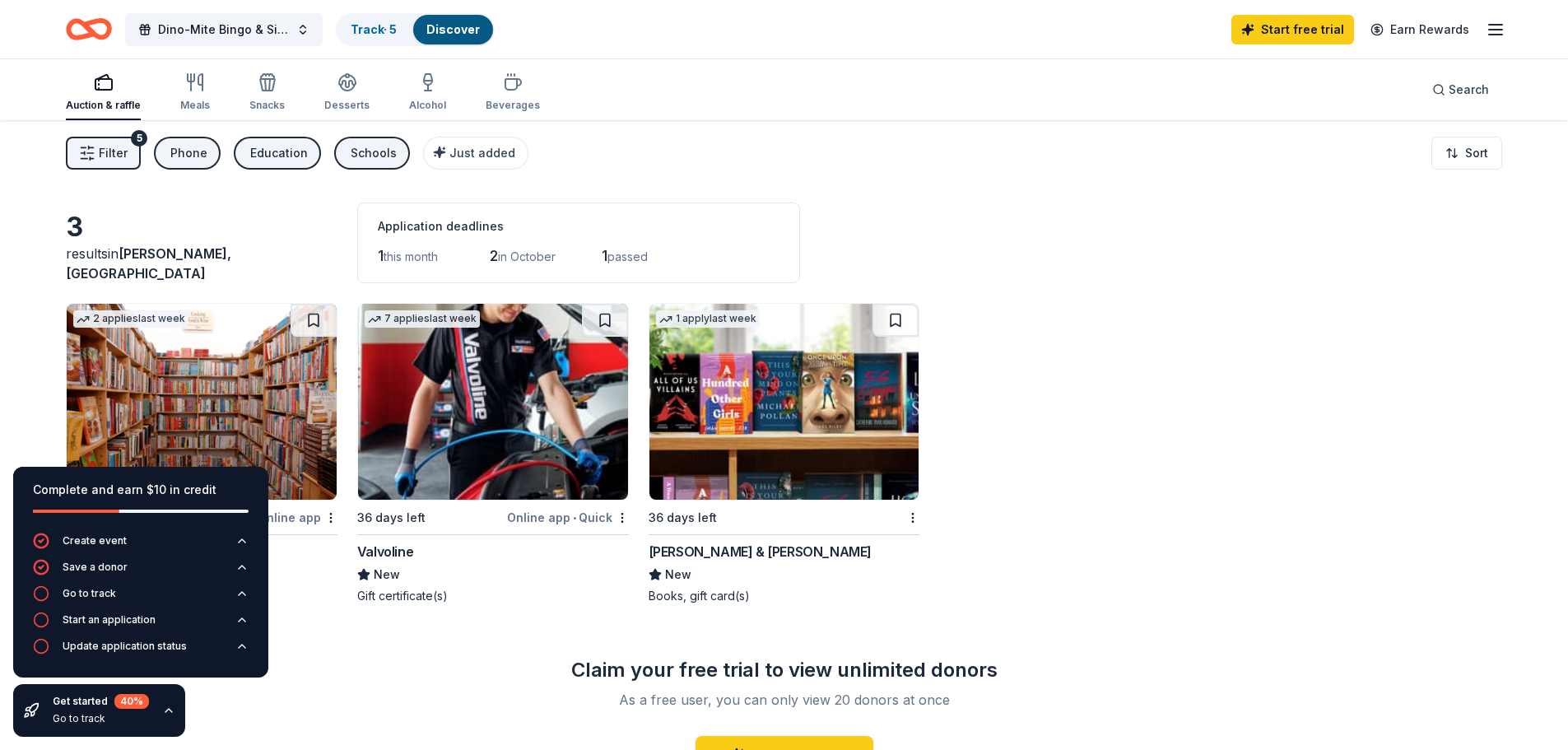
click at [128, 149] on button "Filter 5" at bounding box center [103, 154] width 75 height 33
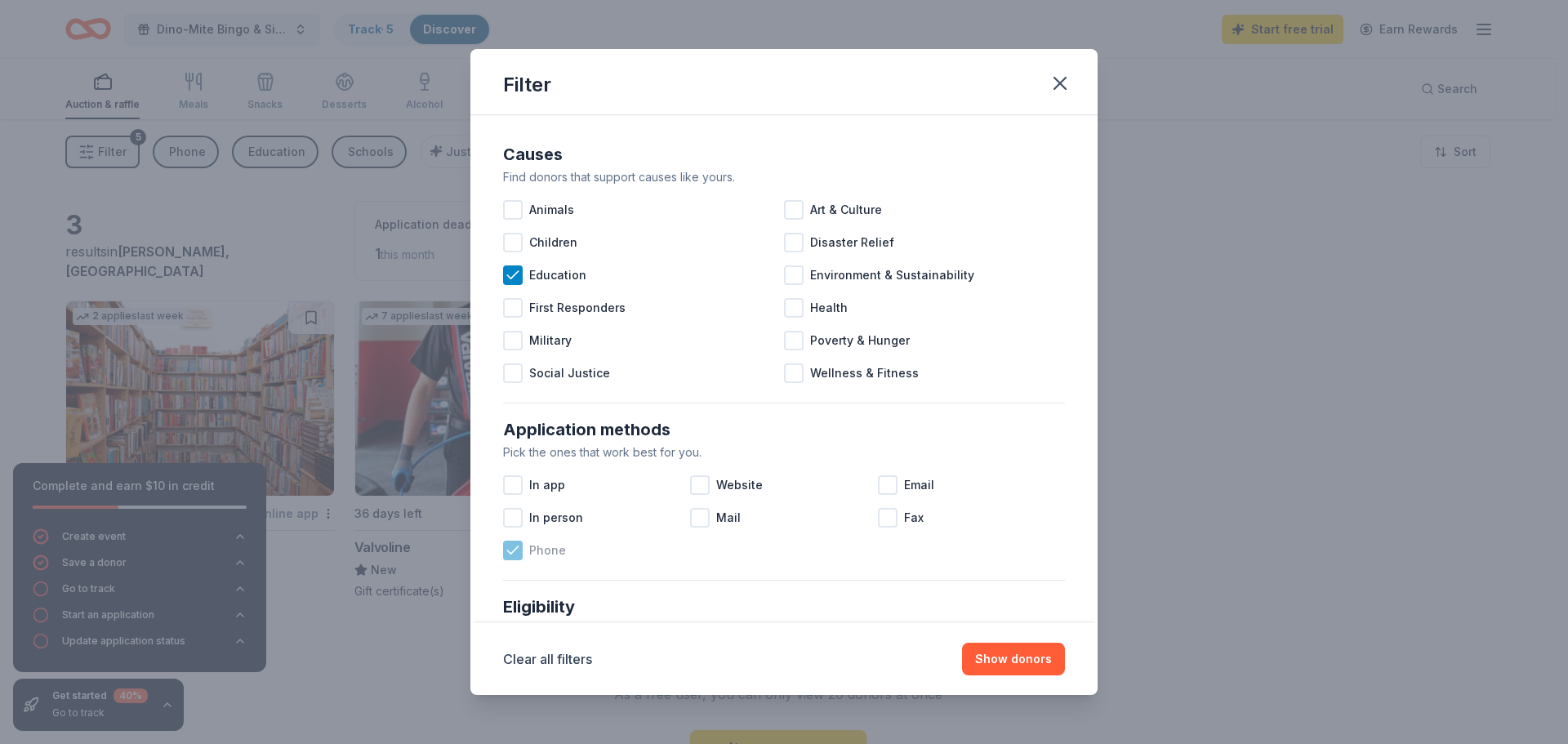
click at [519, 551] on icon at bounding box center [513, 550] width 17 height 17
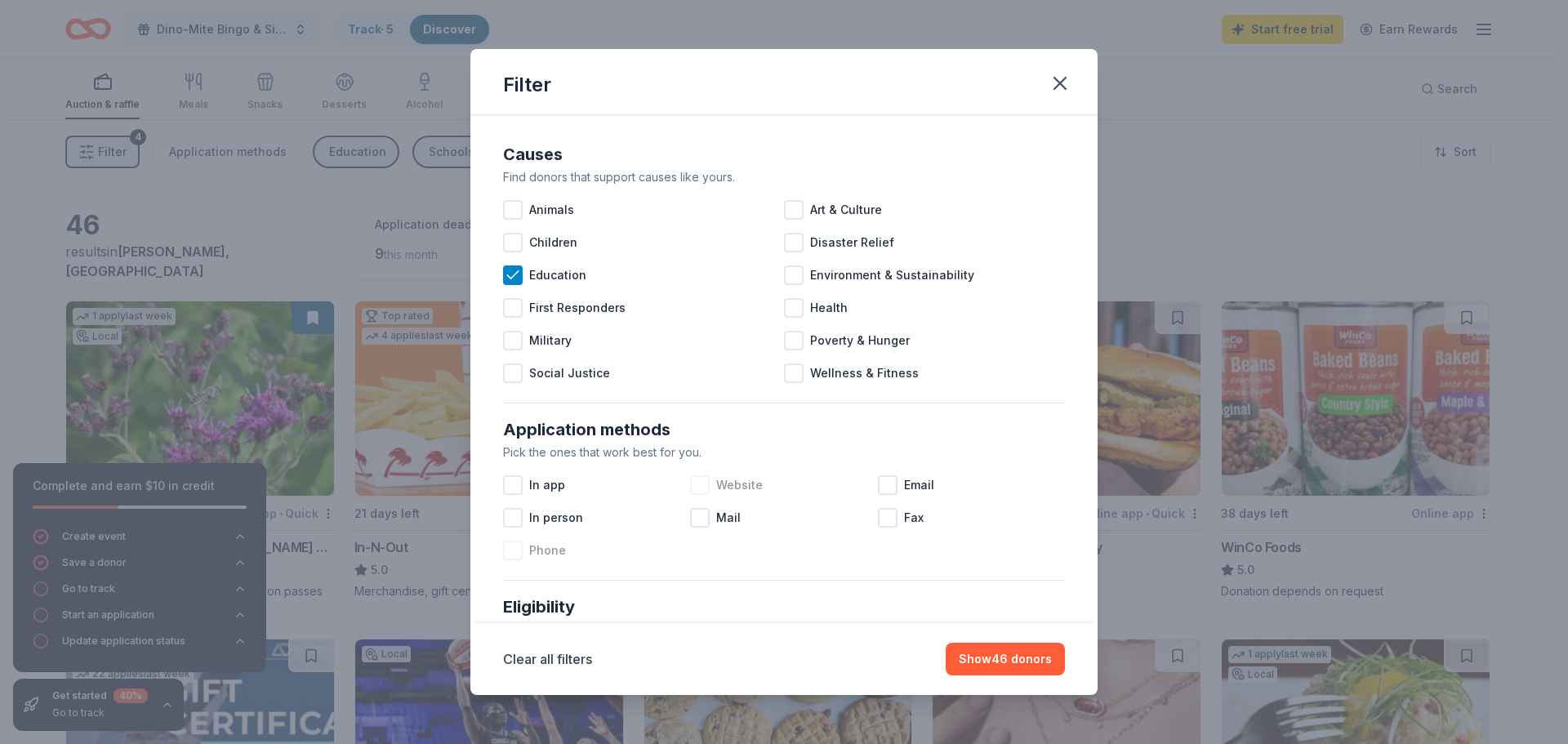
click at [702, 488] on div at bounding box center [699, 484] width 19 height 19
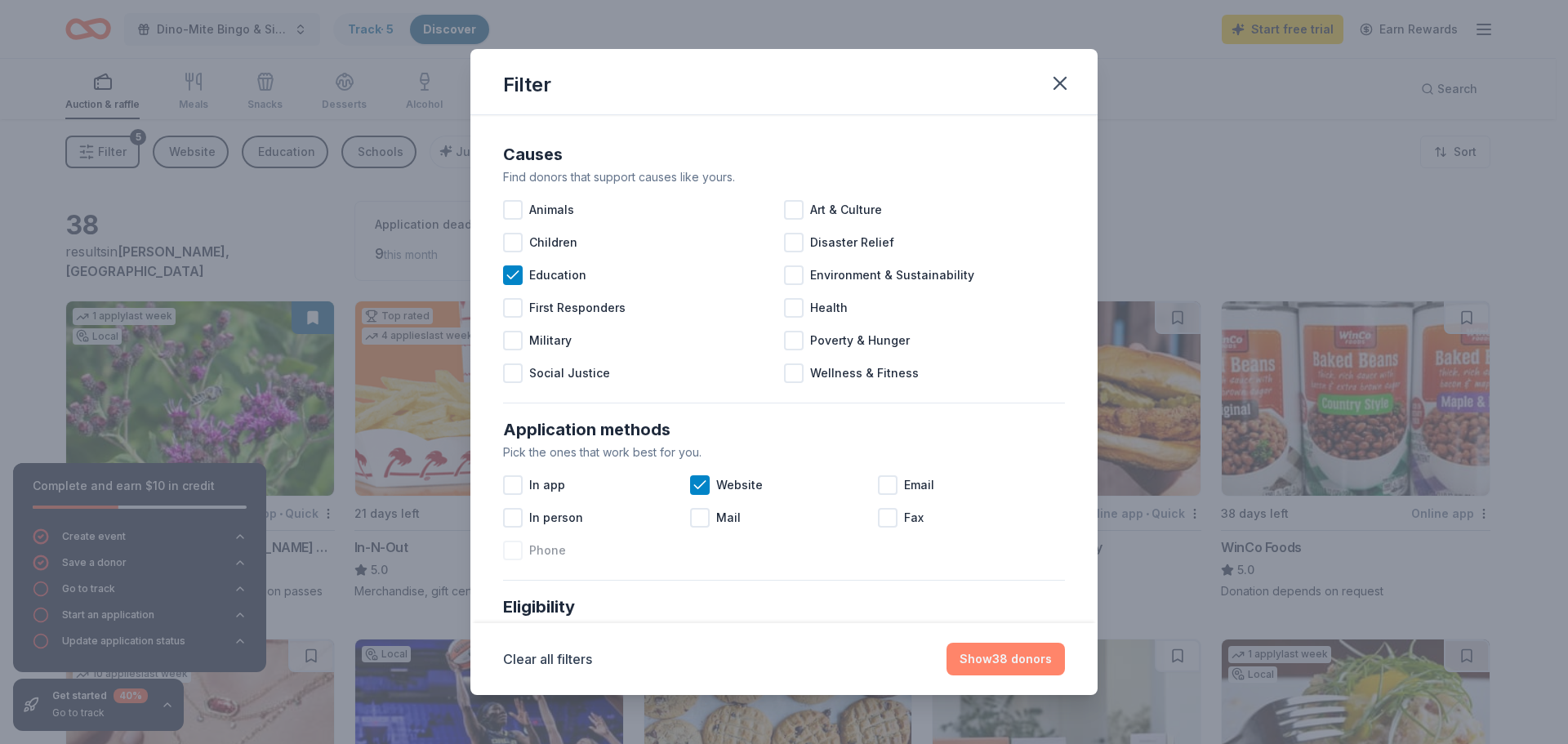
click at [996, 653] on button "Show 38 donors" at bounding box center [1005, 660] width 118 height 33
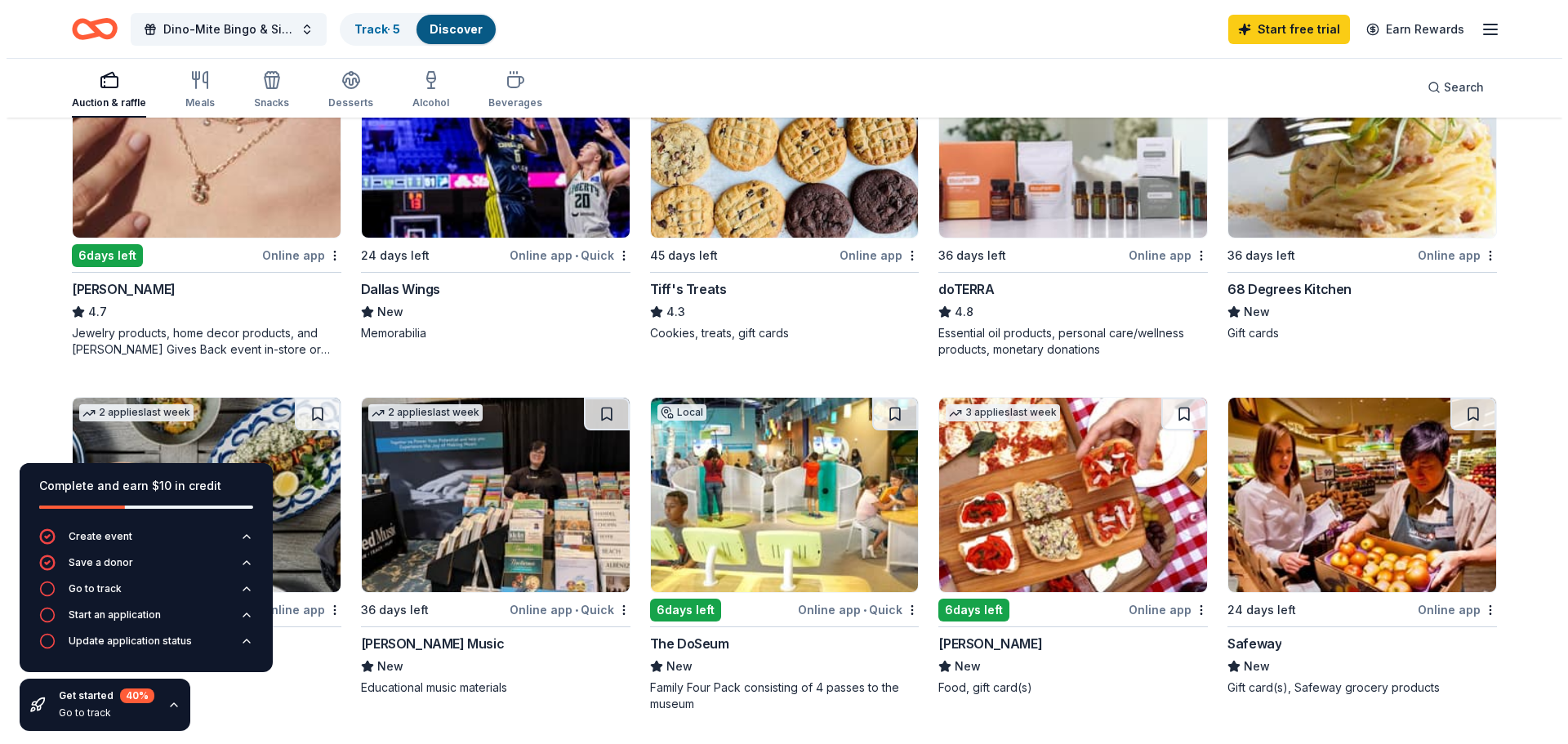
scroll to position [327, 0]
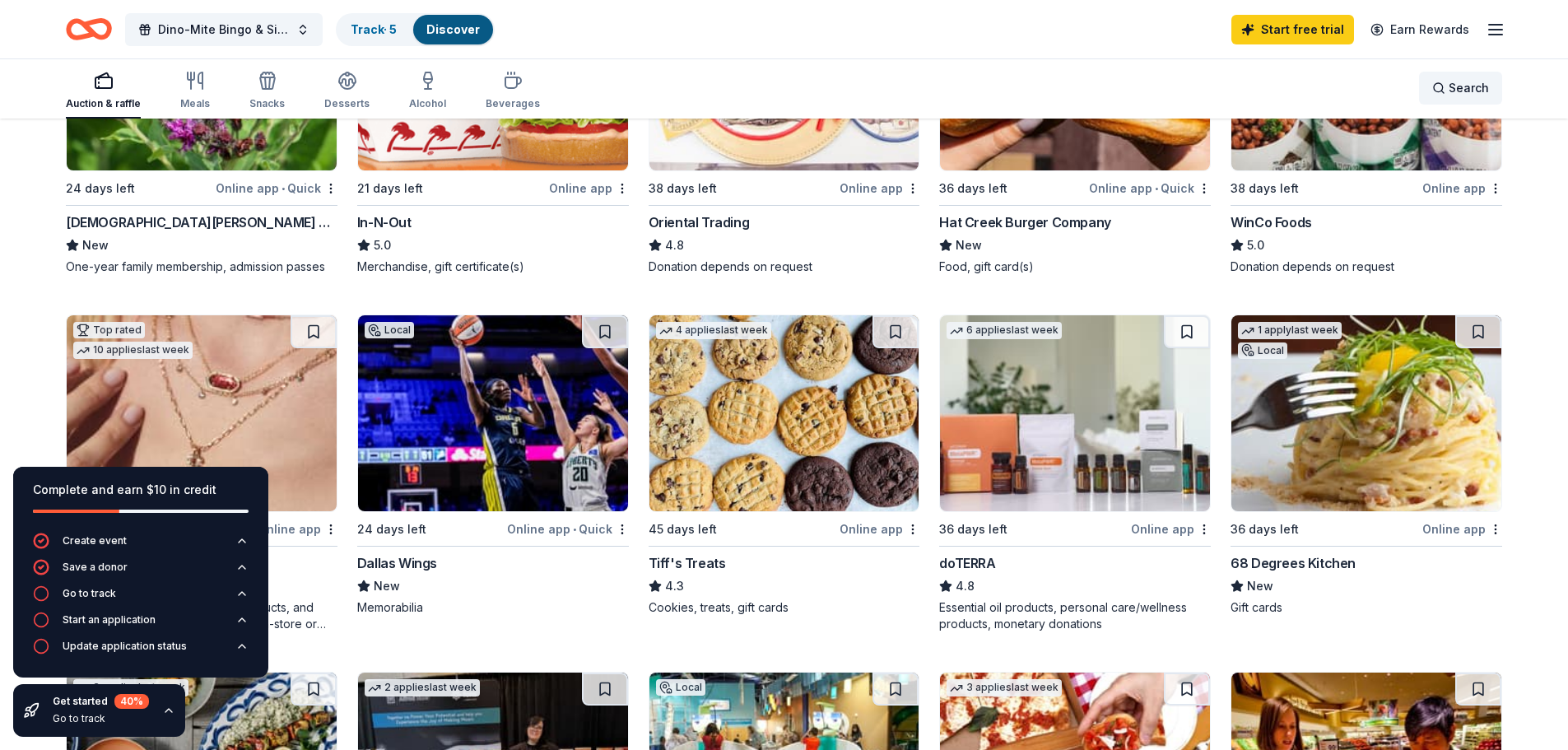
click at [1441, 87] on div "Search" at bounding box center [1460, 88] width 56 height 19
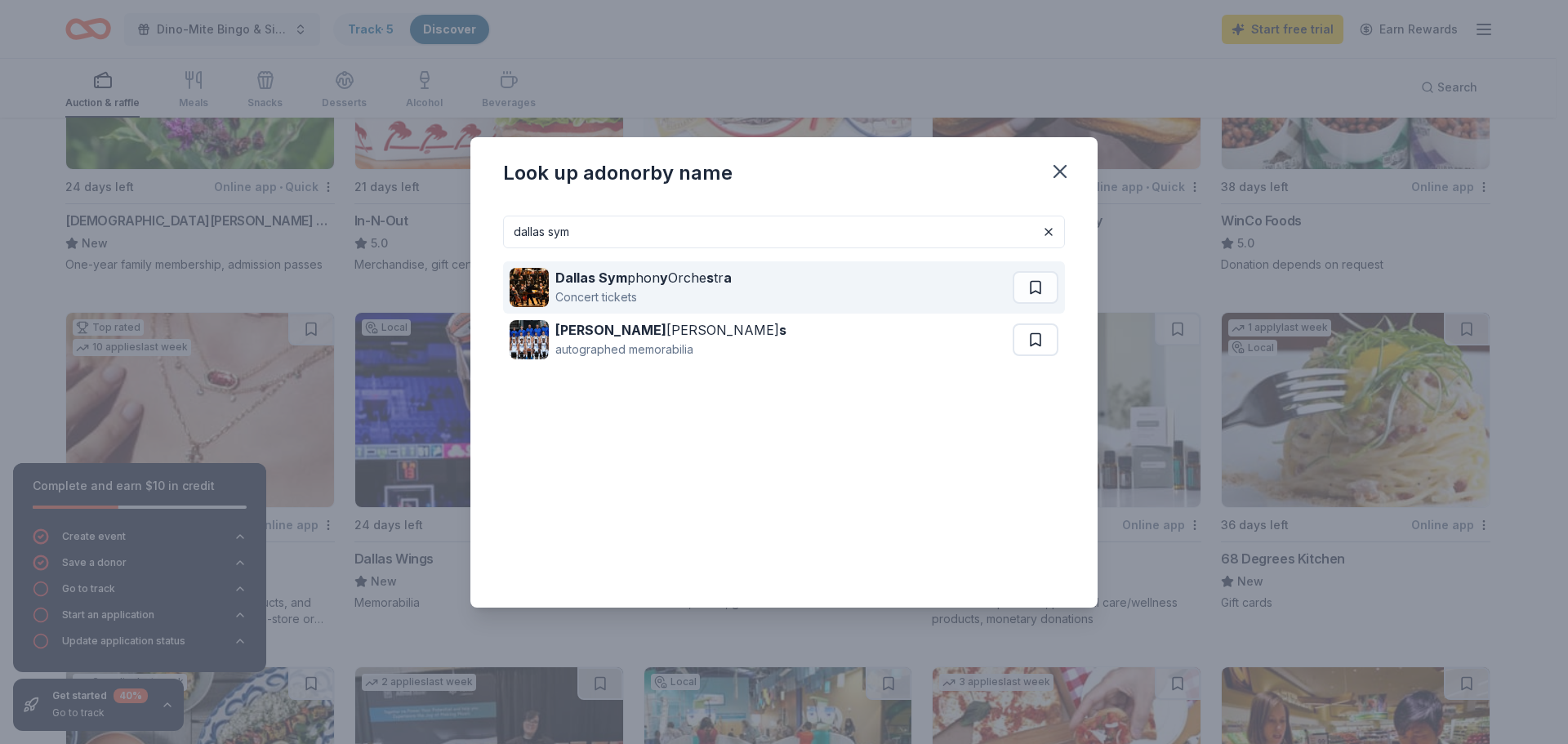
type input "dallas sym"
click at [689, 287] on div "Dallas Sym phon y Orche s tr a" at bounding box center [644, 277] width 176 height 19
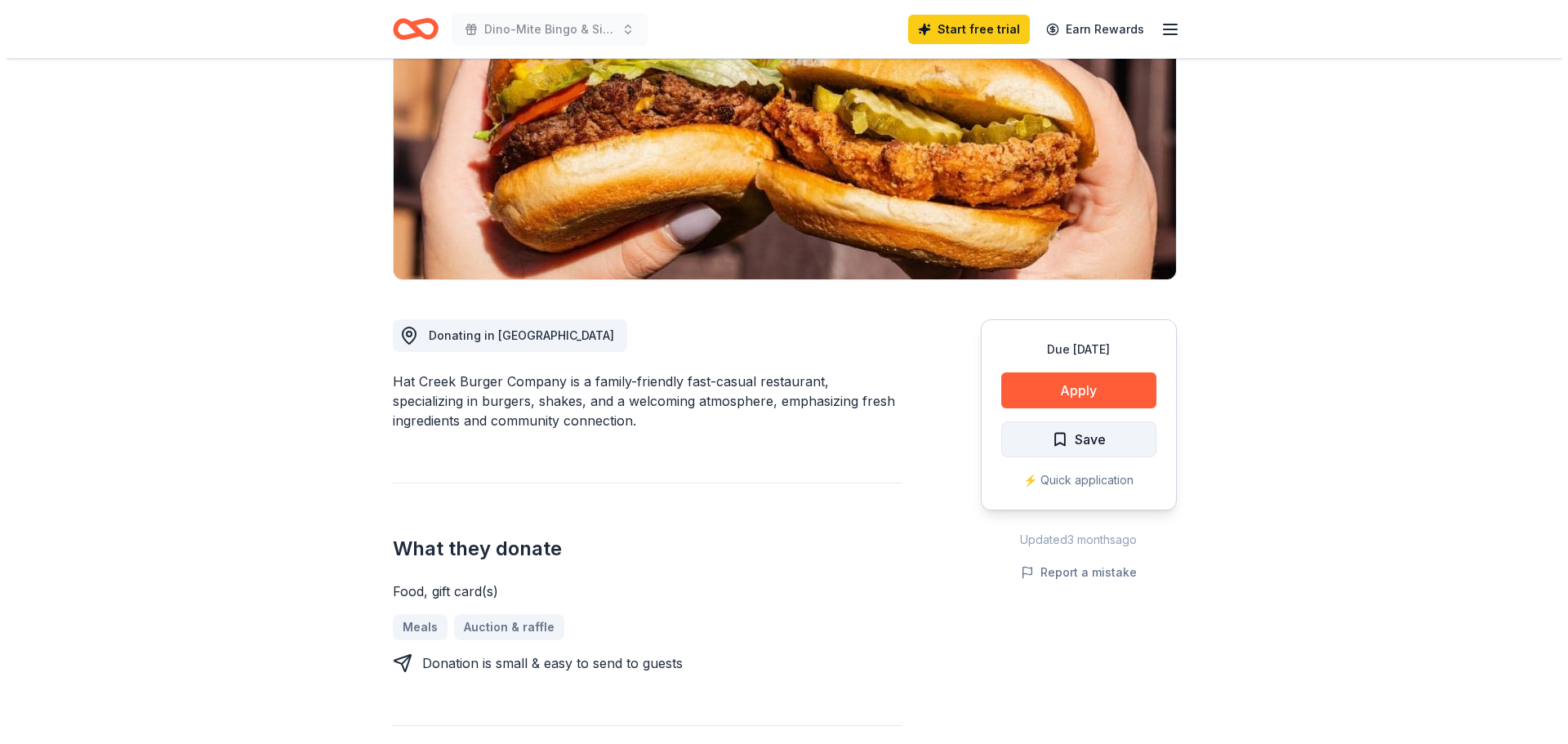
scroll to position [245, 0]
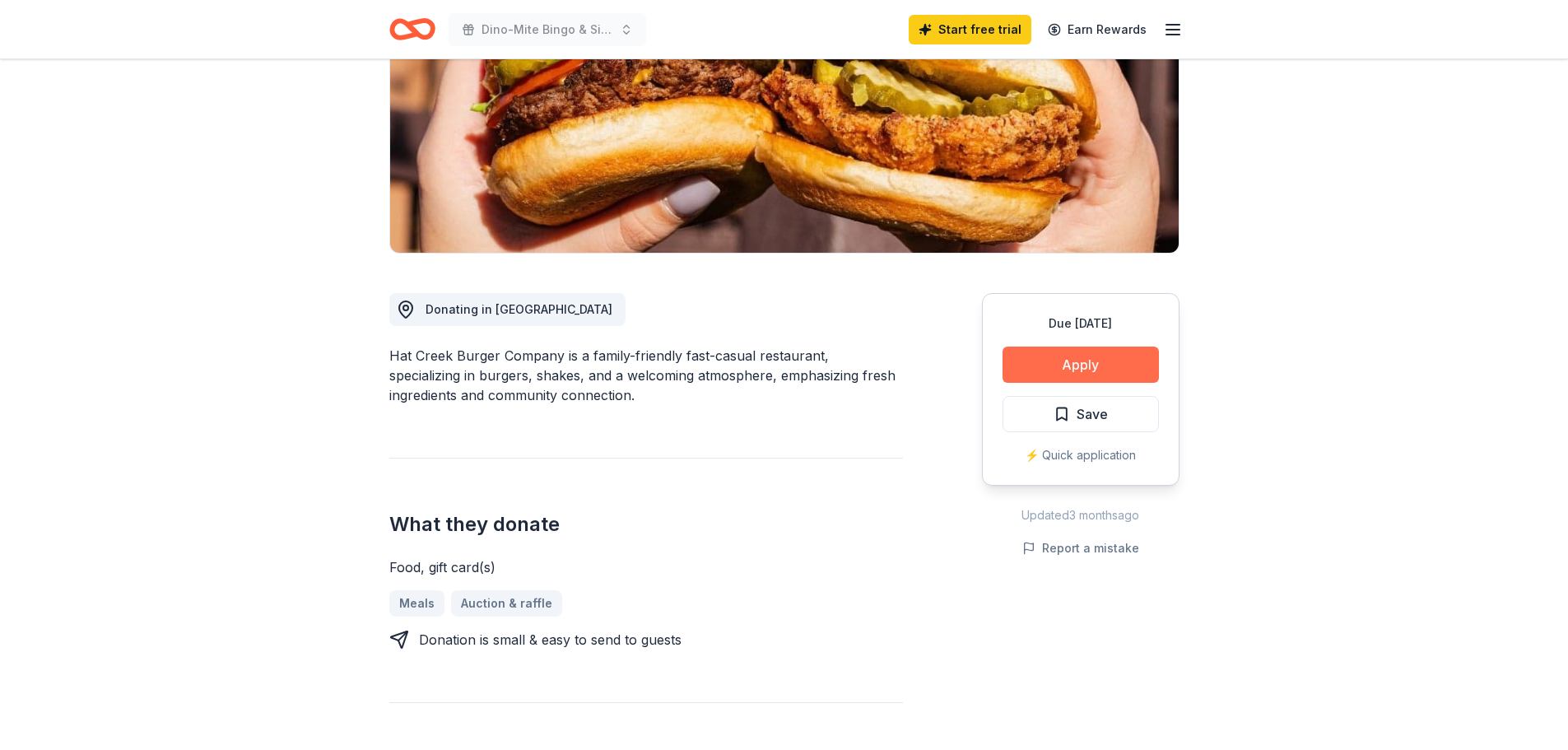
click at [1096, 368] on button "Apply" at bounding box center [1081, 364] width 156 height 36
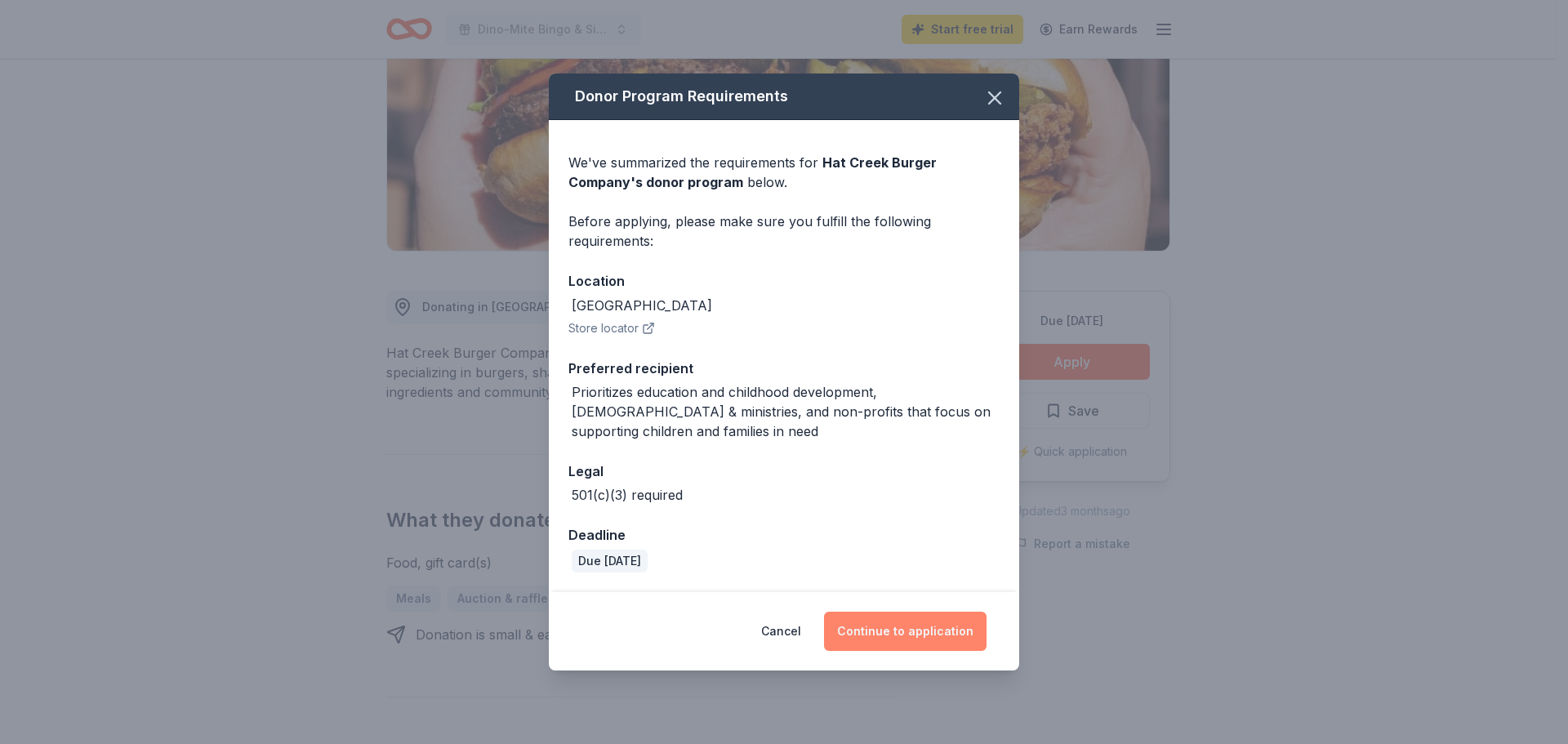
click at [887, 631] on button "Continue to application" at bounding box center [905, 631] width 162 height 39
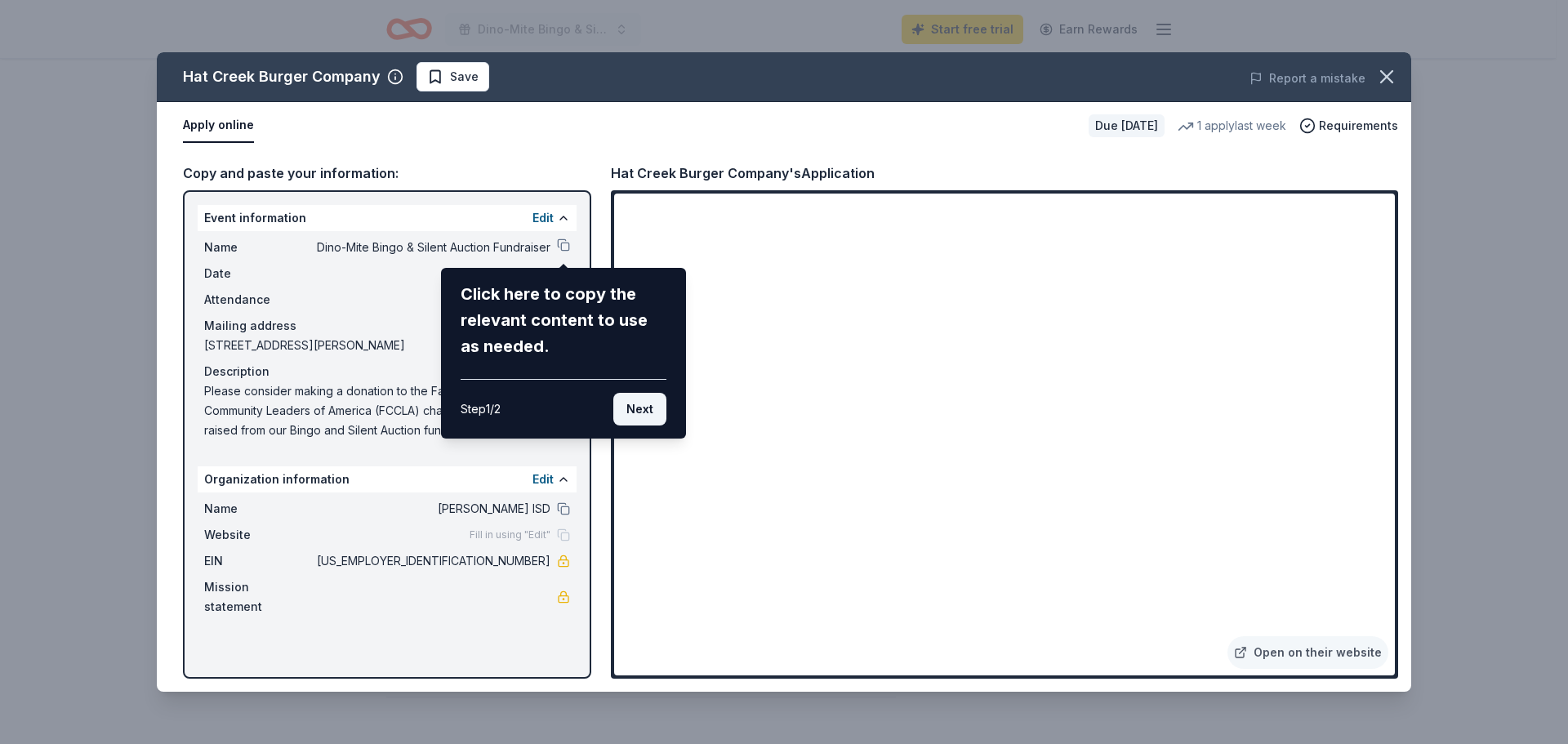
click at [637, 415] on button "Next" at bounding box center [640, 409] width 53 height 33
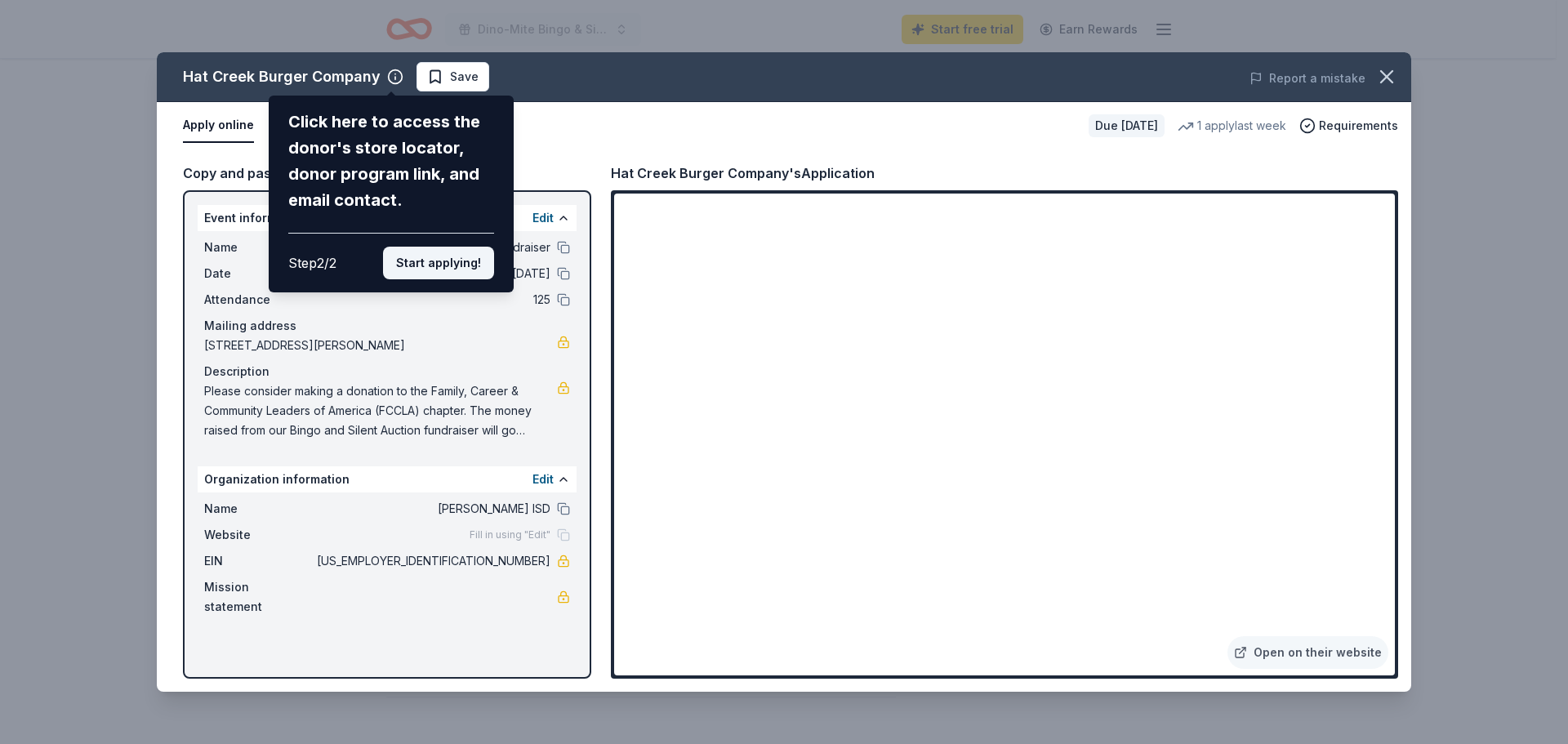
click at [414, 260] on button "Start applying!" at bounding box center [438, 263] width 111 height 33
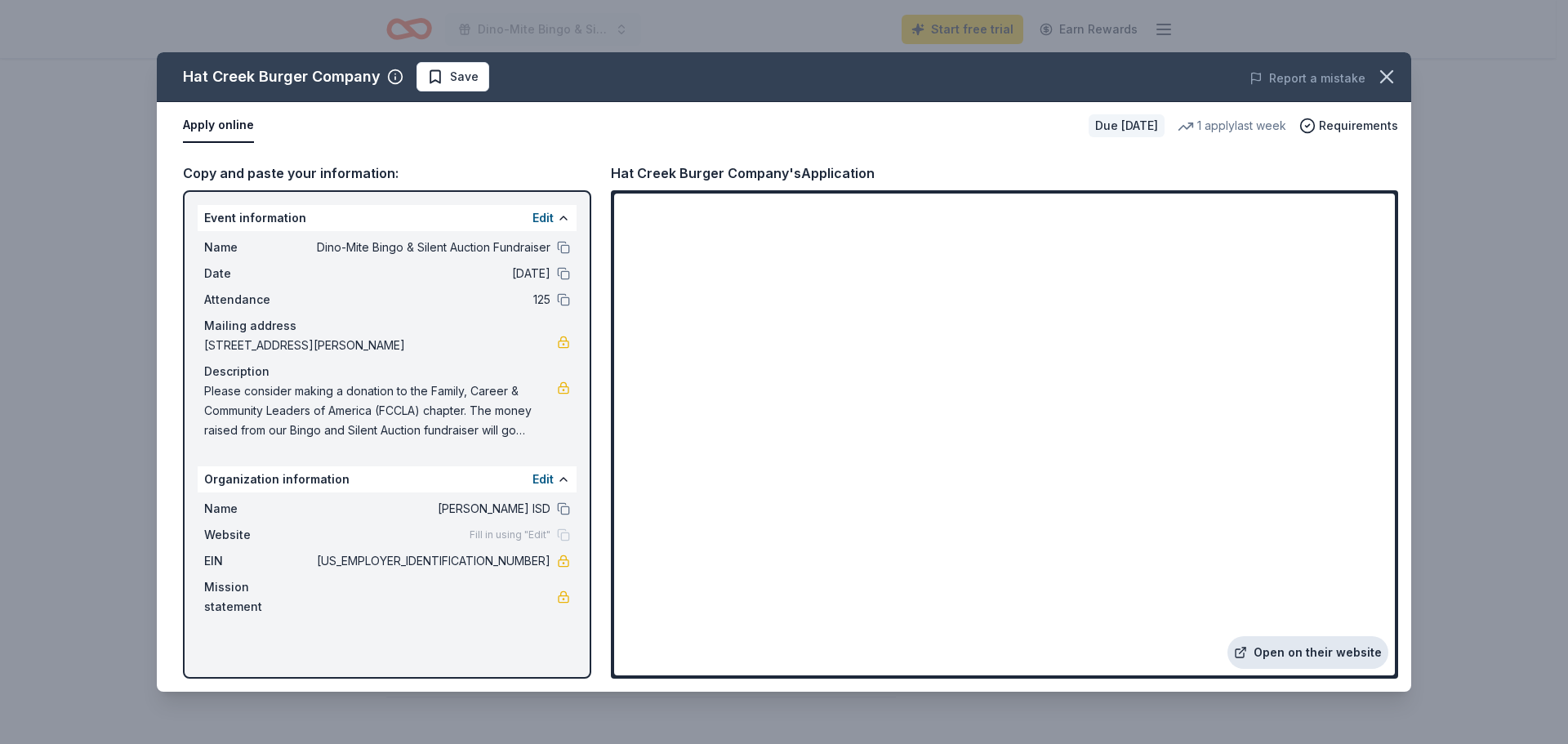
click at [1327, 653] on link "Open on their website" at bounding box center [1307, 653] width 160 height 33
click at [307, 395] on span "Please consider making a donation to the Family, Career & Community Leaders of …" at bounding box center [381, 411] width 353 height 59
click at [297, 390] on span "Please consider making a donation to the Family, Career & Community Leaders of …" at bounding box center [381, 411] width 353 height 59
click at [283, 411] on span "Please consider making a donation to the Family, Career & Community Leaders of …" at bounding box center [381, 411] width 353 height 59
click at [280, 421] on span "Please consider making a donation to the Family, Career & Community Leaders of …" at bounding box center [381, 411] width 353 height 59
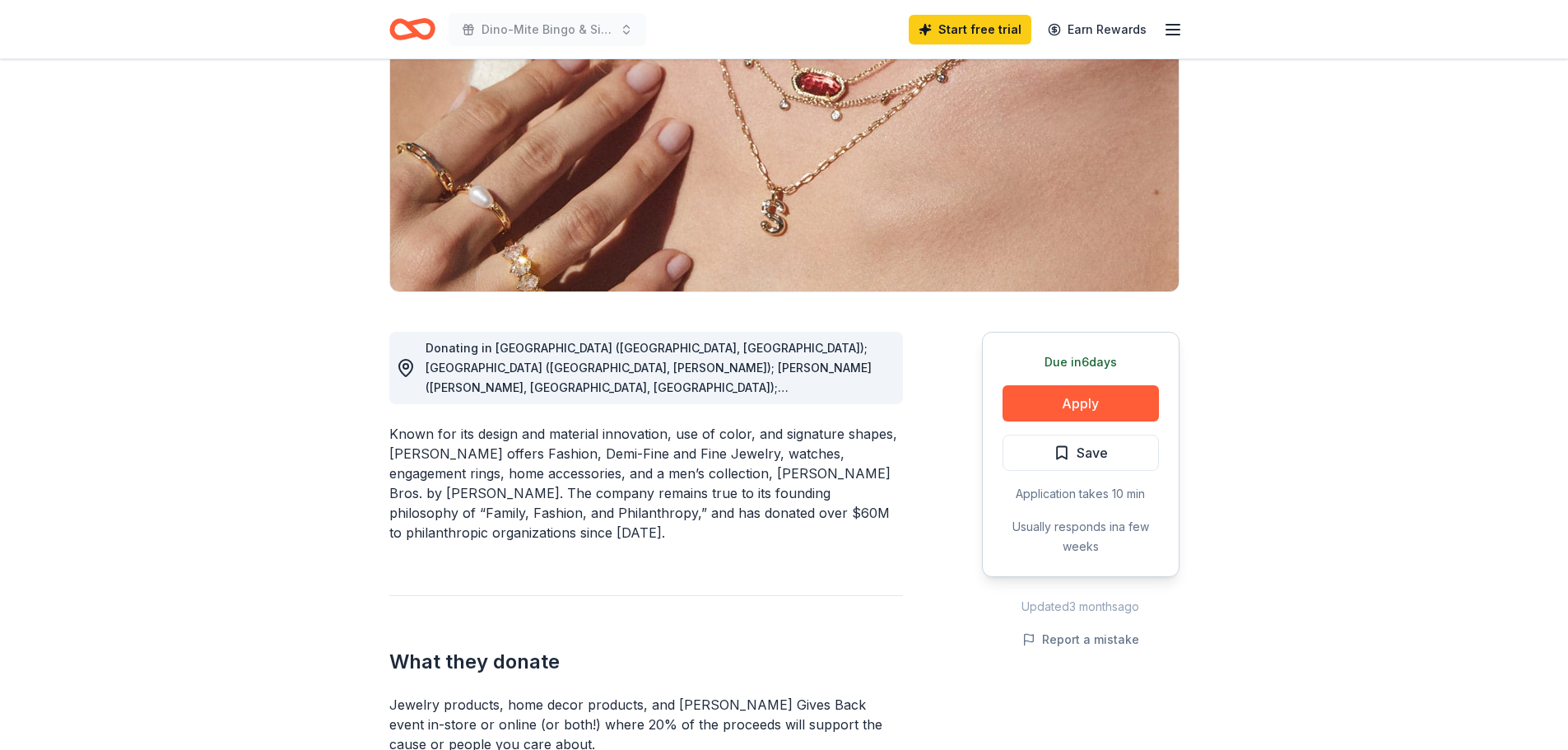
scroll to position [247, 0]
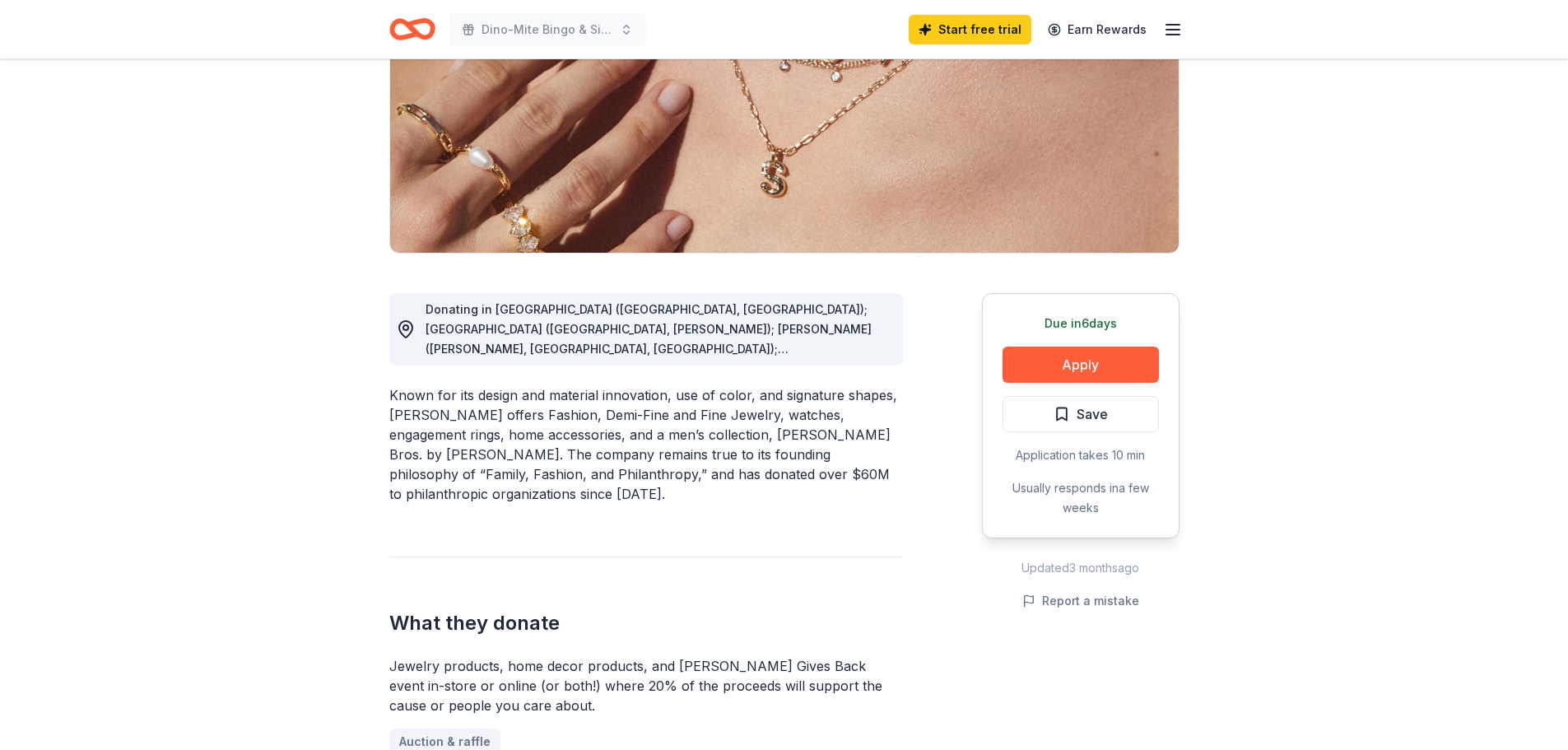
click at [794, 335] on span "Donating in AL (Birmingham, Huntsville); AR (Little Rock, Rogers); AZ (Chandler…" at bounding box center [648, 517] width 447 height 429
click at [649, 345] on span "Donating in AL (Birmingham, Huntsville); AR (Little Rock, Rogers); AZ (Chandler…" at bounding box center [648, 517] width 447 height 429
click at [802, 350] on span "Donating in AL (Birmingham, Huntsville); AR (Little Rock, Rogers); AZ (Chandler…" at bounding box center [648, 517] width 447 height 429
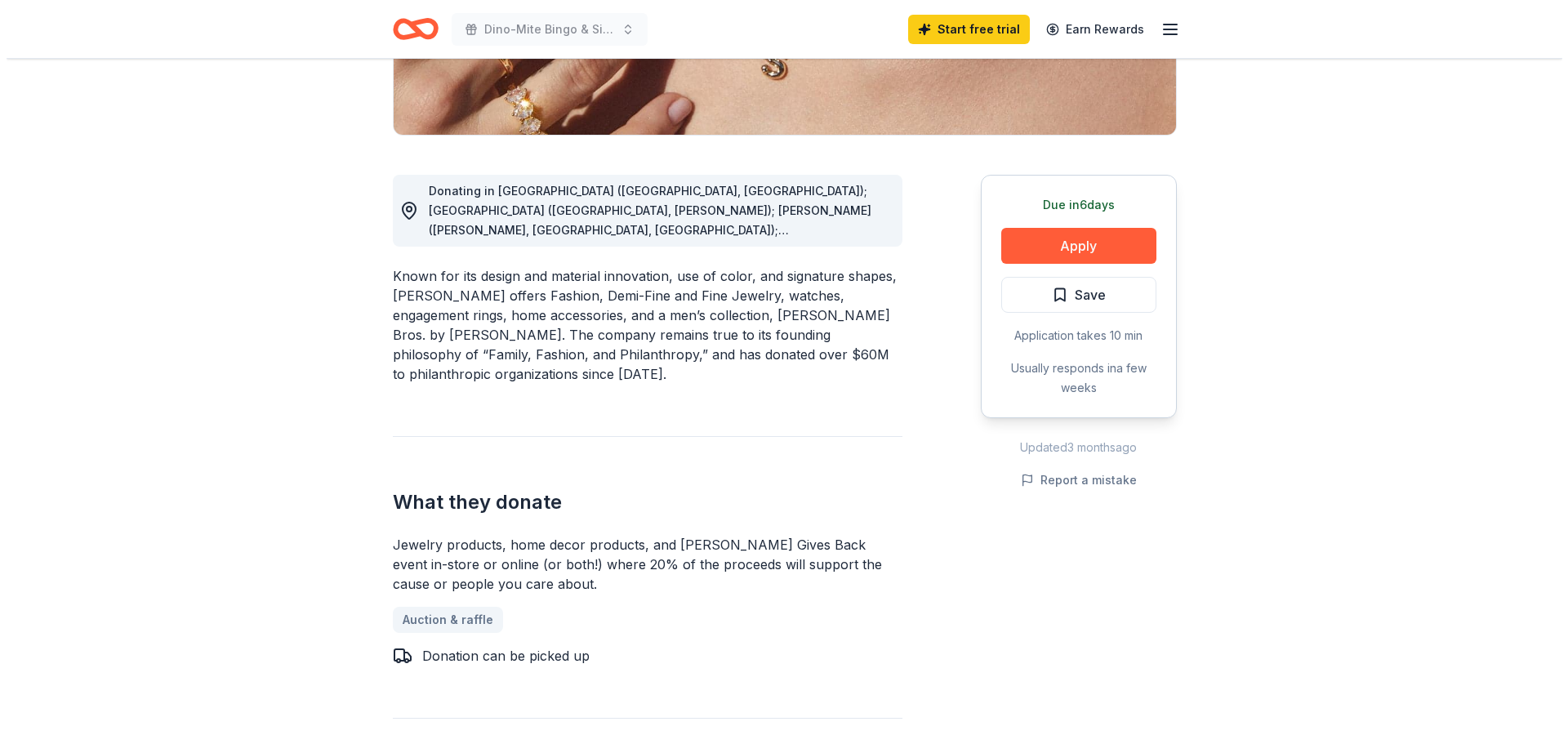
scroll to position [327, 0]
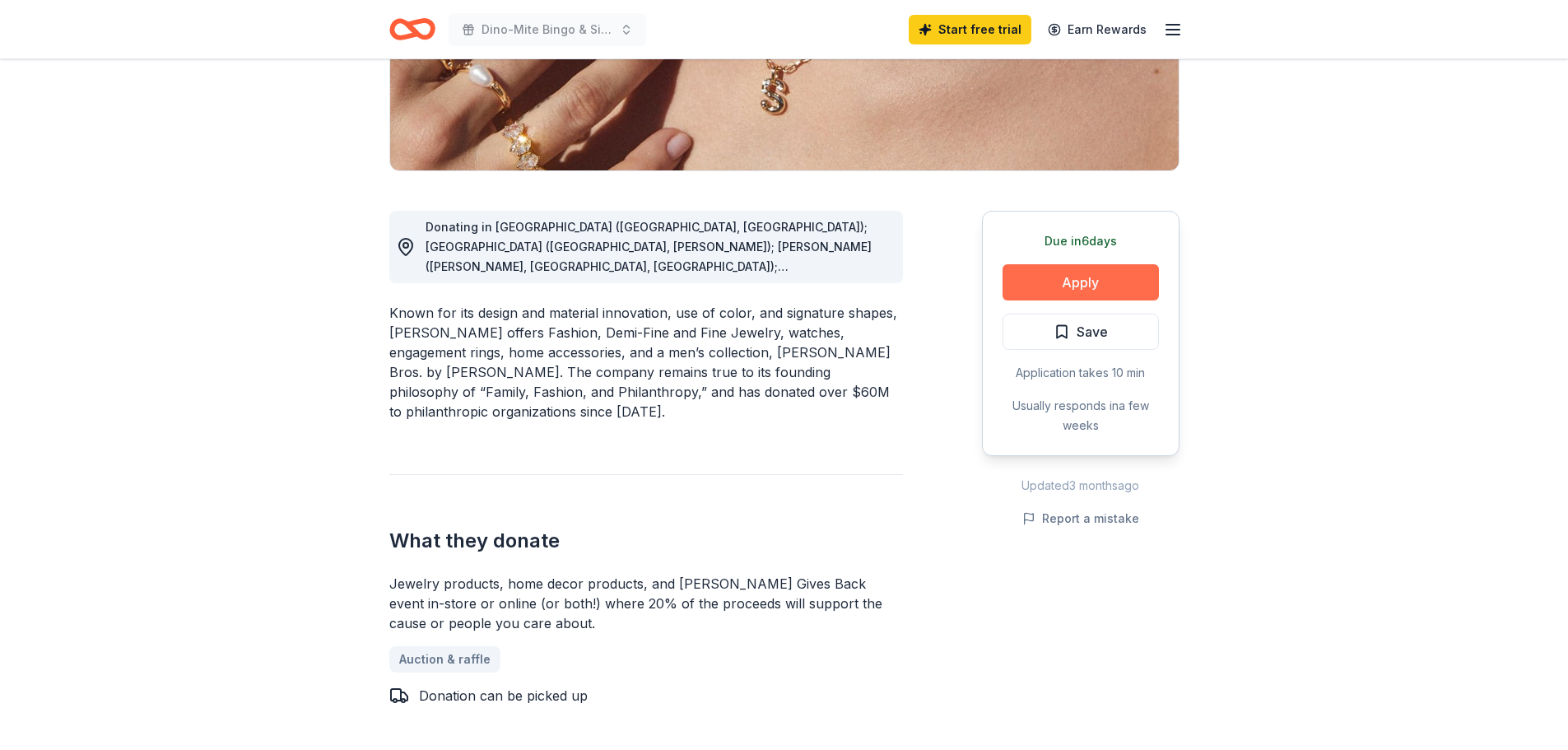
click at [1065, 290] on button "Apply" at bounding box center [1081, 282] width 156 height 36
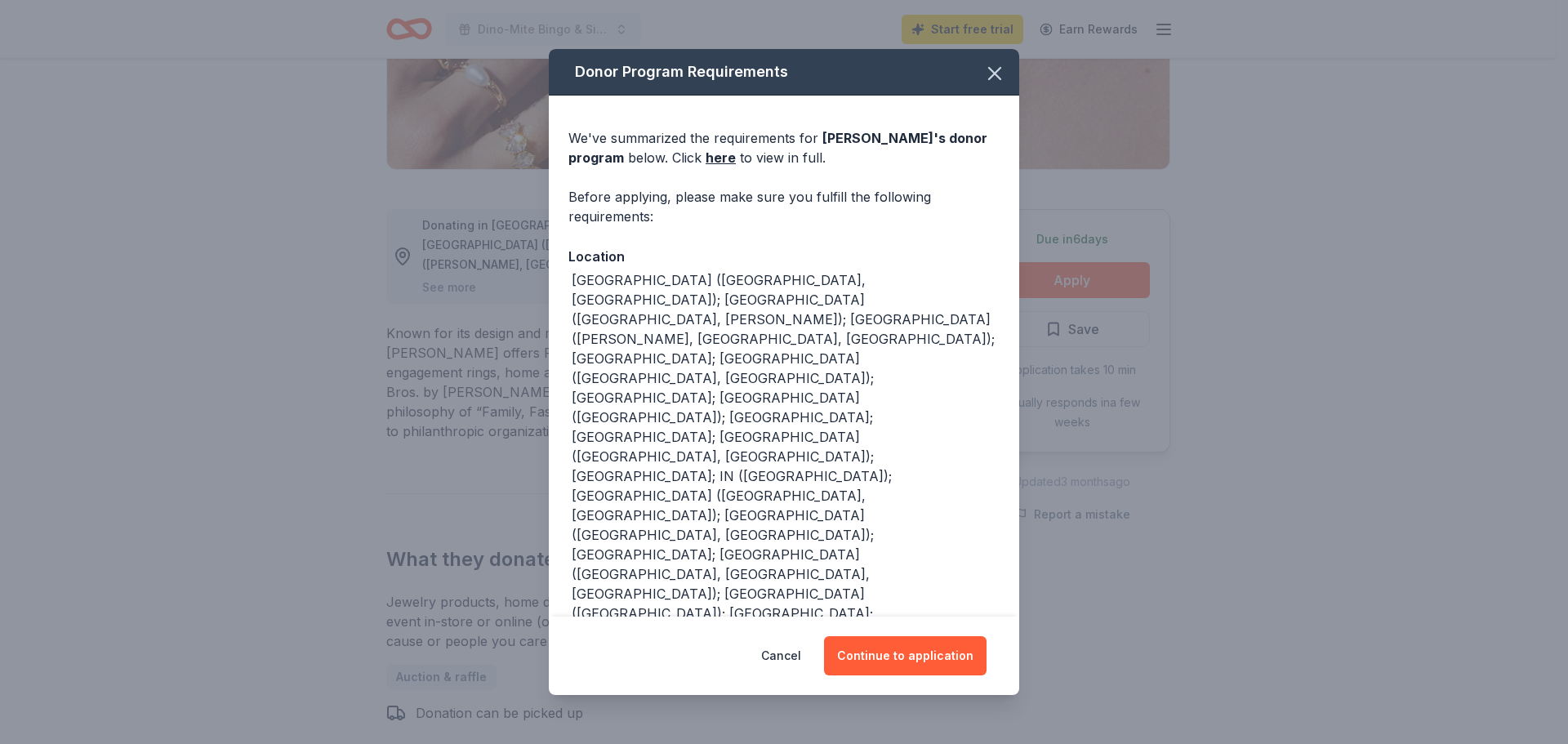
scroll to position [69, 0]
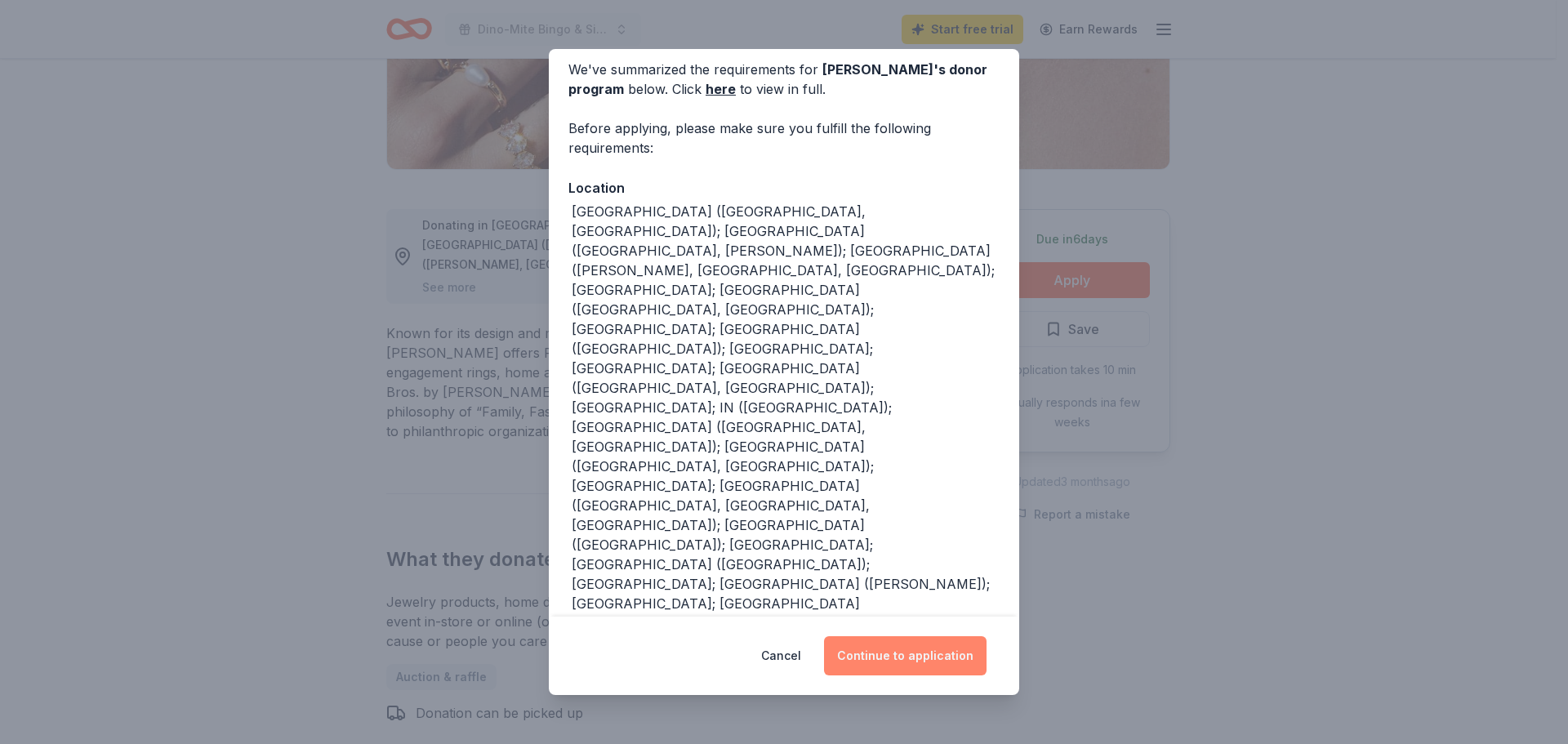
click at [904, 658] on button "Continue to application" at bounding box center [905, 656] width 162 height 39
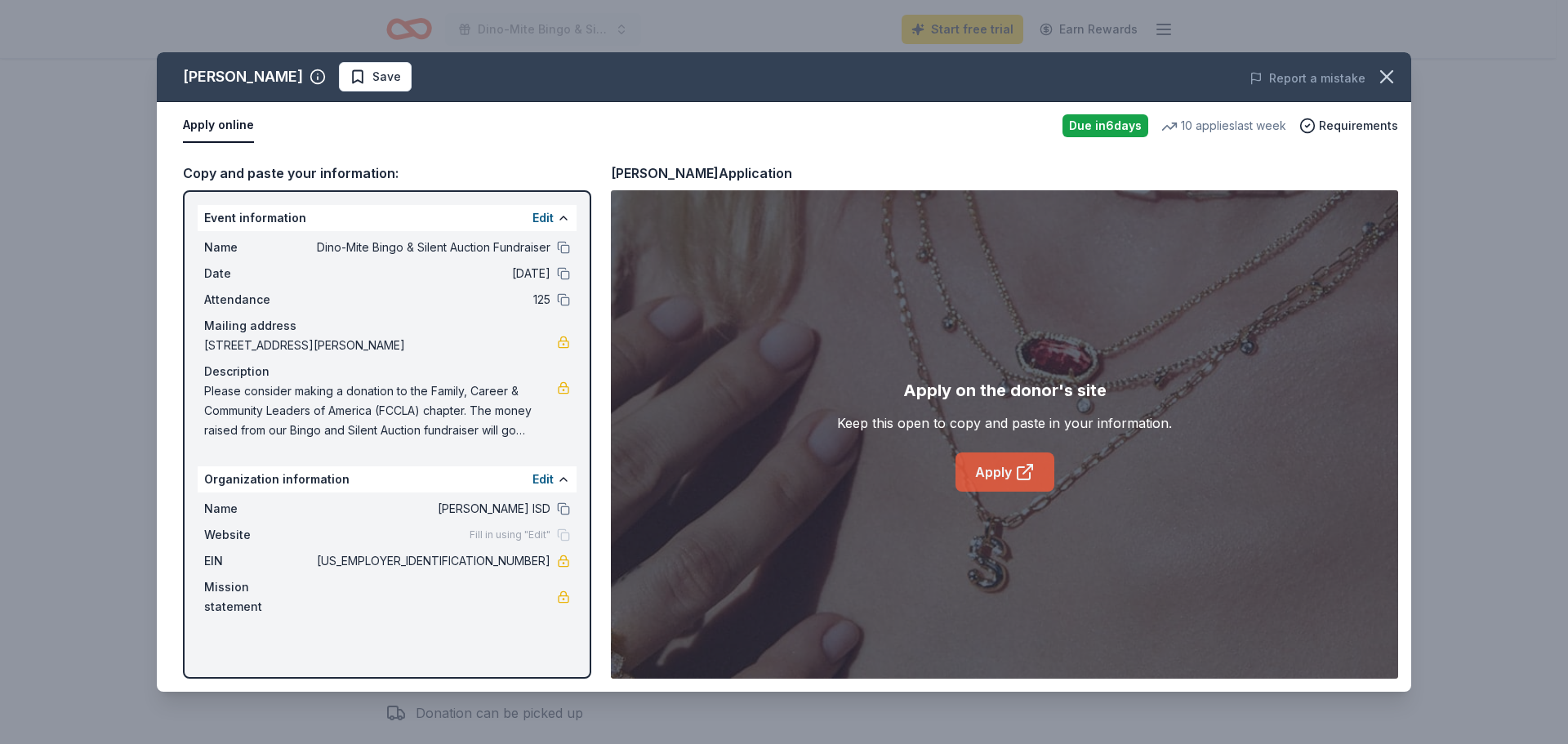
click at [1006, 479] on link "Apply" at bounding box center [1005, 472] width 99 height 39
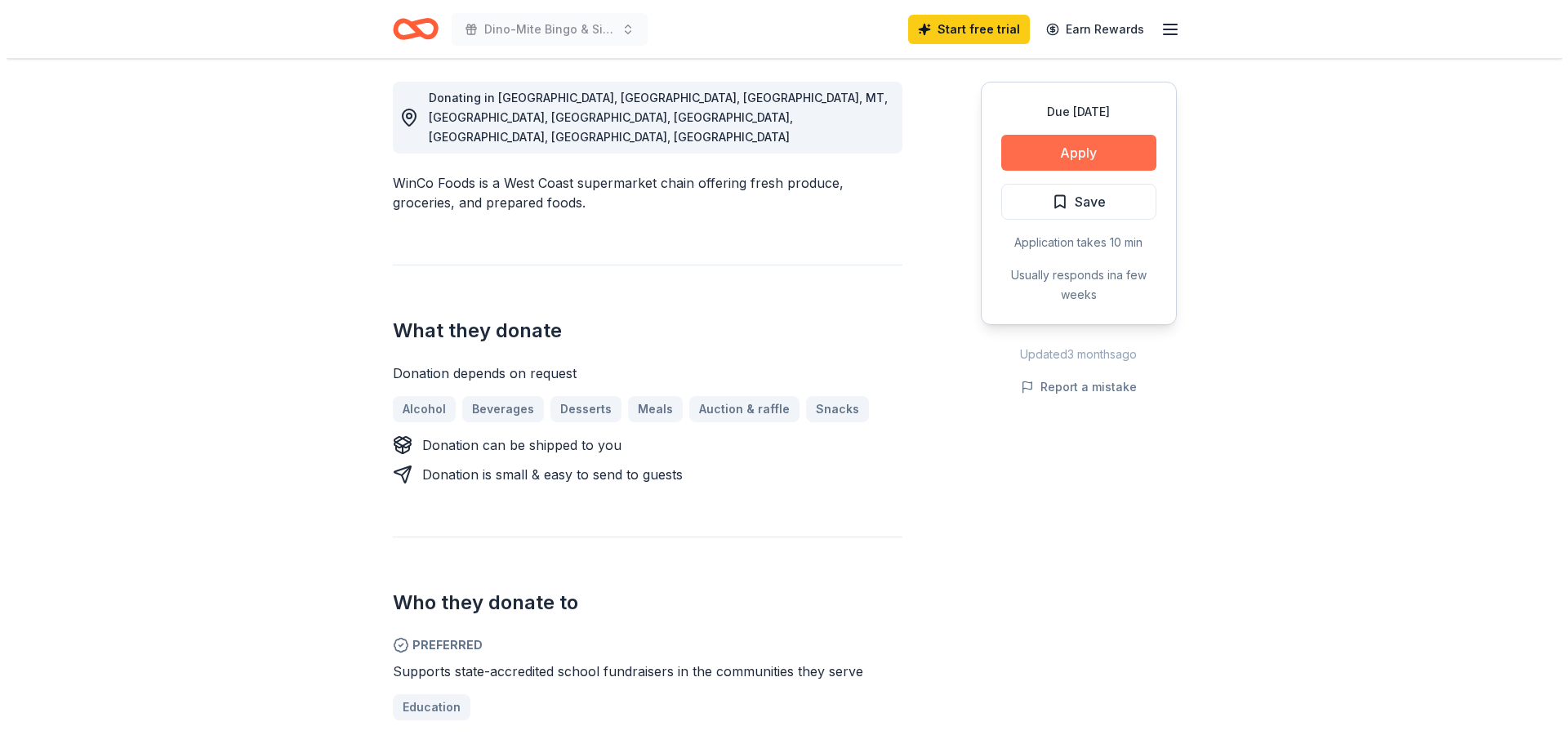
scroll to position [408, 0]
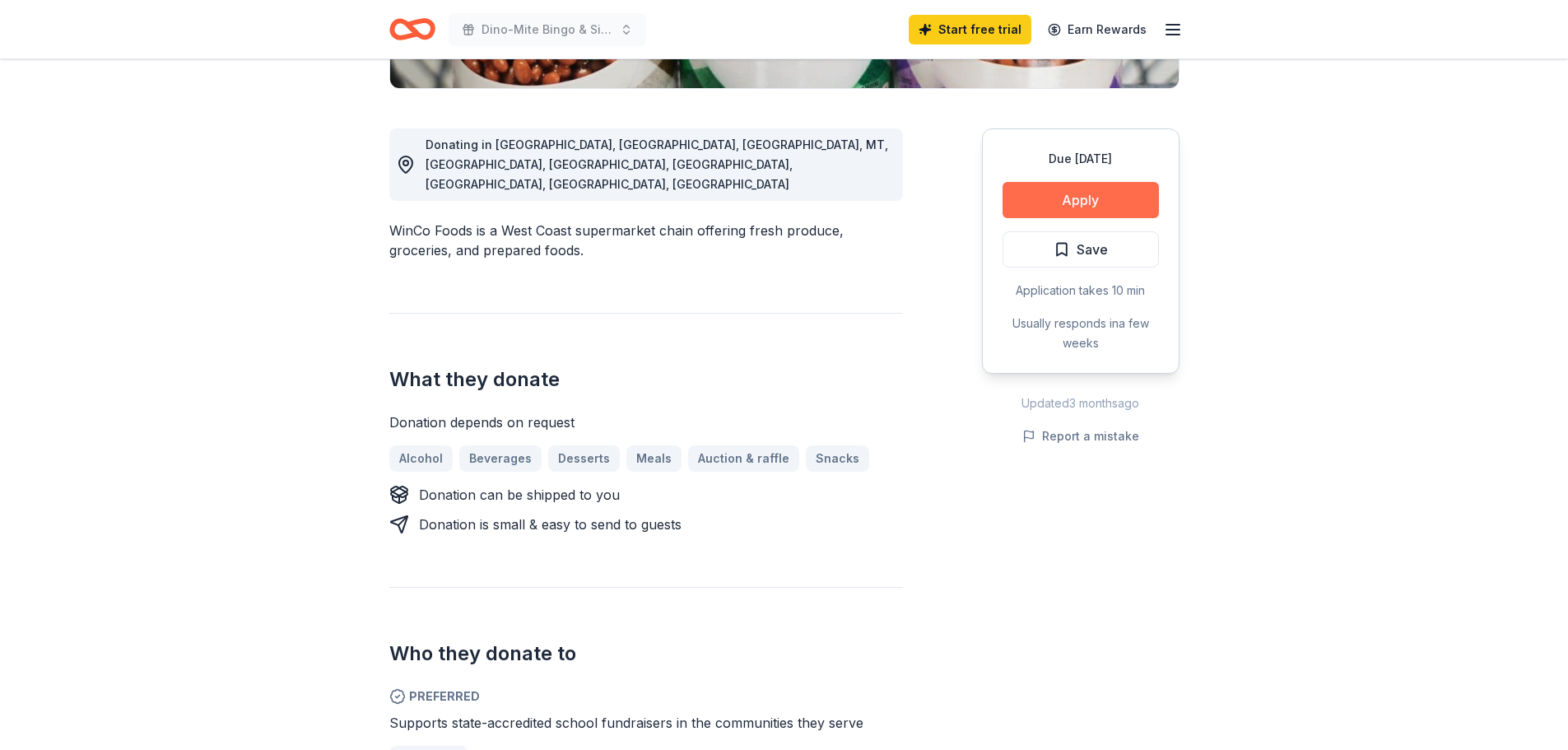
click at [1072, 204] on button "Apply" at bounding box center [1081, 200] width 156 height 36
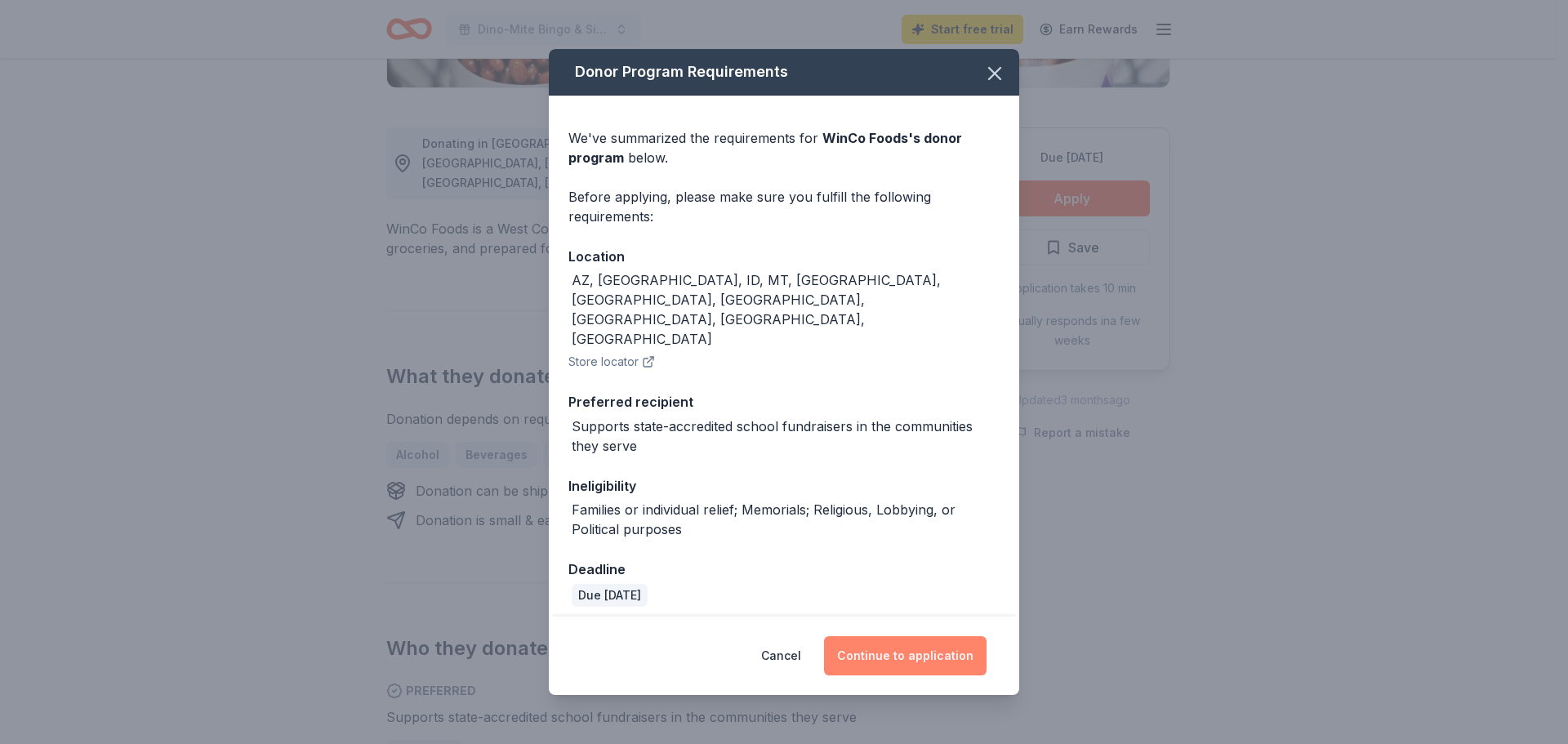
click at [908, 637] on button "Continue to application" at bounding box center [905, 656] width 162 height 39
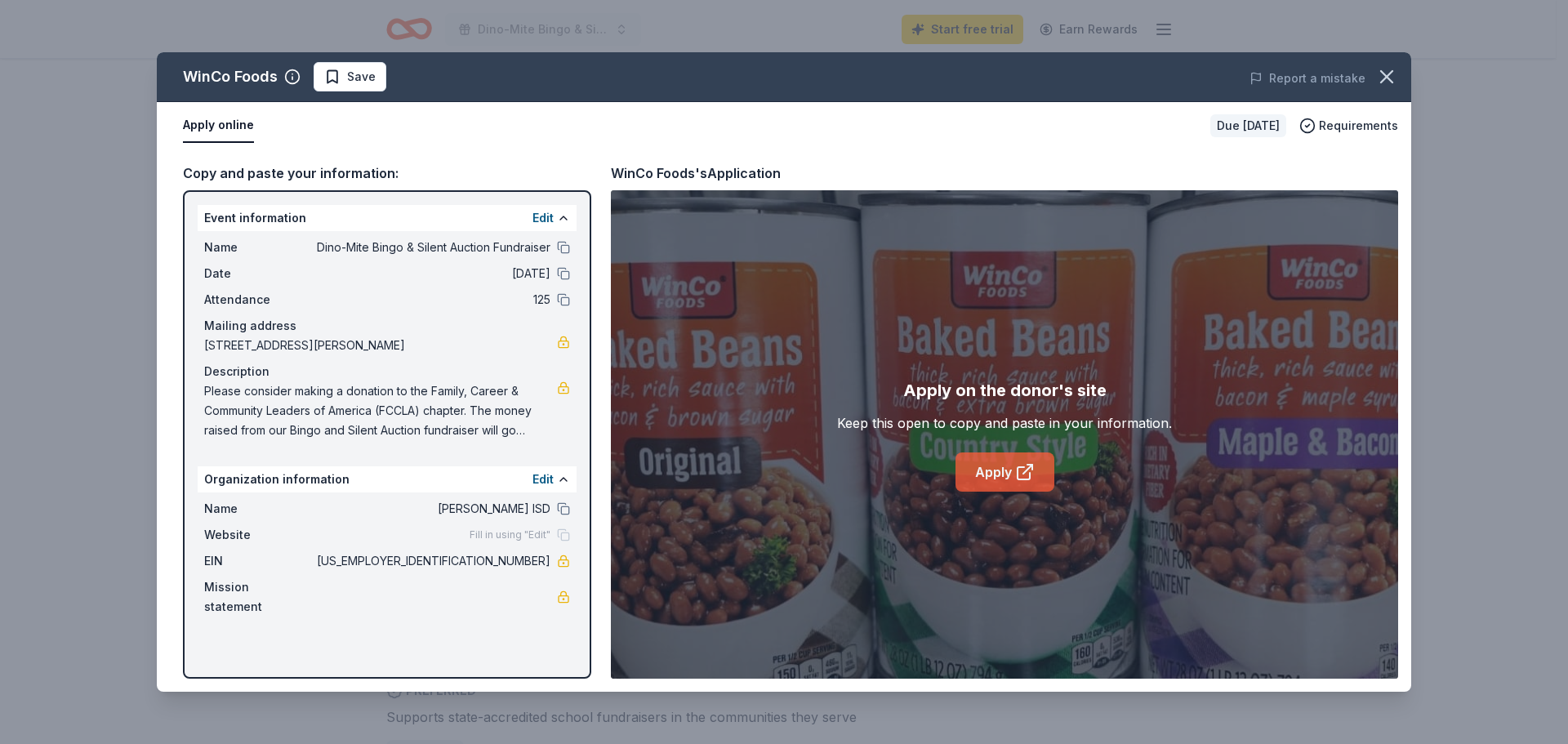
click at [981, 471] on link "Apply" at bounding box center [1005, 472] width 99 height 39
click at [999, 473] on link "Apply" at bounding box center [1005, 472] width 99 height 39
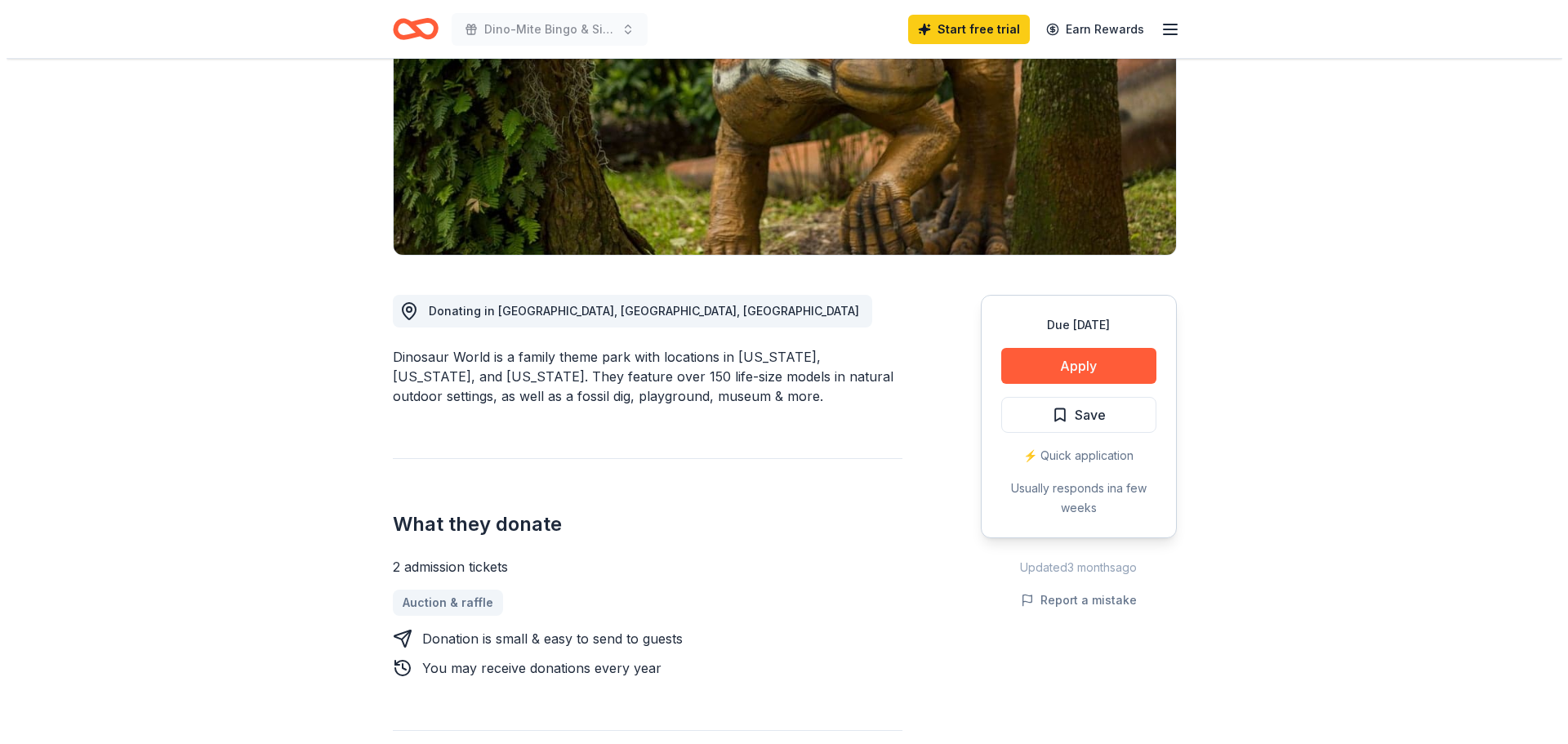
scroll to position [245, 0]
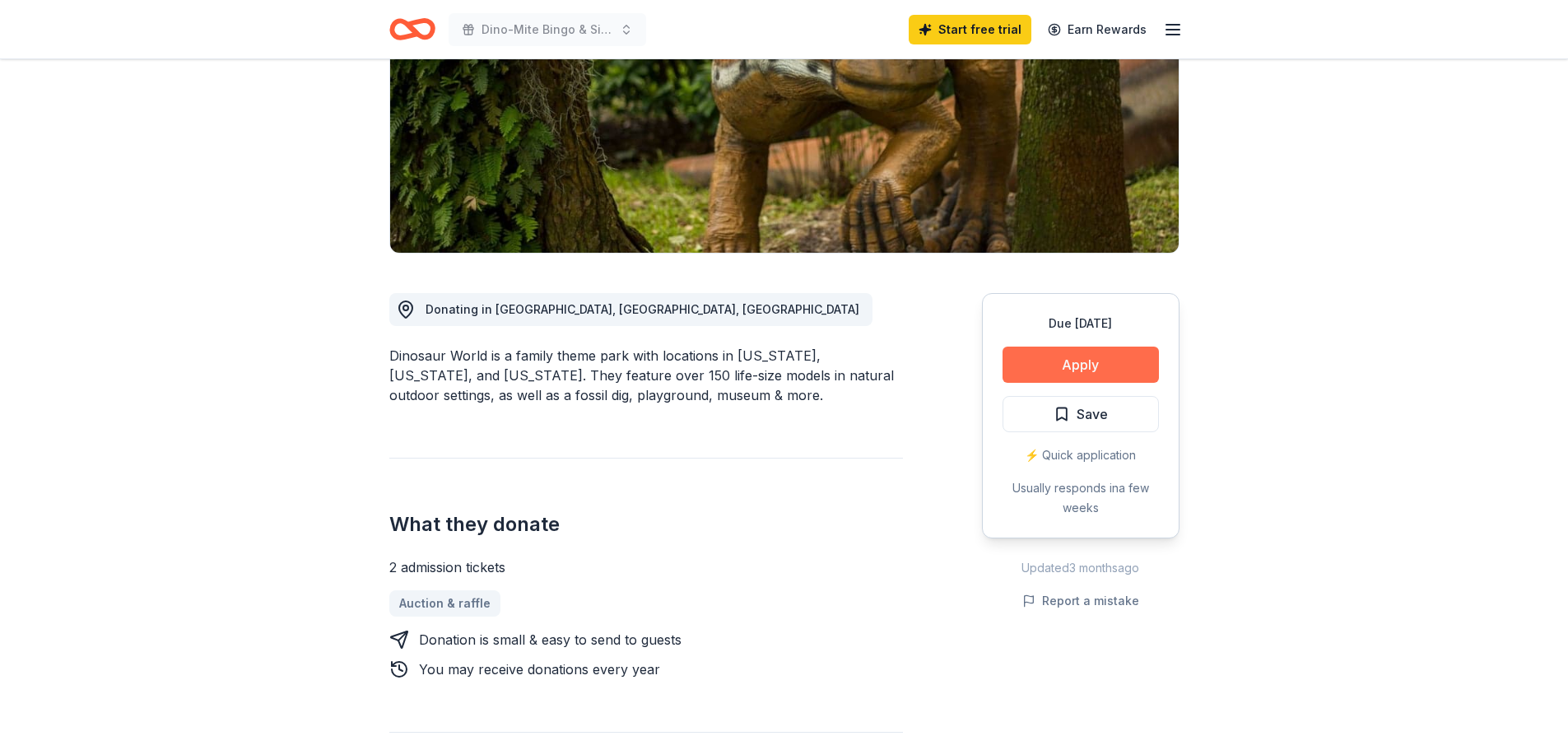
click at [1101, 362] on button "Apply" at bounding box center [1081, 364] width 156 height 36
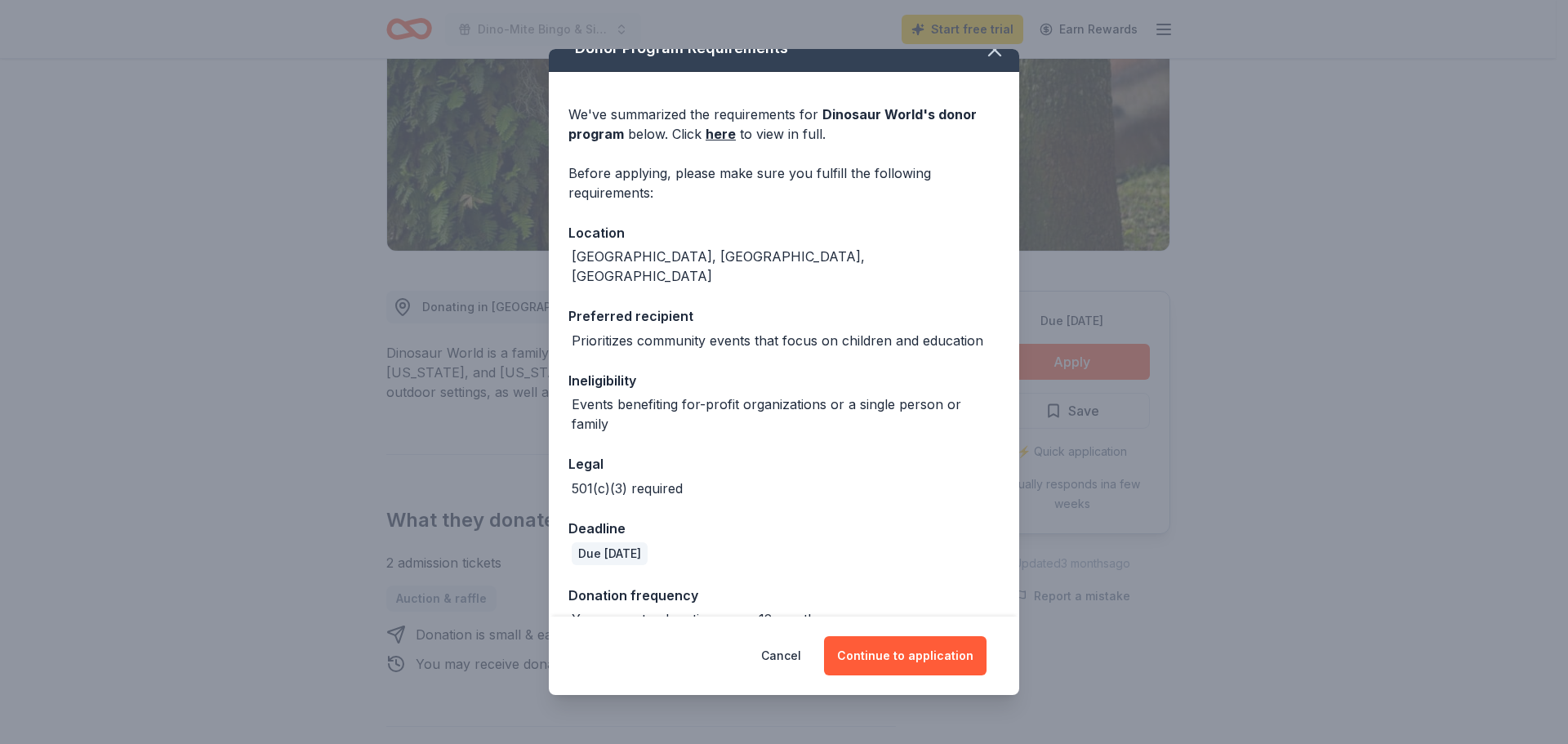
scroll to position [36, 0]
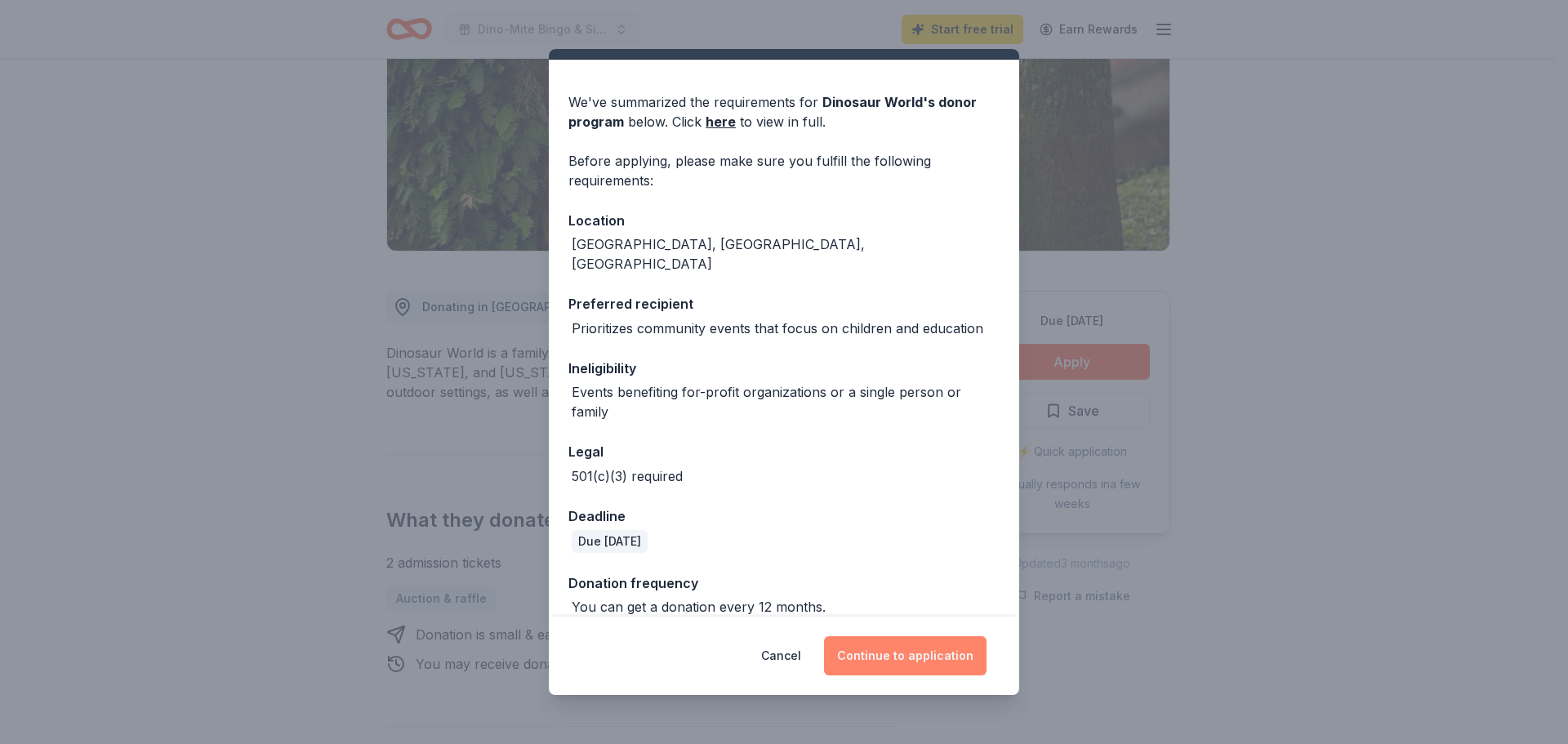
click at [881, 662] on button "Continue to application" at bounding box center [905, 656] width 162 height 39
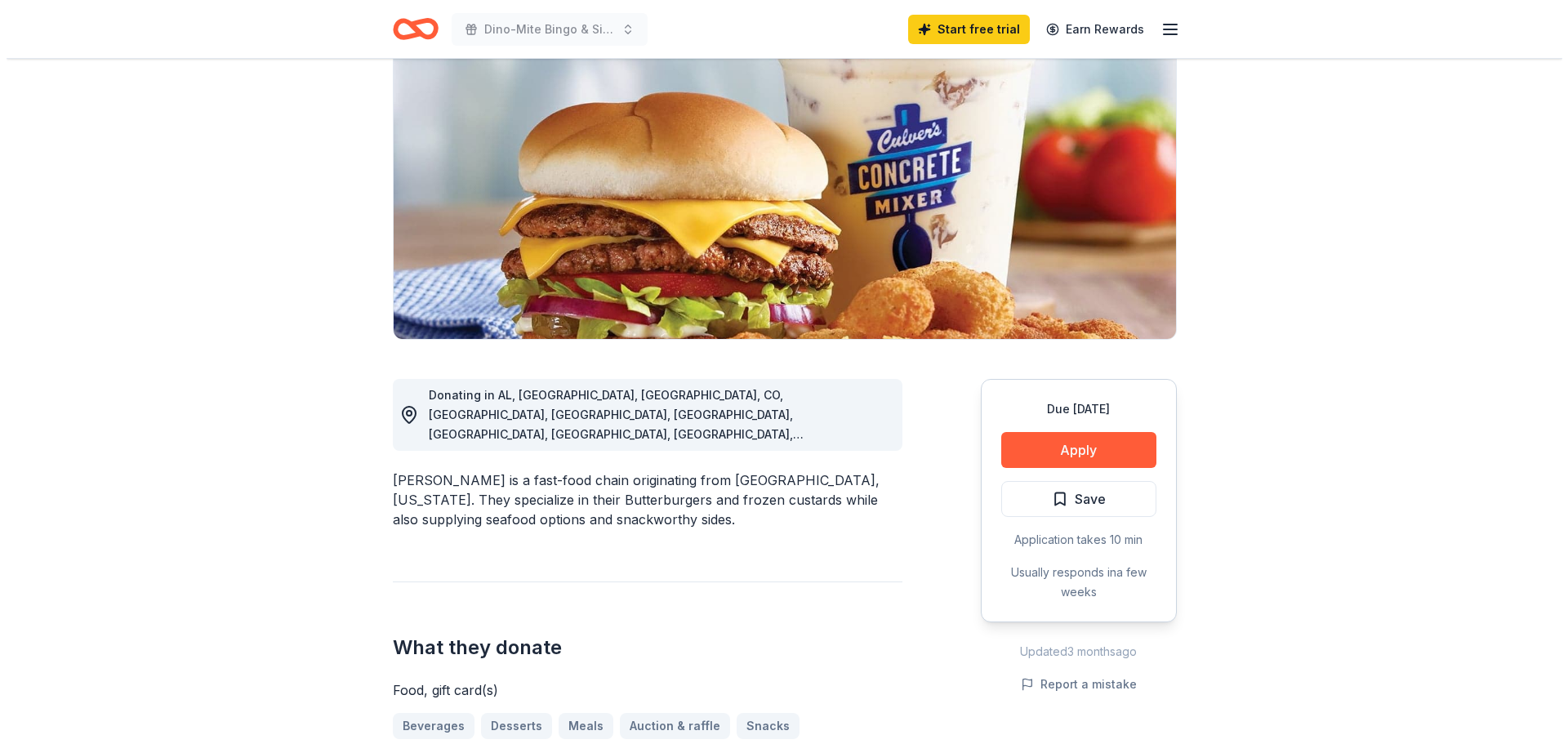
scroll to position [245, 0]
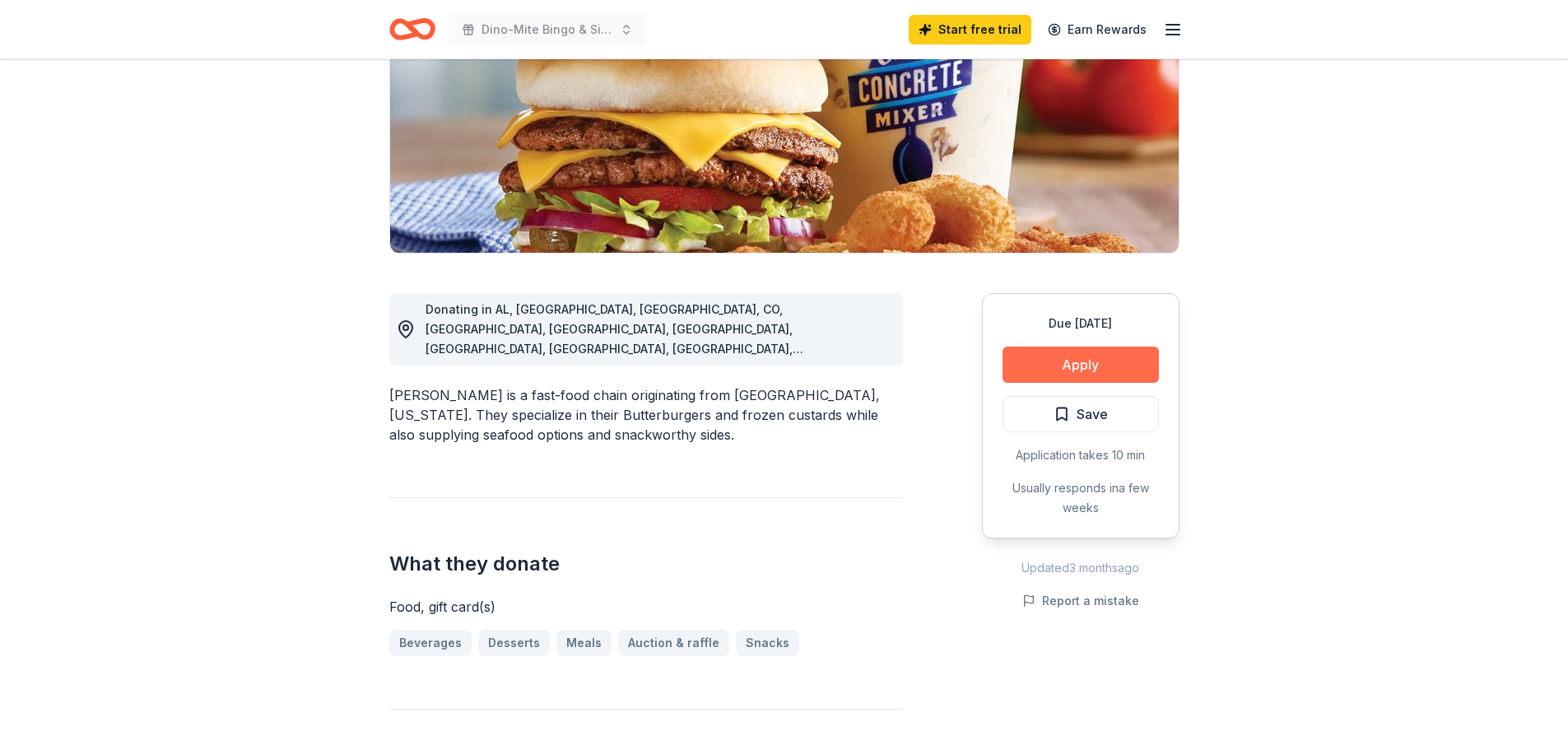
click at [1101, 373] on button "Apply" at bounding box center [1081, 364] width 156 height 36
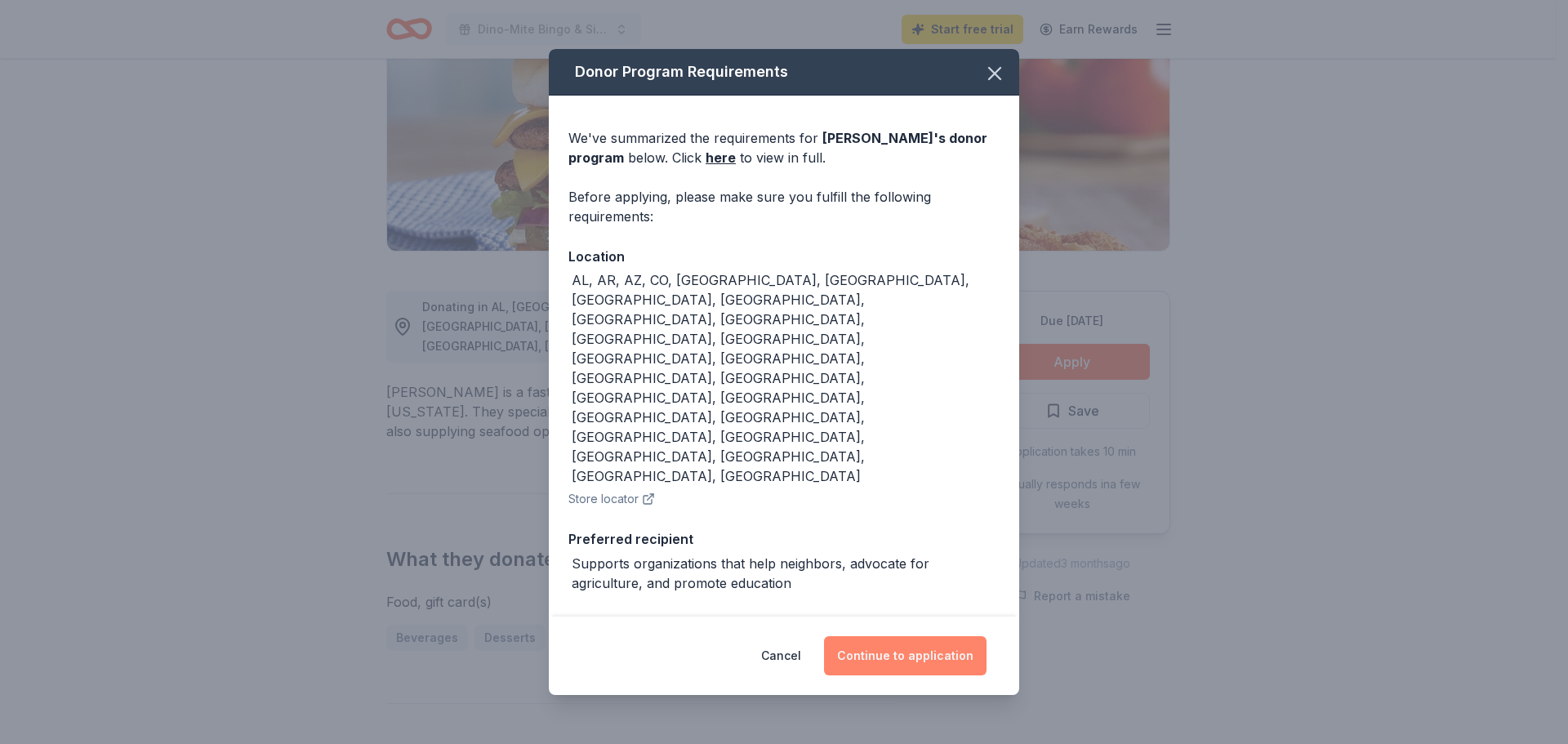
click at [899, 637] on button "Continue to application" at bounding box center [905, 656] width 162 height 39
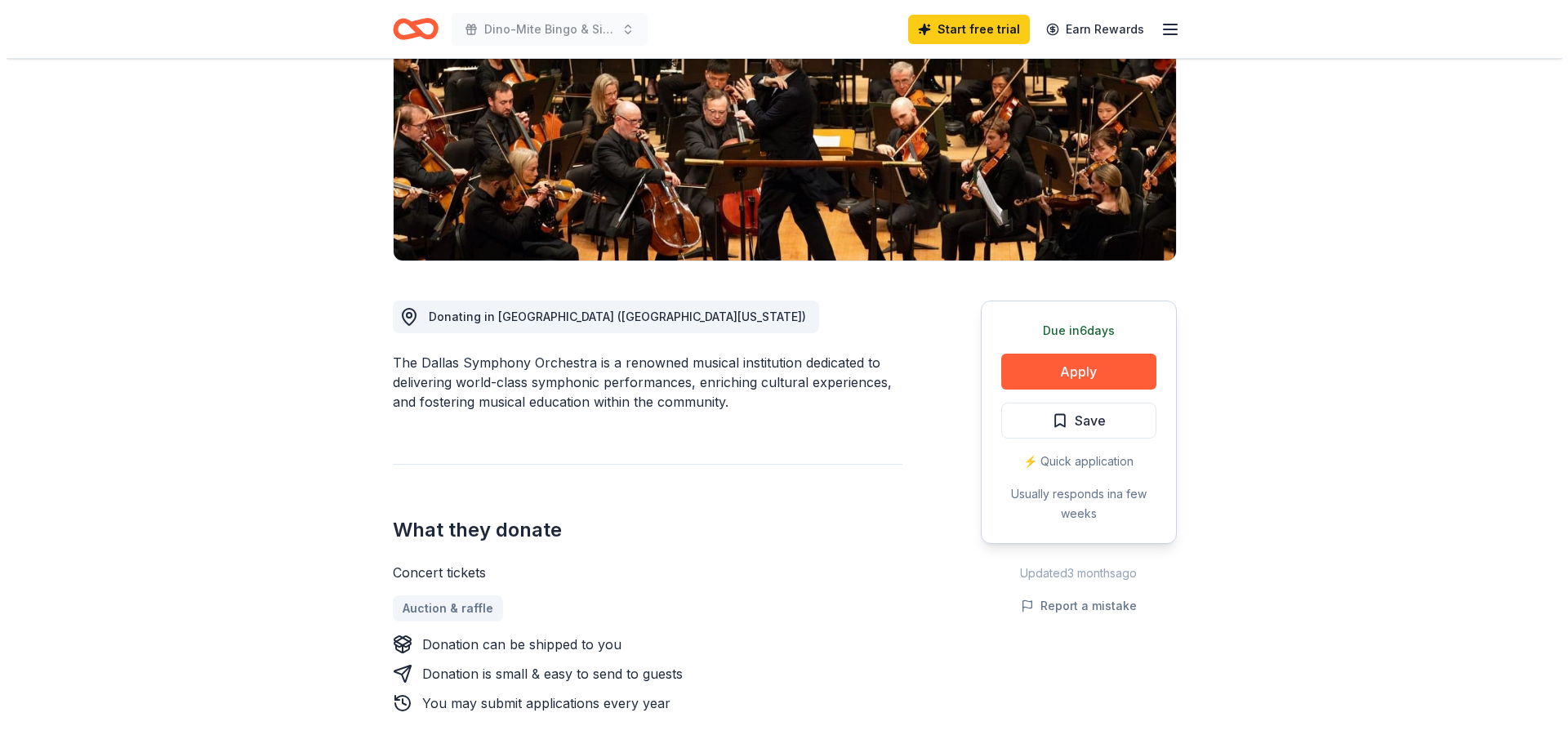
scroll to position [245, 0]
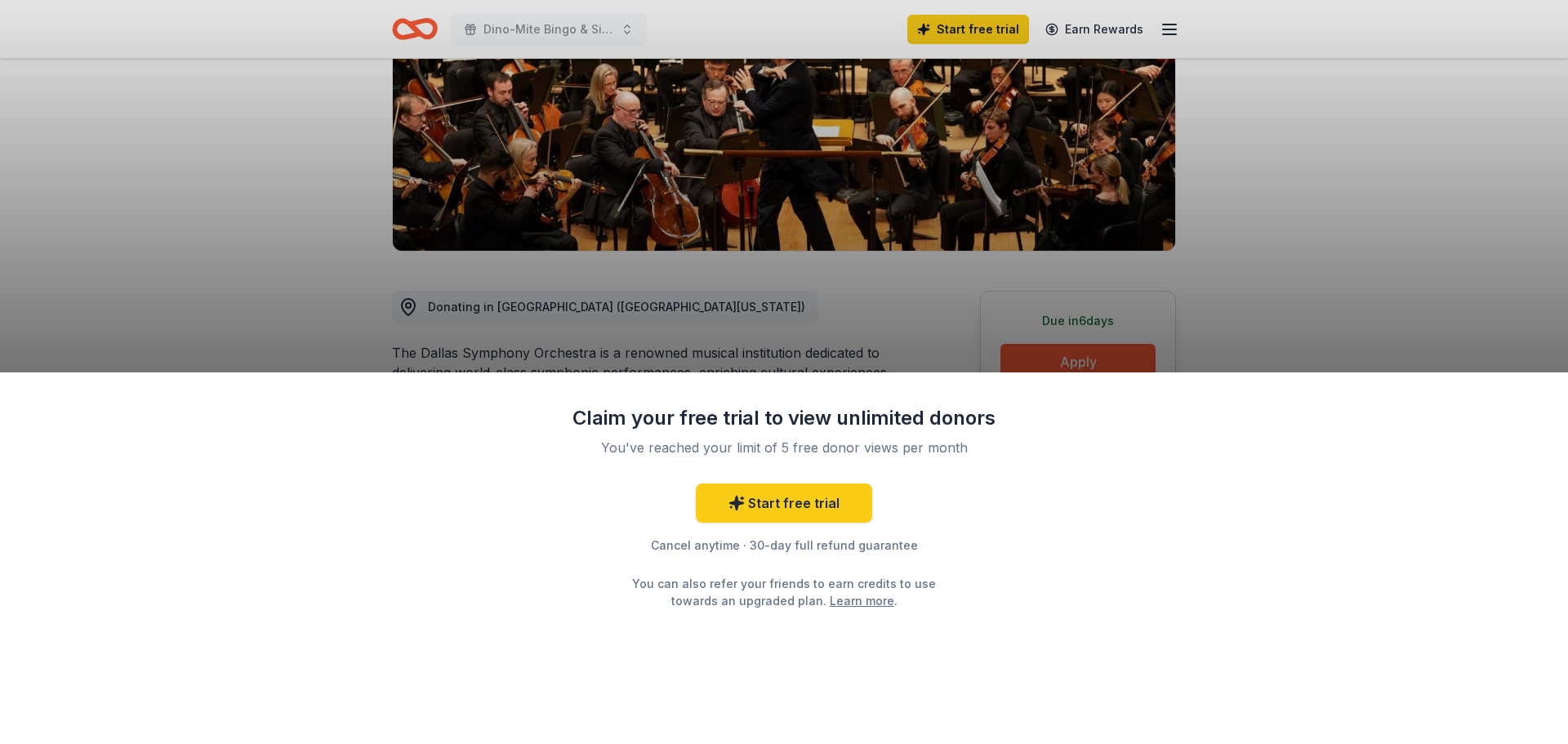
click at [1228, 261] on div "Claim your free trial to view unlimited donors You've reached your limit of 5 f…" at bounding box center [784, 372] width 1568 height 744
